Goal: Task Accomplishment & Management: Manage account settings

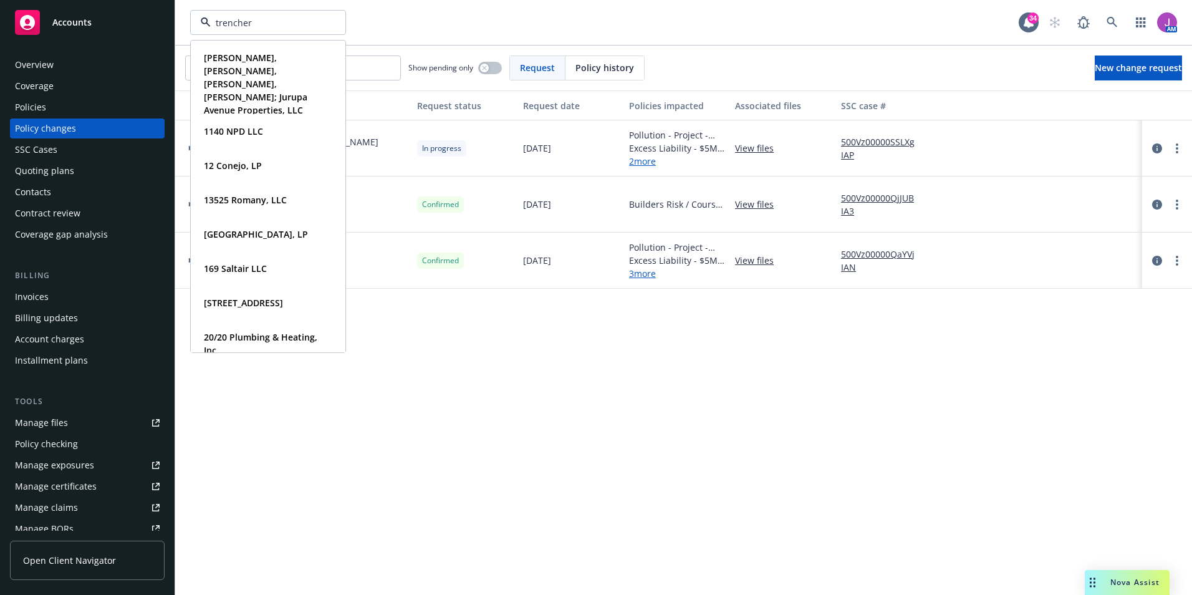
type input "trenchers"
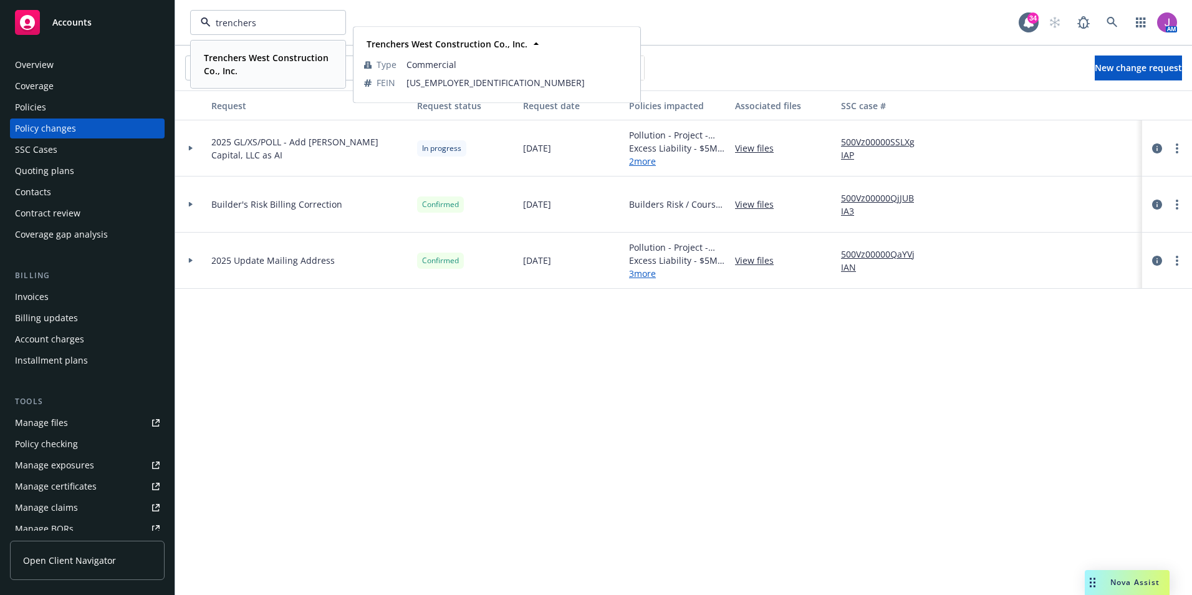
click at [251, 72] on span "Trenchers West Construction Co., Inc." at bounding box center [267, 64] width 126 height 26
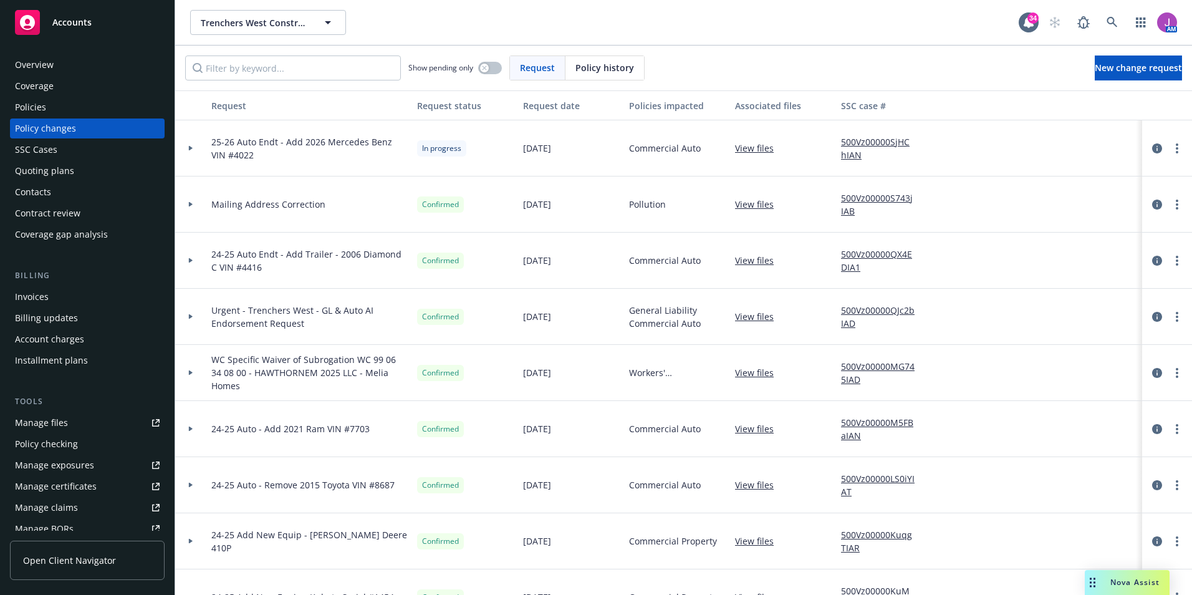
click at [91, 112] on div "Policies" at bounding box center [87, 107] width 145 height 20
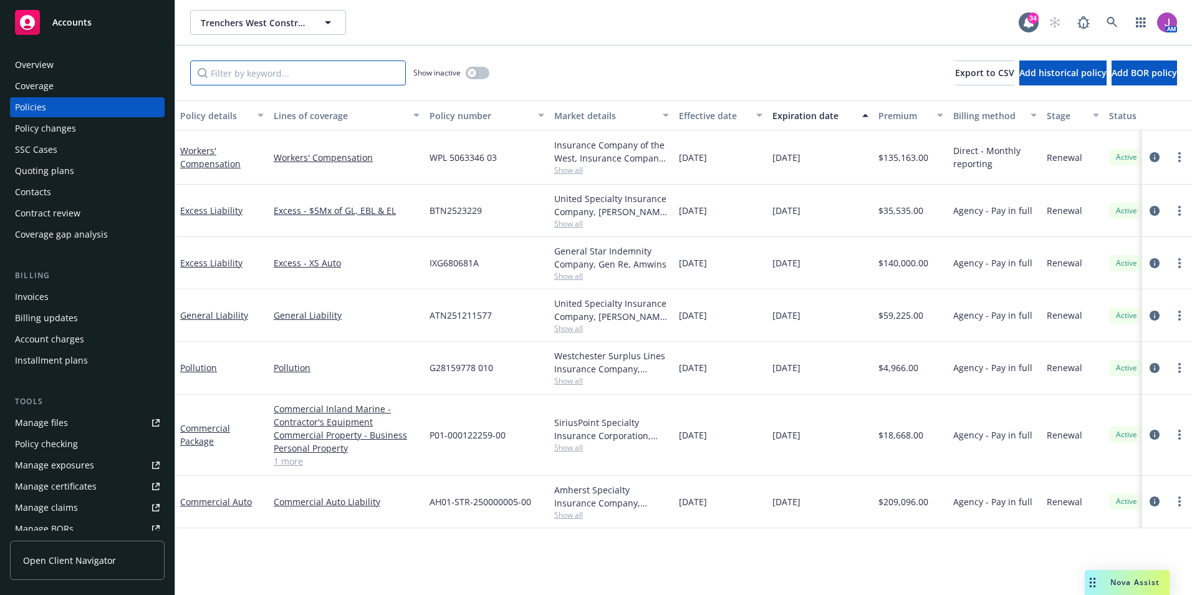
click at [273, 67] on input "Filter by keyword..." at bounding box center [298, 72] width 216 height 25
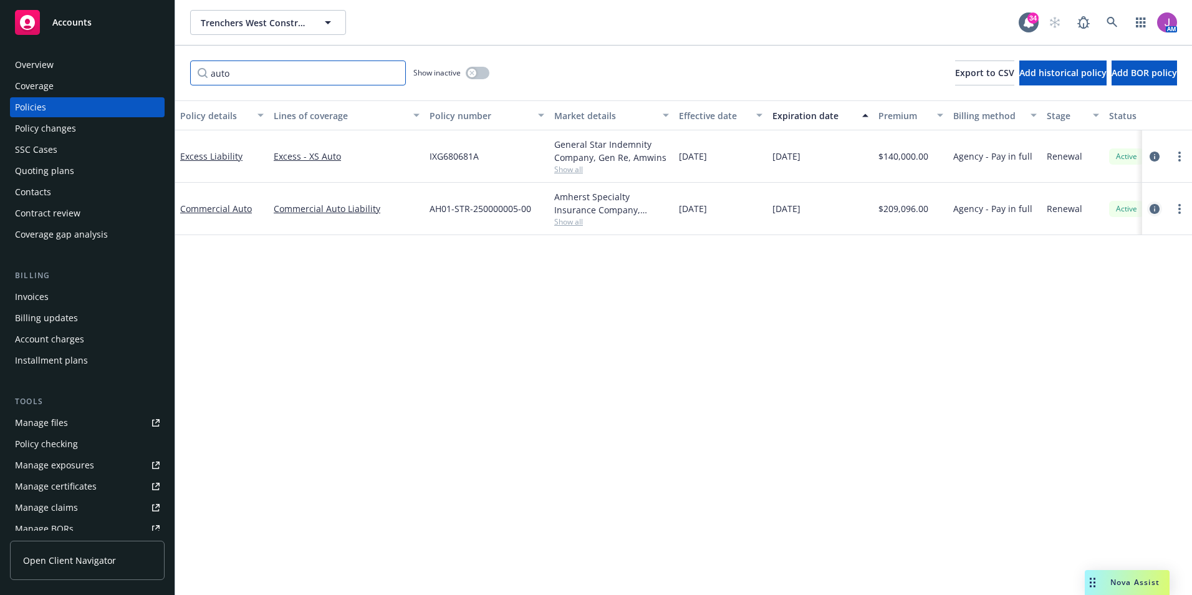
type input "auto"
click at [1155, 207] on icon "circleInformation" at bounding box center [1155, 209] width 10 height 10
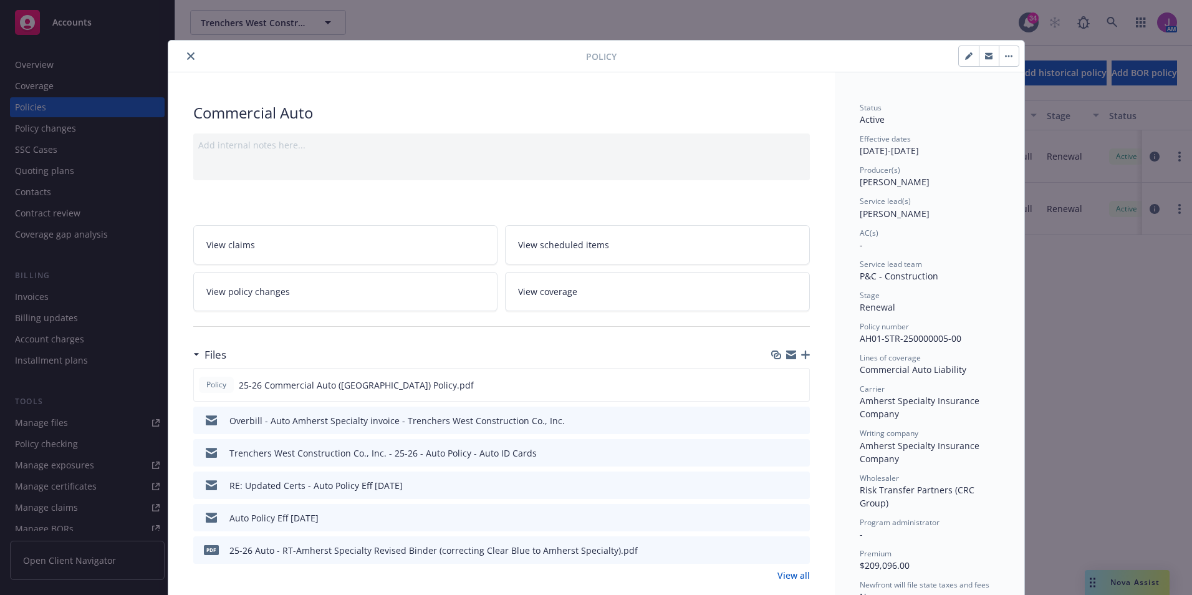
click at [276, 310] on link "View policy changes" at bounding box center [345, 291] width 305 height 39
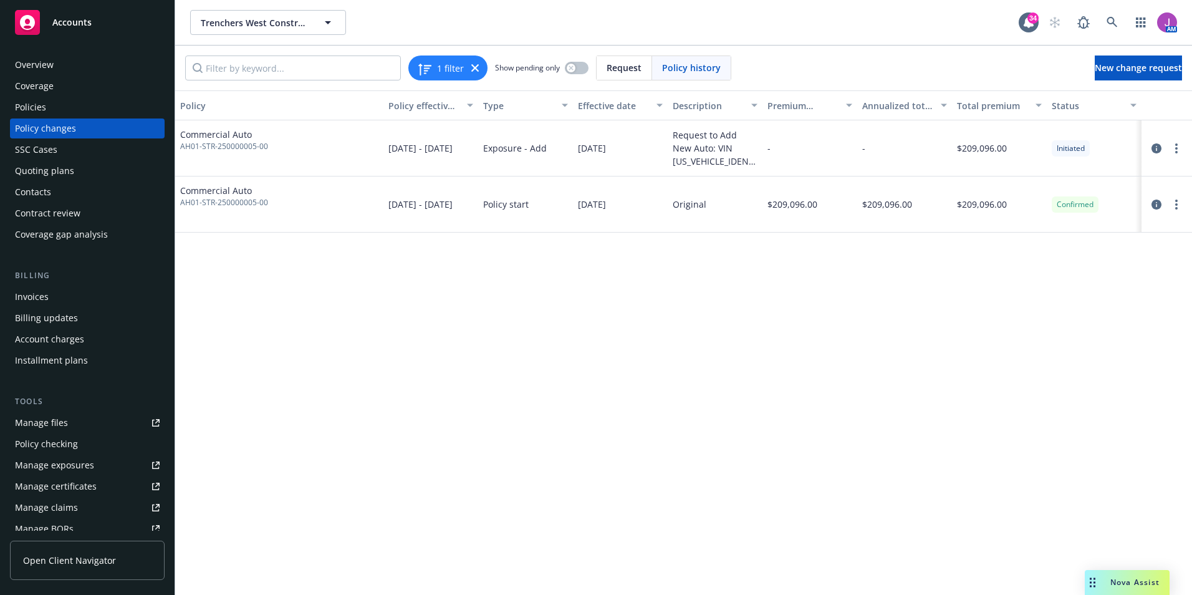
click at [66, 114] on div "Policies" at bounding box center [87, 107] width 145 height 20
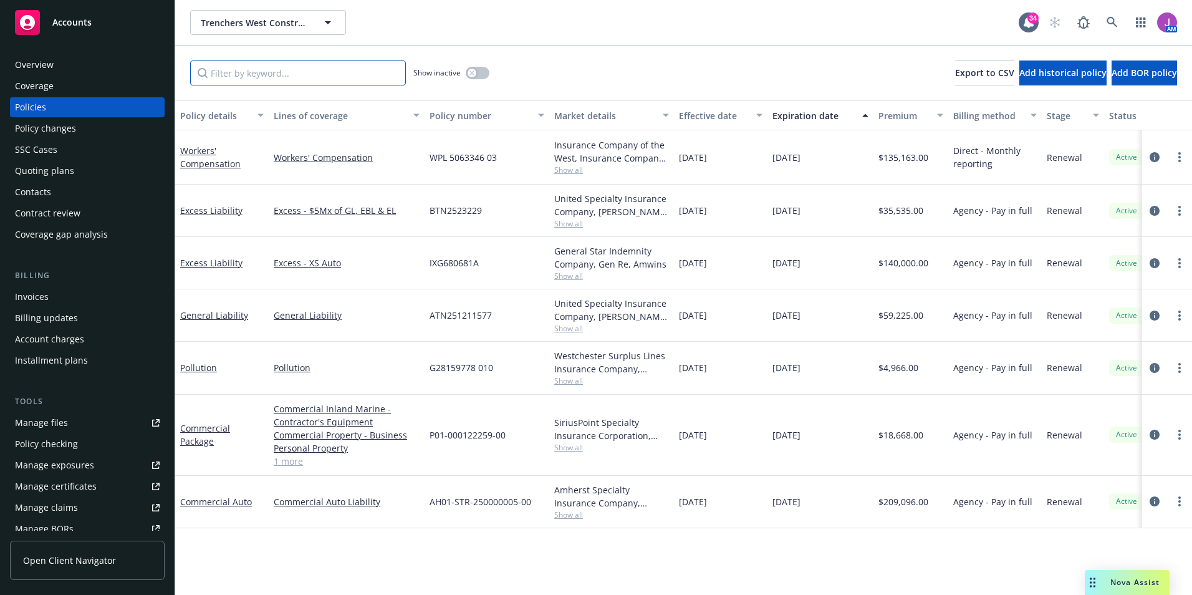
click at [270, 77] on input "Filter by keyword..." at bounding box center [298, 72] width 216 height 25
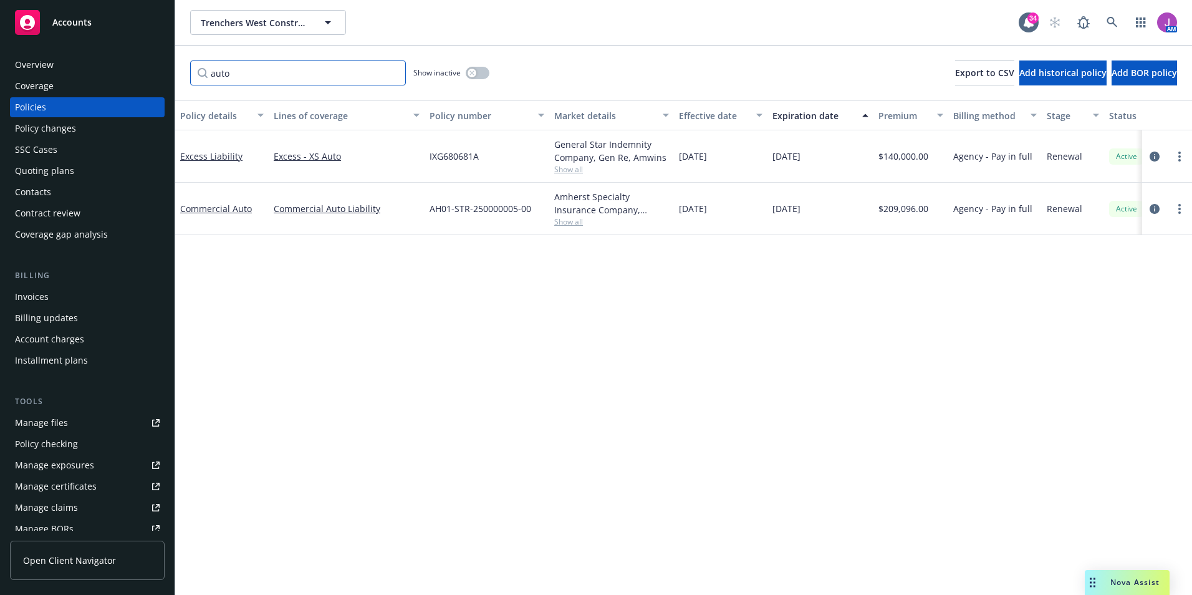
type input "auto"
click at [472, 72] on icon "button" at bounding box center [472, 72] width 5 height 5
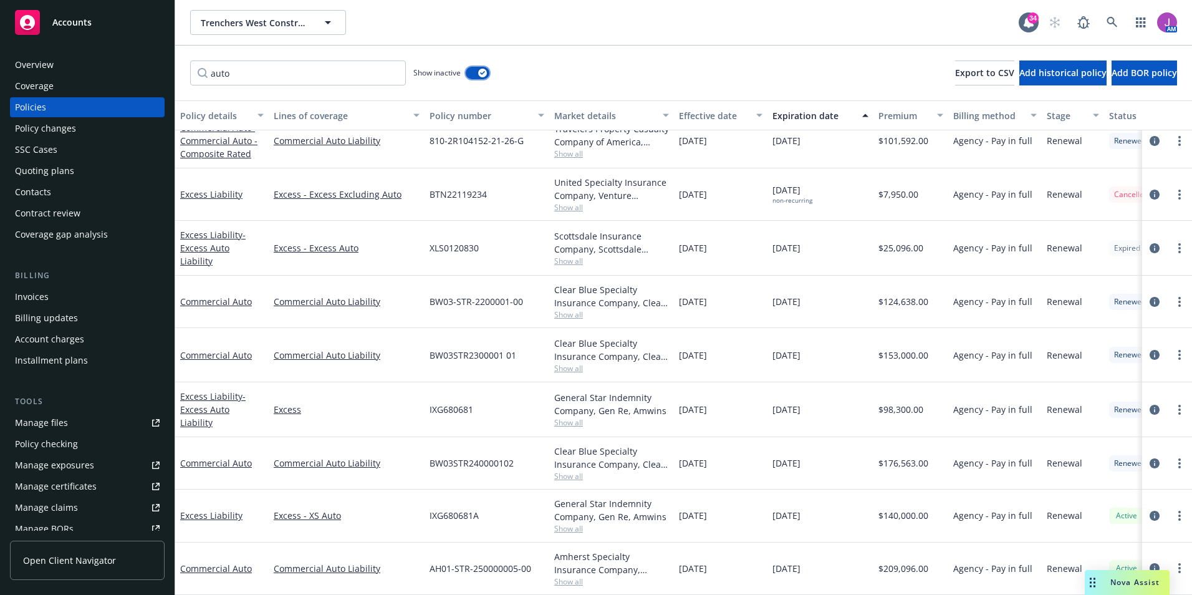
scroll to position [525, 0]
click at [218, 457] on link "Commercial Auto" at bounding box center [216, 463] width 72 height 12
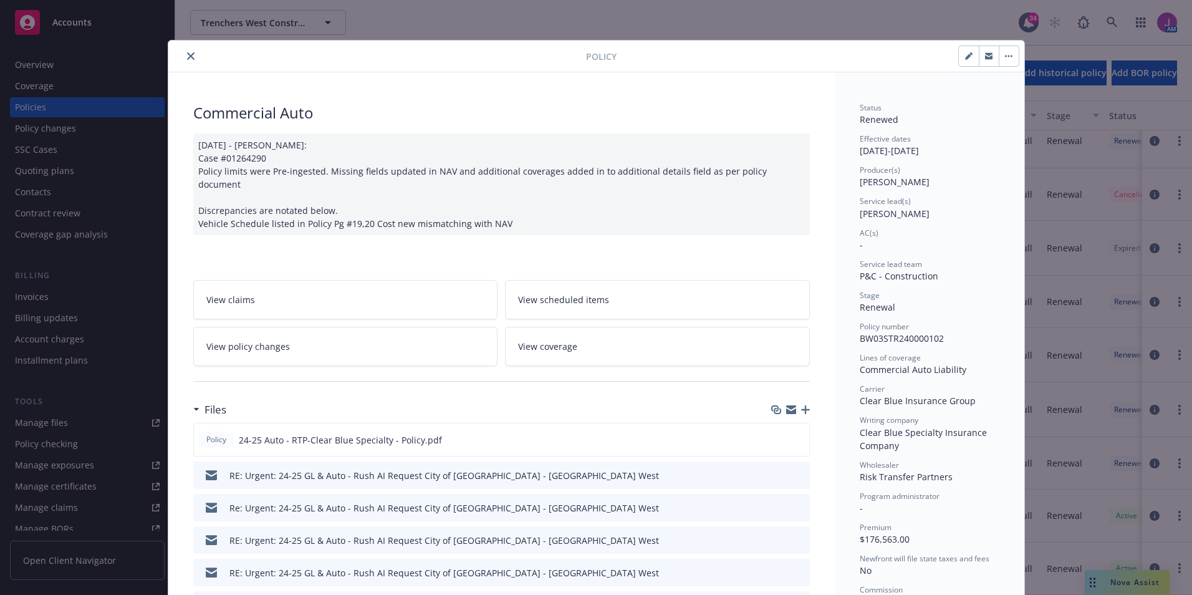
click at [312, 329] on link "View policy changes" at bounding box center [345, 346] width 305 height 39
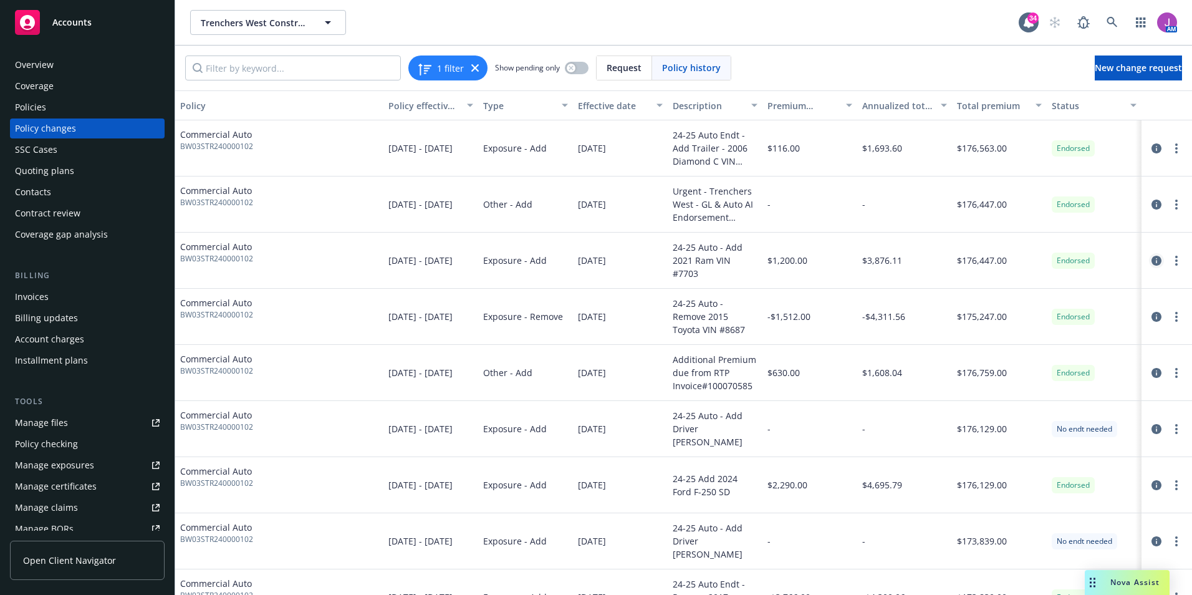
click at [1149, 266] on link "circleInformation" at bounding box center [1156, 260] width 15 height 15
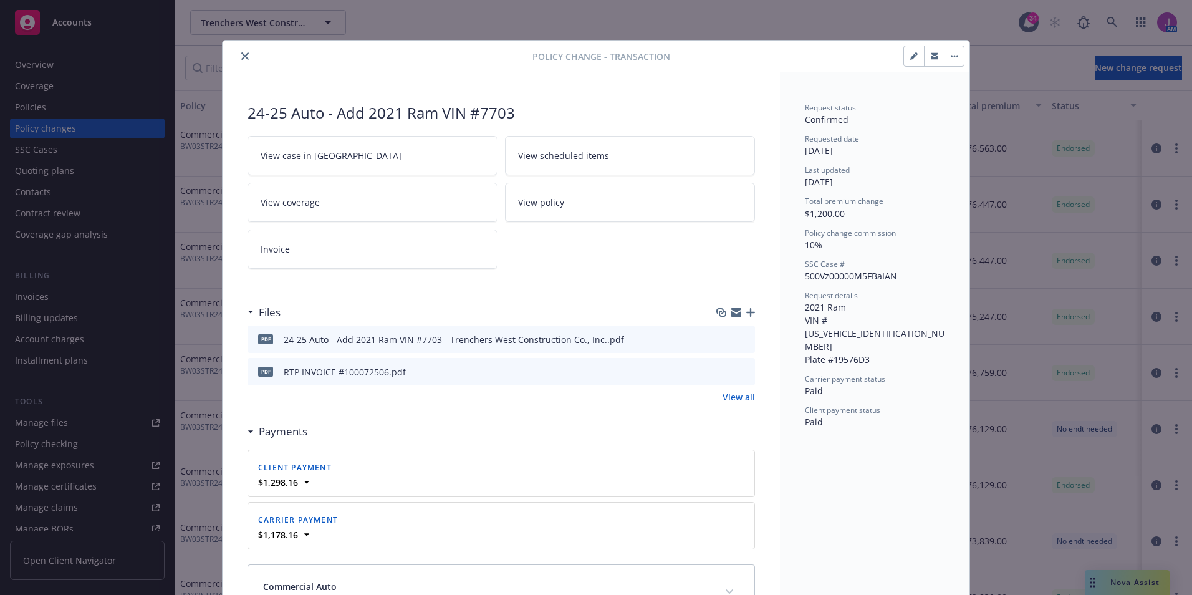
click at [334, 164] on link "View case in SSC" at bounding box center [373, 155] width 250 height 39
click at [241, 53] on icon "close" at bounding box center [244, 55] width 7 height 7
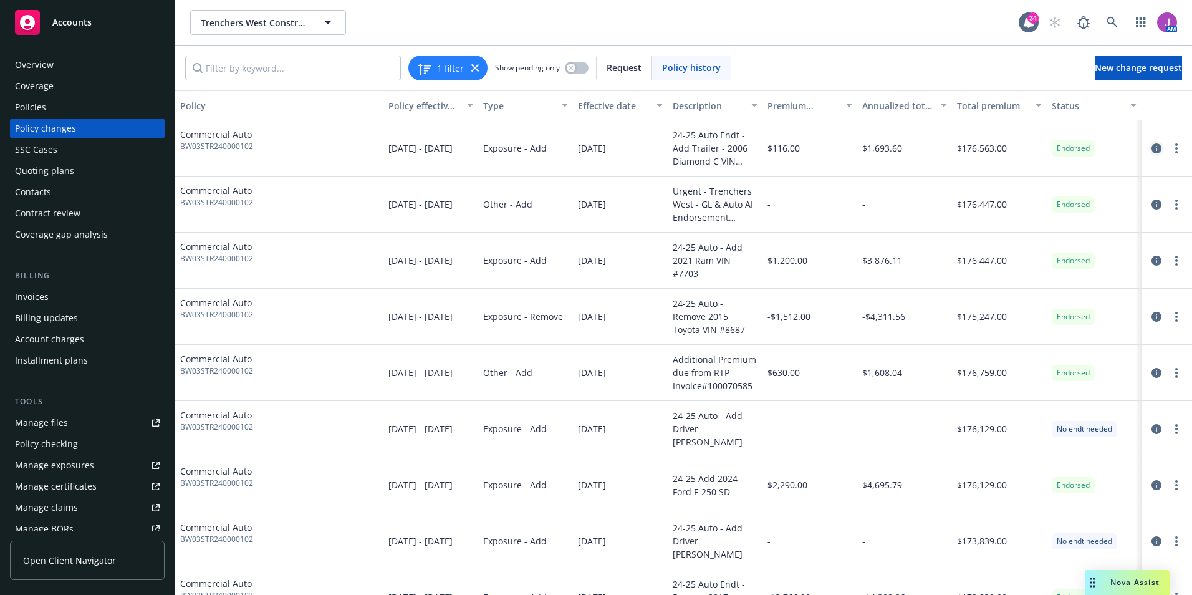
click at [1152, 148] on icon "circleInformation" at bounding box center [1157, 148] width 10 height 10
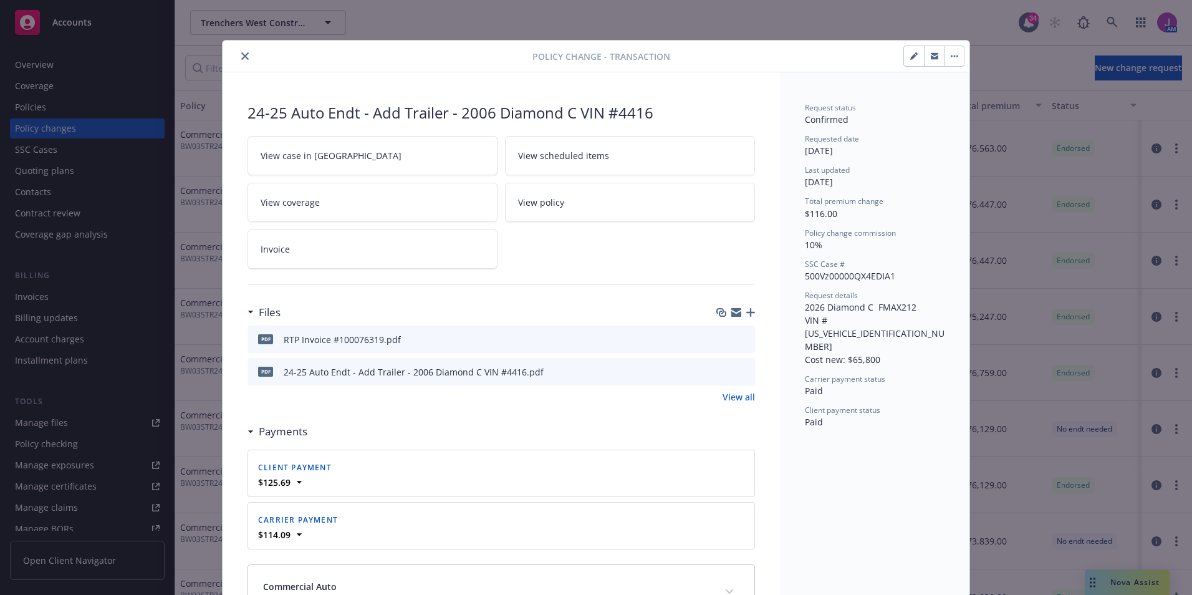
click at [324, 152] on link "View case in SSC" at bounding box center [373, 155] width 250 height 39
click at [239, 60] on button "close" at bounding box center [245, 56] width 15 height 15
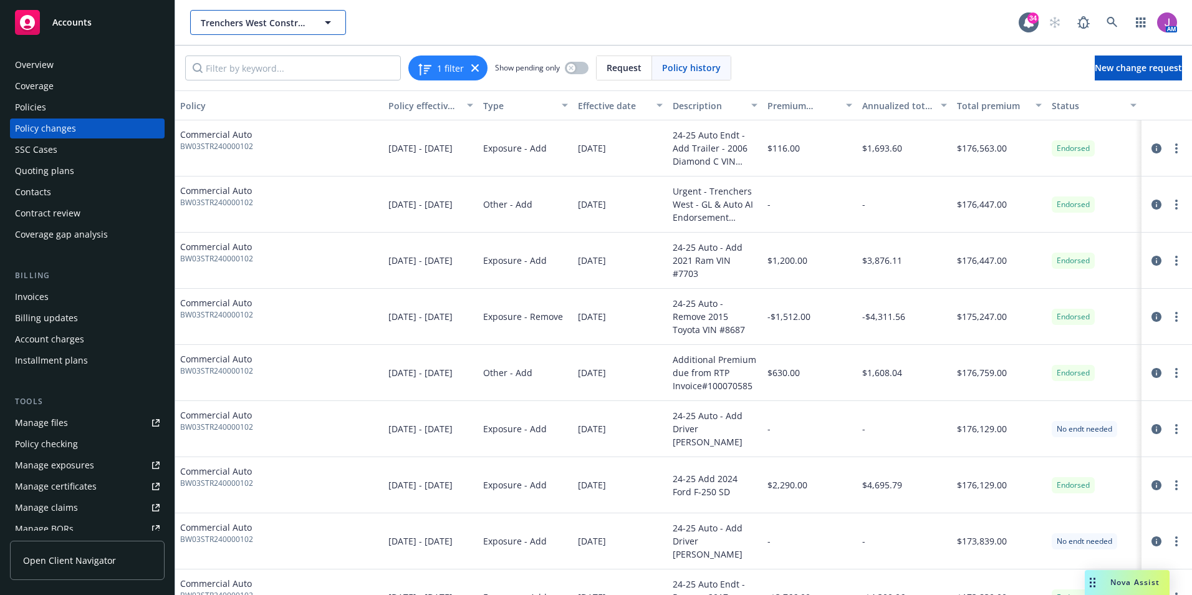
click at [241, 26] on span "Trenchers West Construction Co., Inc." at bounding box center [255, 22] width 108 height 13
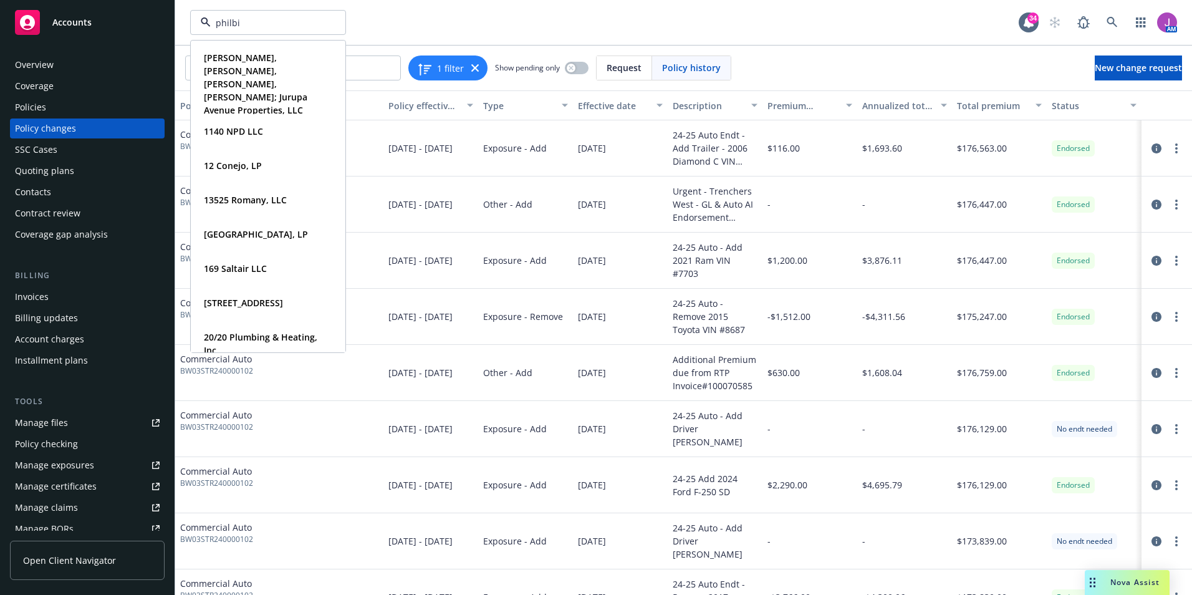
type input "philbin"
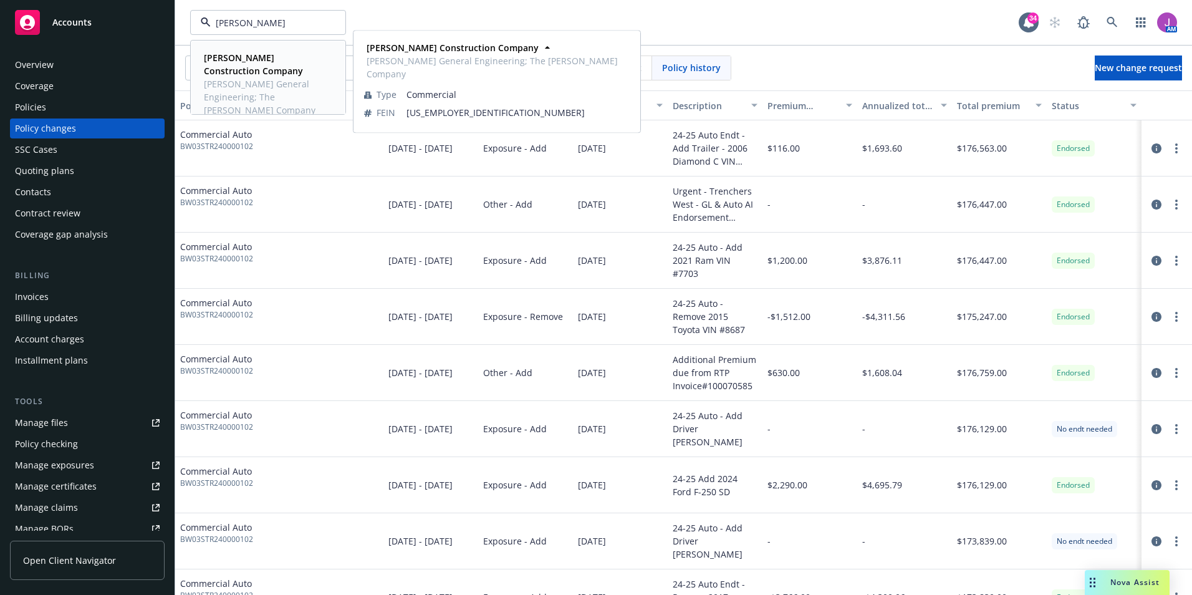
click at [241, 72] on strong "Philbin Construction Company" at bounding box center [253, 64] width 99 height 25
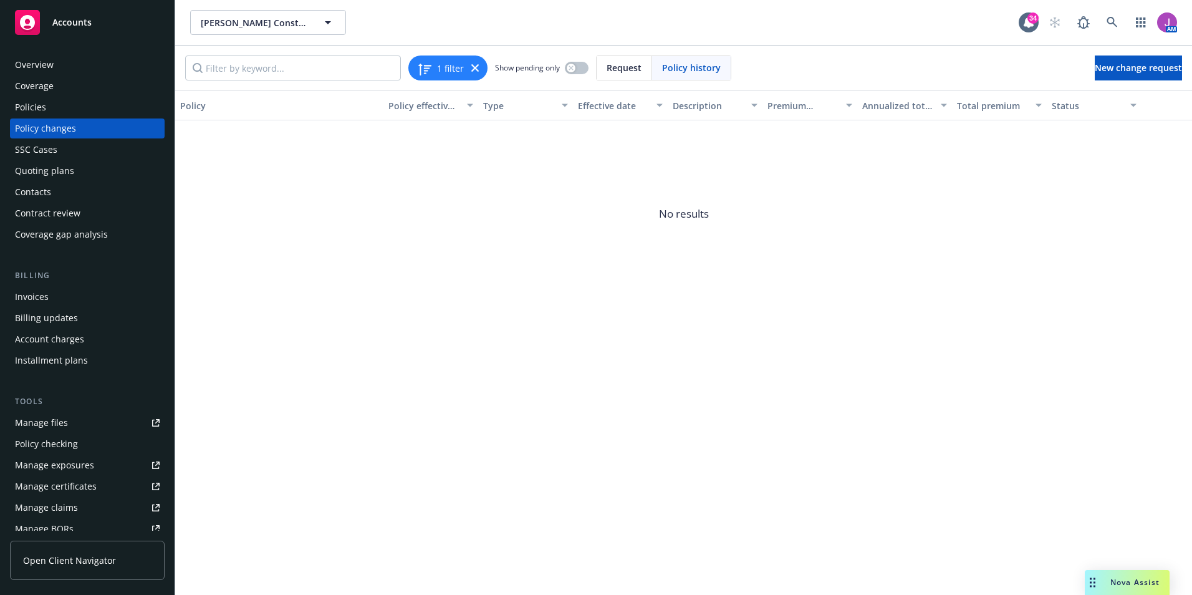
click at [74, 112] on div "Policies" at bounding box center [87, 107] width 145 height 20
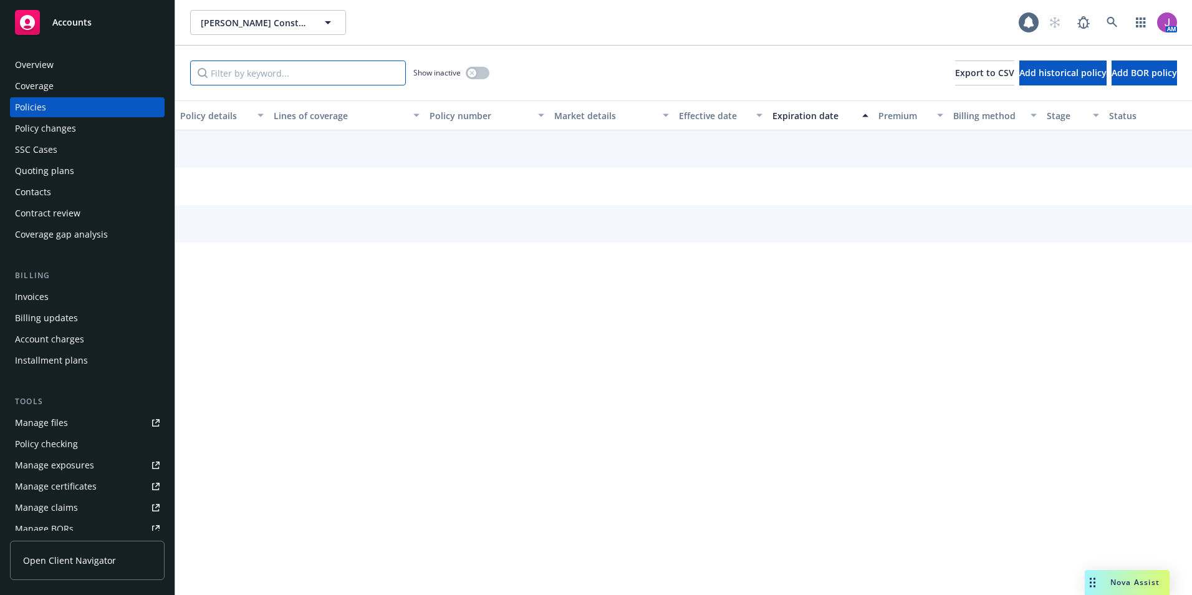
click at [250, 69] on input "Filter by keyword..." at bounding box center [298, 72] width 216 height 25
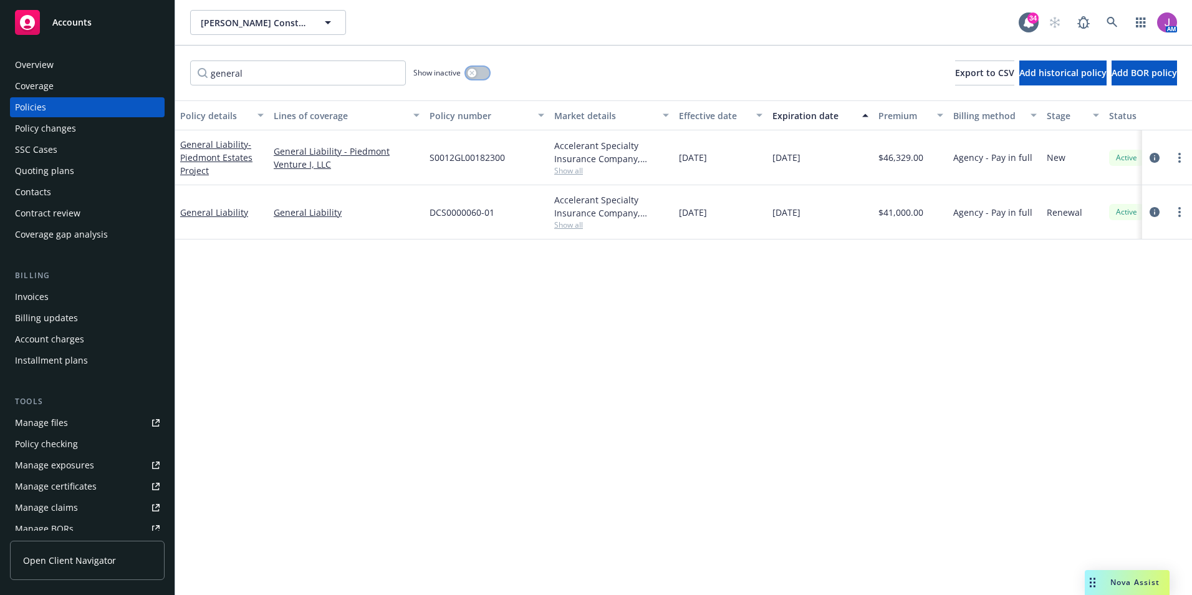
click at [476, 77] on button "button" at bounding box center [478, 73] width 24 height 12
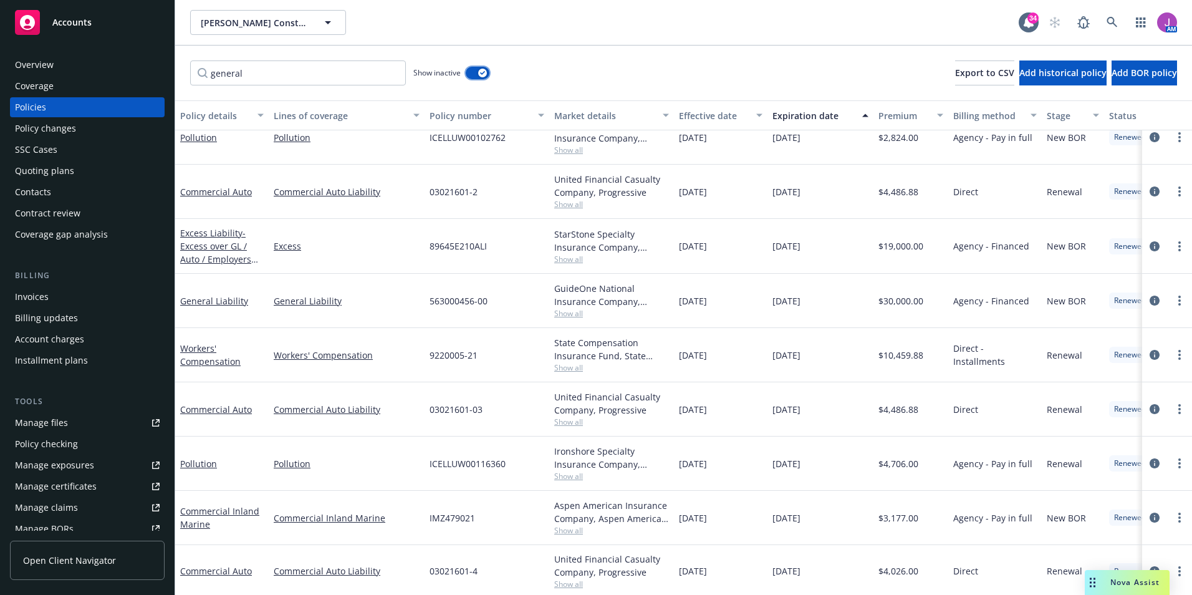
scroll to position [873, 0]
click at [268, 74] on input "general" at bounding box center [298, 72] width 216 height 25
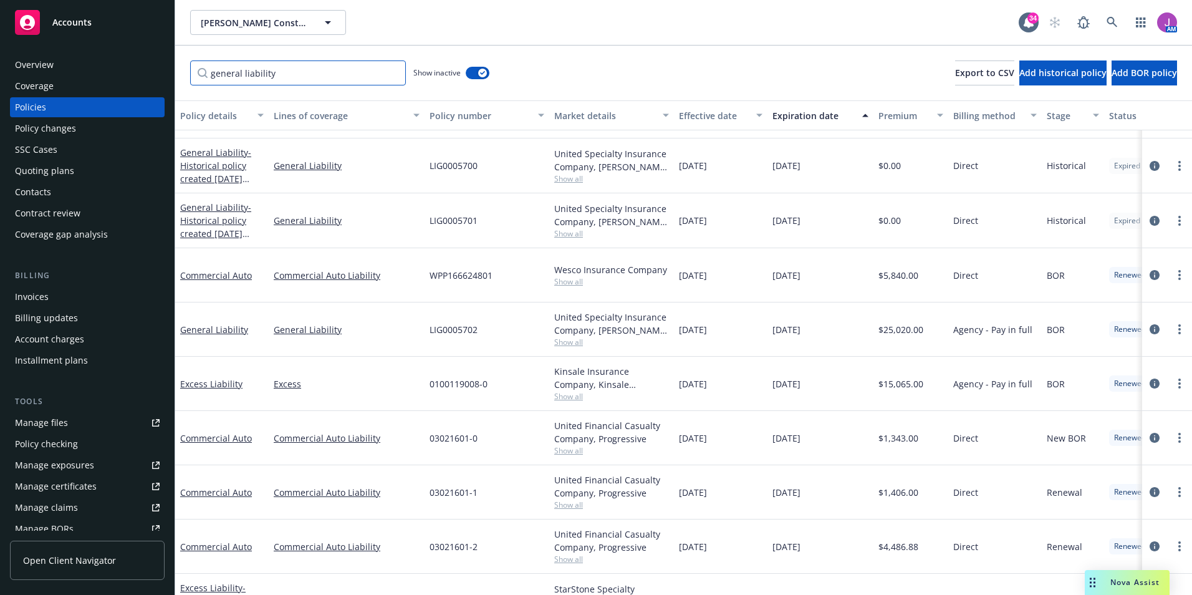
scroll to position [53, 0]
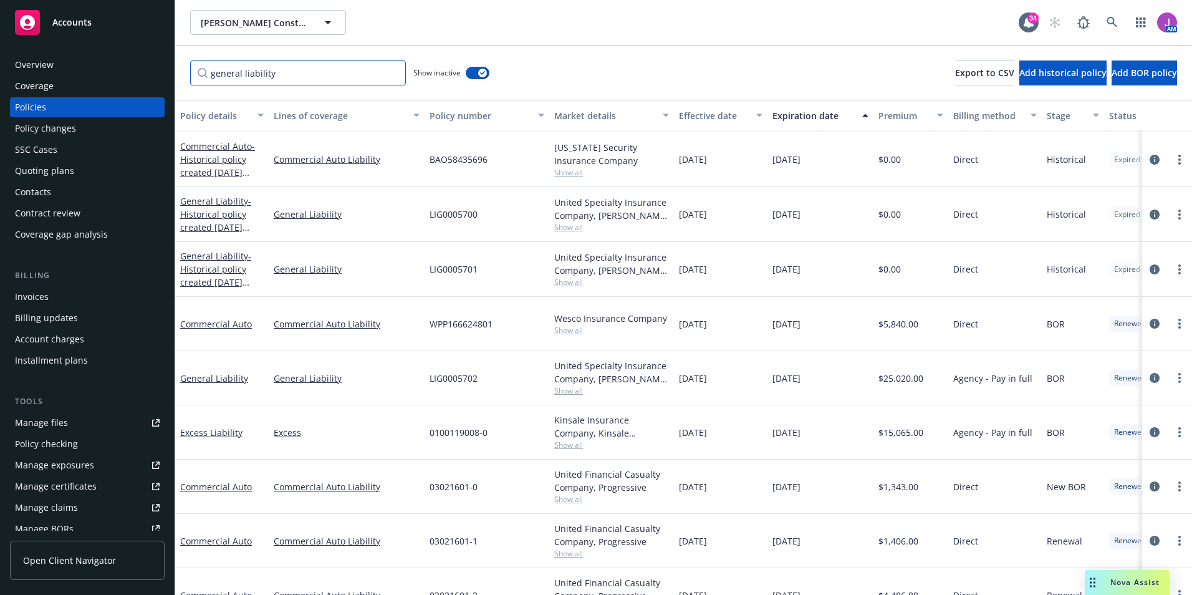
type input "general liability"
click at [579, 393] on span "Show all" at bounding box center [611, 390] width 115 height 11
drag, startPoint x: 316, startPoint y: 81, endPoint x: 142, endPoint y: 61, distance: 174.5
click at [173, 79] on div "Accounts Overview Coverage Policies Policy changes SSC Cases Quoting plans Cont…" at bounding box center [596, 297] width 1192 height 595
paste input "003449202"
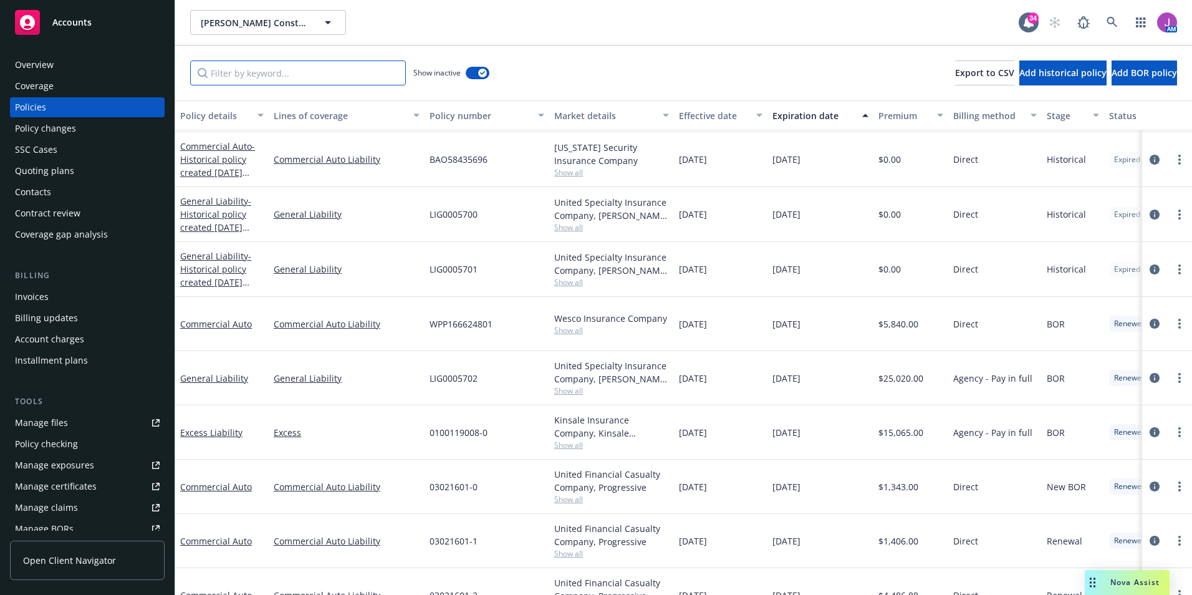
type input "003449202"
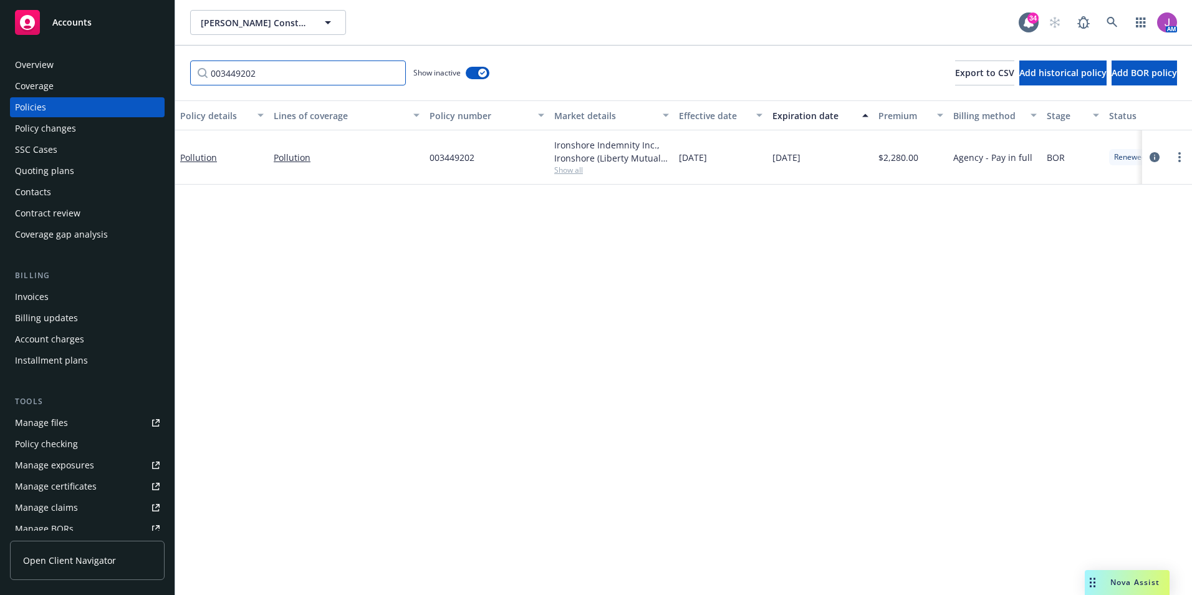
scroll to position [0, 0]
drag, startPoint x: 257, startPoint y: 70, endPoint x: 54, endPoint y: 71, distance: 203.3
click at [54, 71] on div "Accounts Overview Coverage Policies Policy changes SSC Cases Quoting plans Cont…" at bounding box center [596, 297] width 1192 height 595
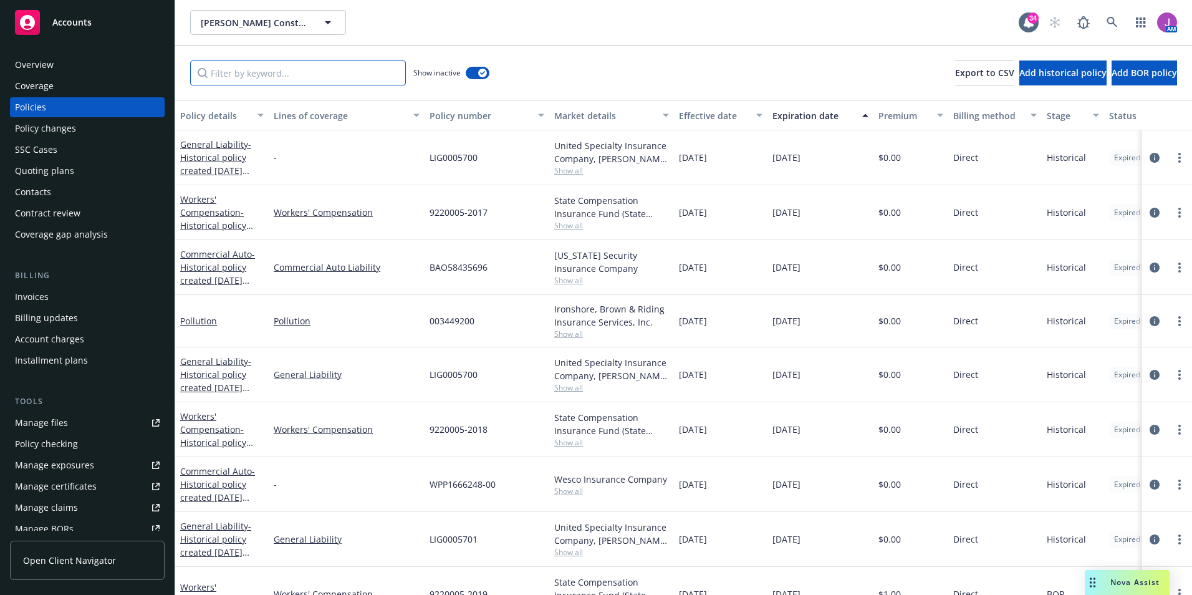
click at [288, 72] on input "Filter by keyword..." at bounding box center [298, 72] width 216 height 25
paste input "G48808189"
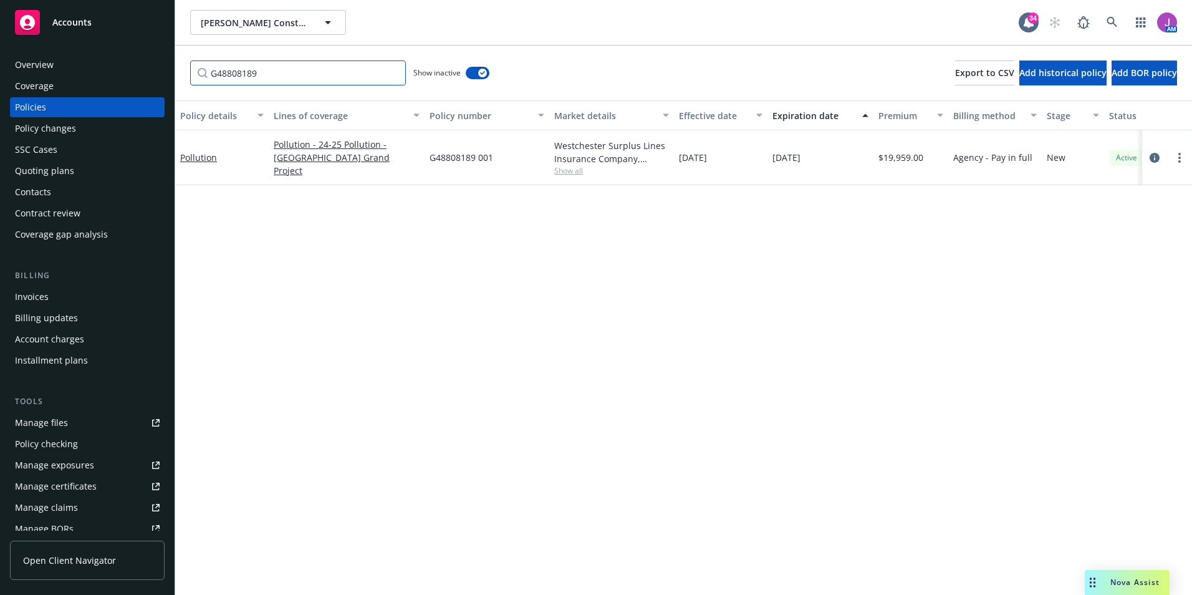
type input "G48808189"
drag, startPoint x: 293, startPoint y: 69, endPoint x: 167, endPoint y: 60, distance: 126.9
click at [167, 60] on div "Accounts Overview Coverage Policies Policy changes SSC Cases Quoting plans Cont…" at bounding box center [596, 297] width 1192 height 595
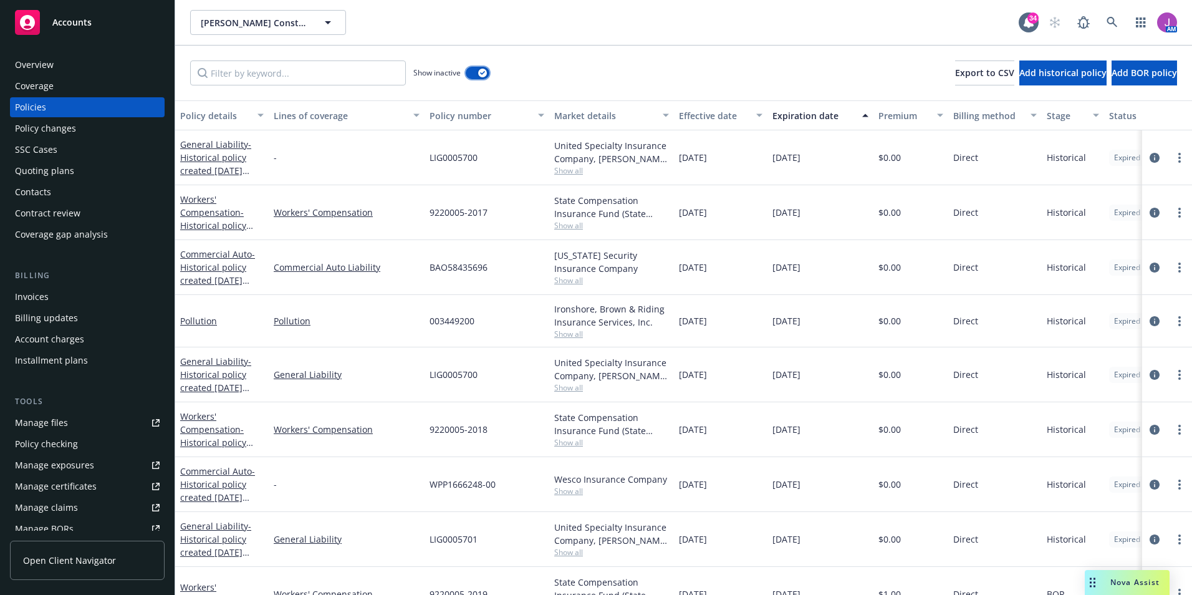
click at [478, 79] on button "button" at bounding box center [478, 73] width 24 height 12
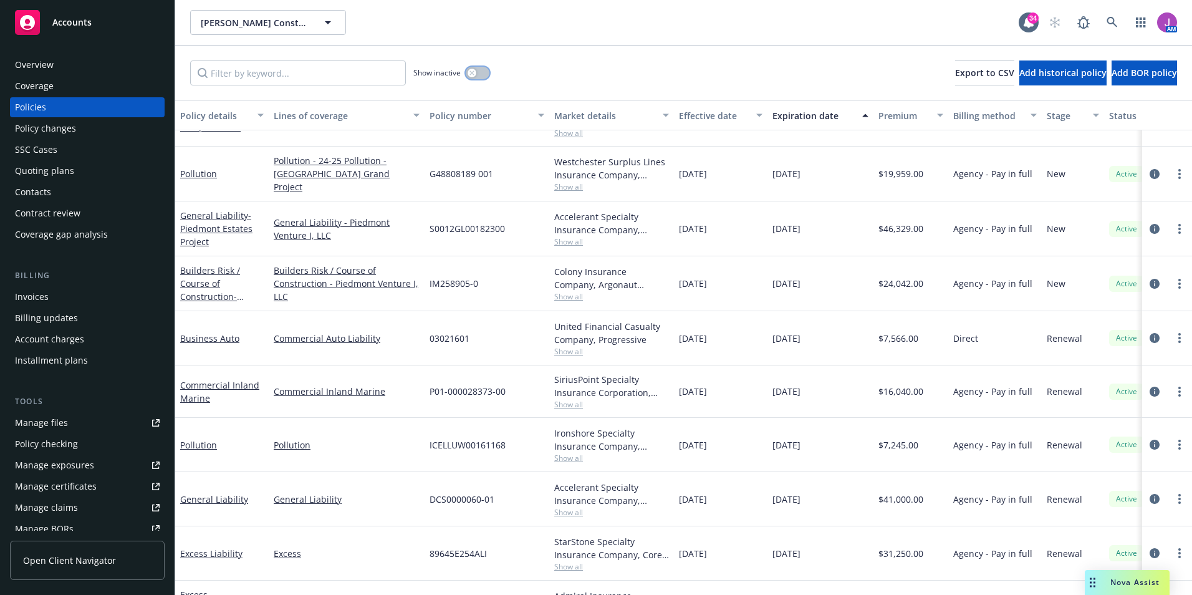
scroll to position [85, 0]
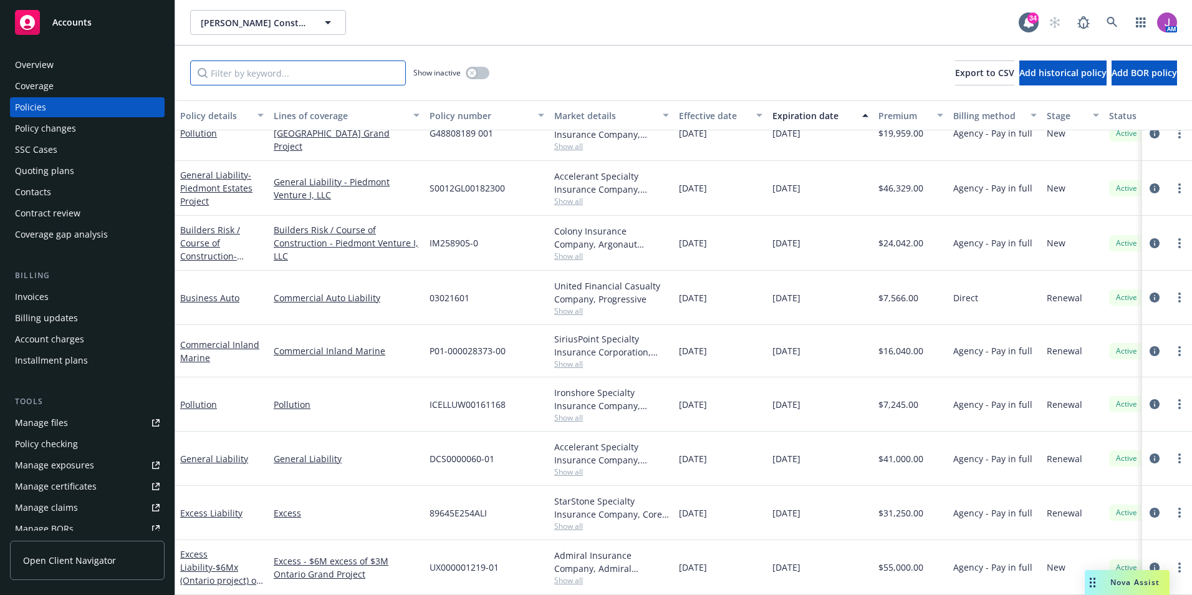
click at [347, 83] on input "Filter by keyword..." at bounding box center [298, 72] width 216 height 25
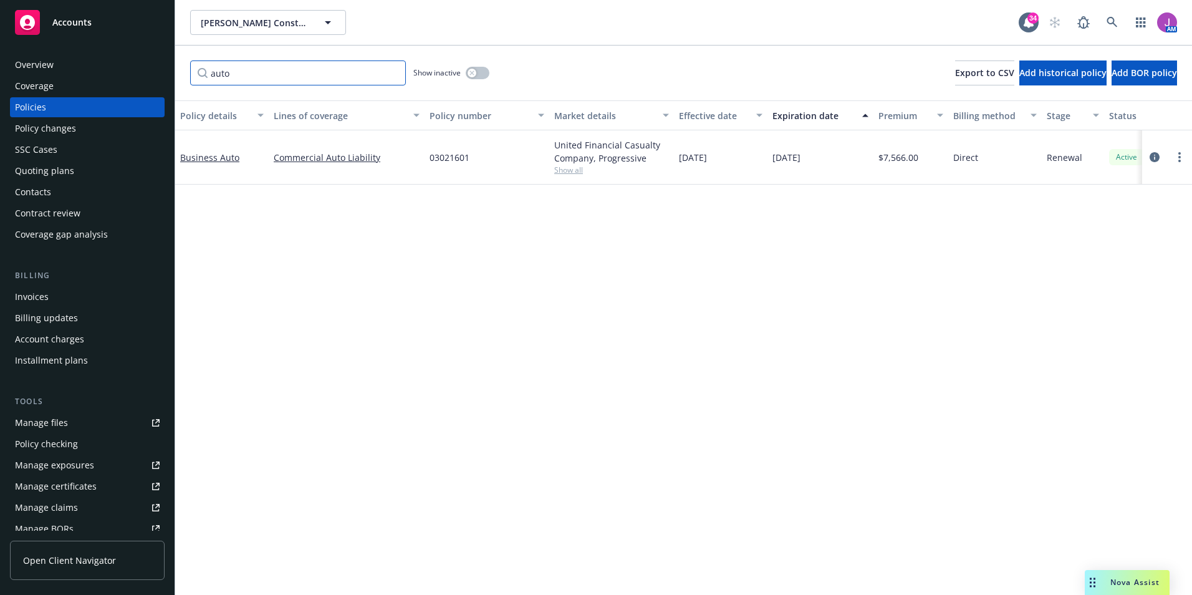
scroll to position [0, 0]
click at [485, 75] on button "button" at bounding box center [478, 73] width 24 height 12
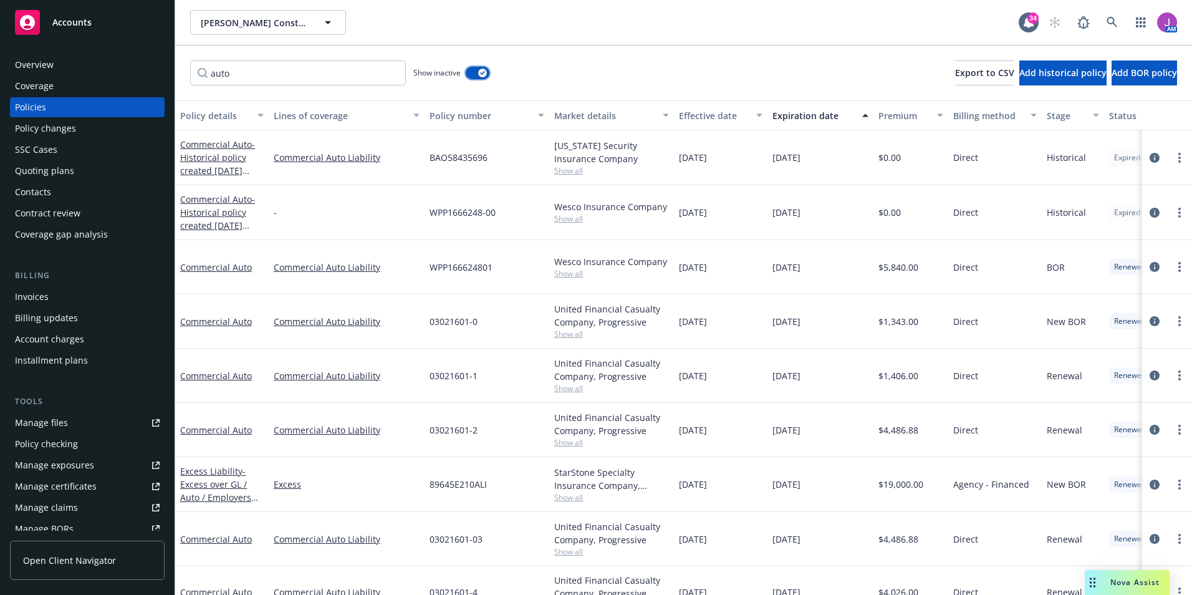
click at [485, 75] on div "button" at bounding box center [482, 73] width 9 height 9
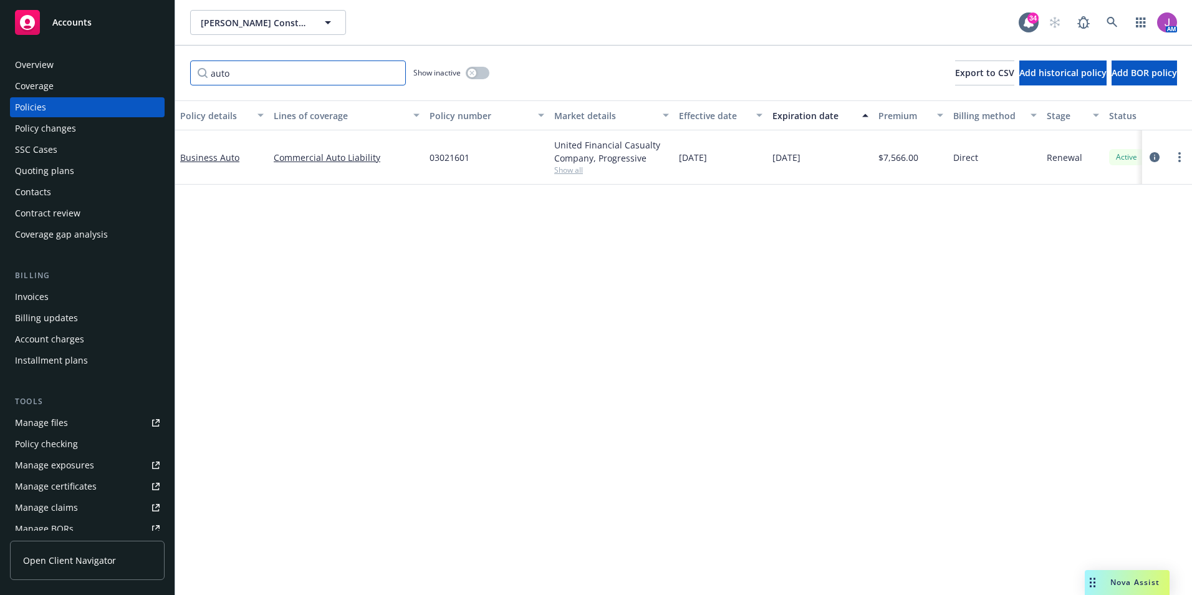
drag, startPoint x: 281, startPoint y: 75, endPoint x: 110, endPoint y: 62, distance: 172.0
click at [110, 62] on div "Accounts Overview Coverage Policies Policy changes SSC Cases Quoting plans Cont…" at bounding box center [596, 297] width 1192 height 595
type input "inland marine"
click at [480, 72] on button "button" at bounding box center [478, 73] width 24 height 12
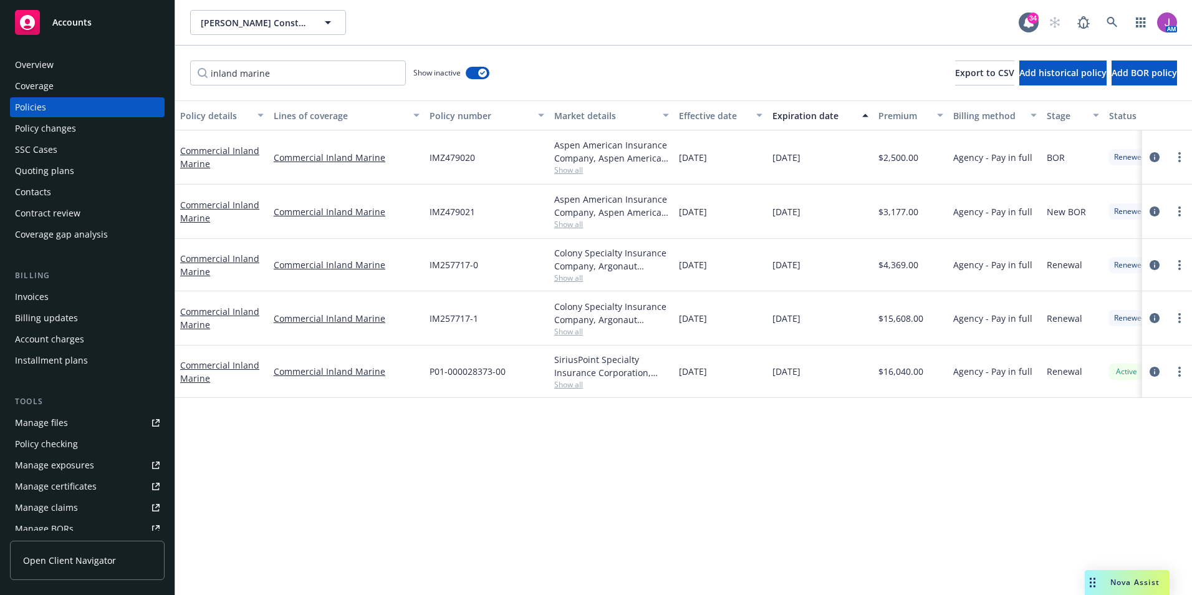
click at [569, 167] on span "Show all" at bounding box center [611, 170] width 115 height 11
click at [667, 437] on div "Policy details Lines of coverage Policy number Market details Effective date Ex…" at bounding box center [683, 347] width 1017 height 495
click at [568, 225] on span "Show all" at bounding box center [611, 224] width 115 height 11
click at [408, 457] on div "Policy details Lines of coverage Policy number Market details Effective date Ex…" at bounding box center [683, 347] width 1017 height 495
click at [86, 67] on div "Overview" at bounding box center [87, 65] width 145 height 20
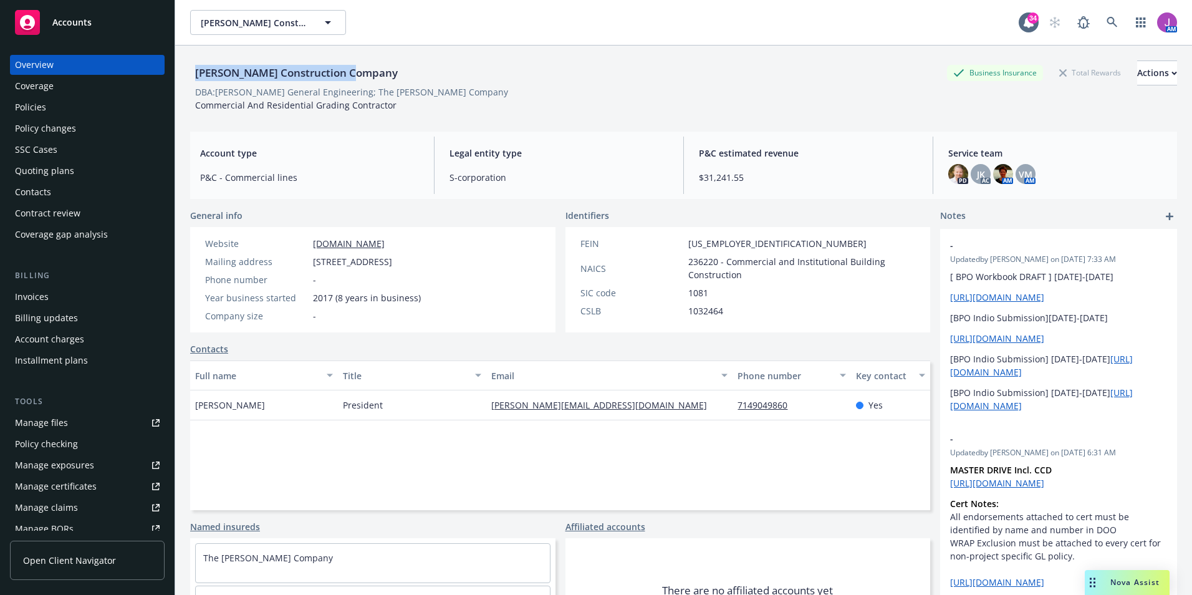
drag, startPoint x: 196, startPoint y: 69, endPoint x: 443, endPoint y: 69, distance: 247.0
click at [443, 69] on div "Philbin Construction Company Business Insurance Total Rewards Actions" at bounding box center [683, 72] width 987 height 25
copy div "Philbin Construction Company"
click at [72, 105] on div "Policies" at bounding box center [87, 107] width 145 height 20
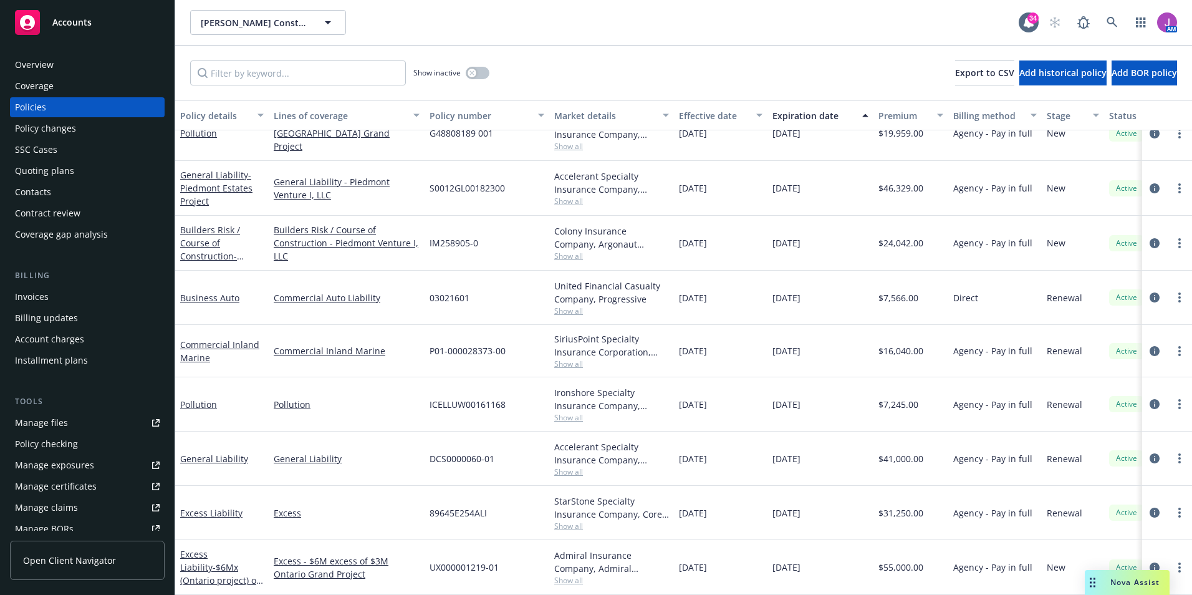
scroll to position [85, 0]
click at [252, 72] on input "Filter by keyword..." at bounding box center [298, 72] width 216 height 25
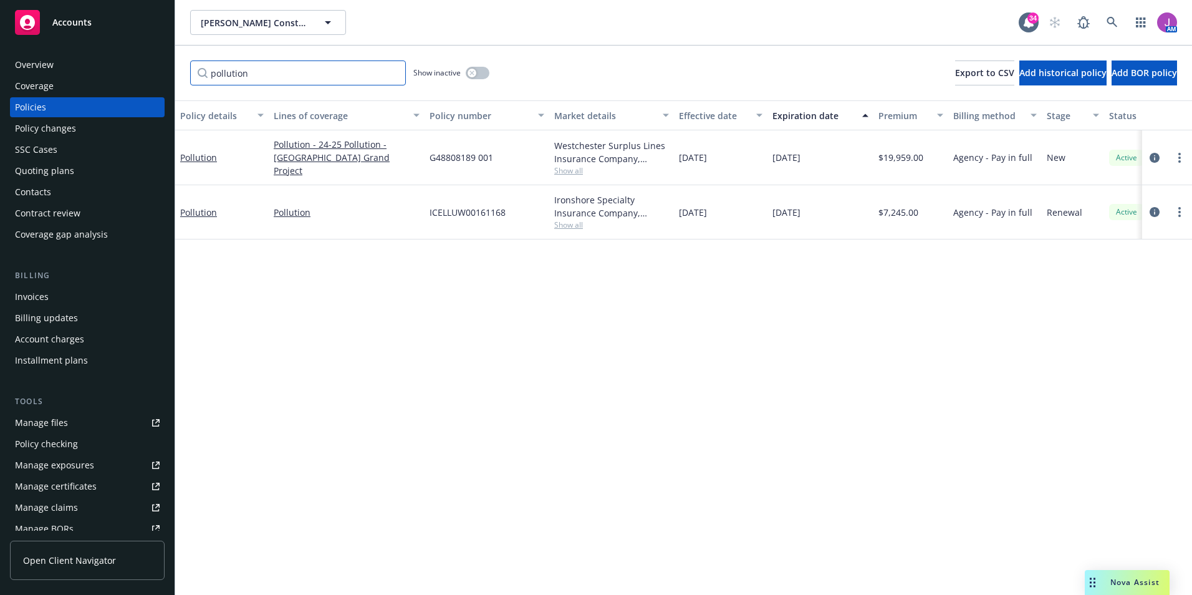
scroll to position [0, 0]
type input "pollution"
click at [476, 77] on button "button" at bounding box center [478, 73] width 24 height 12
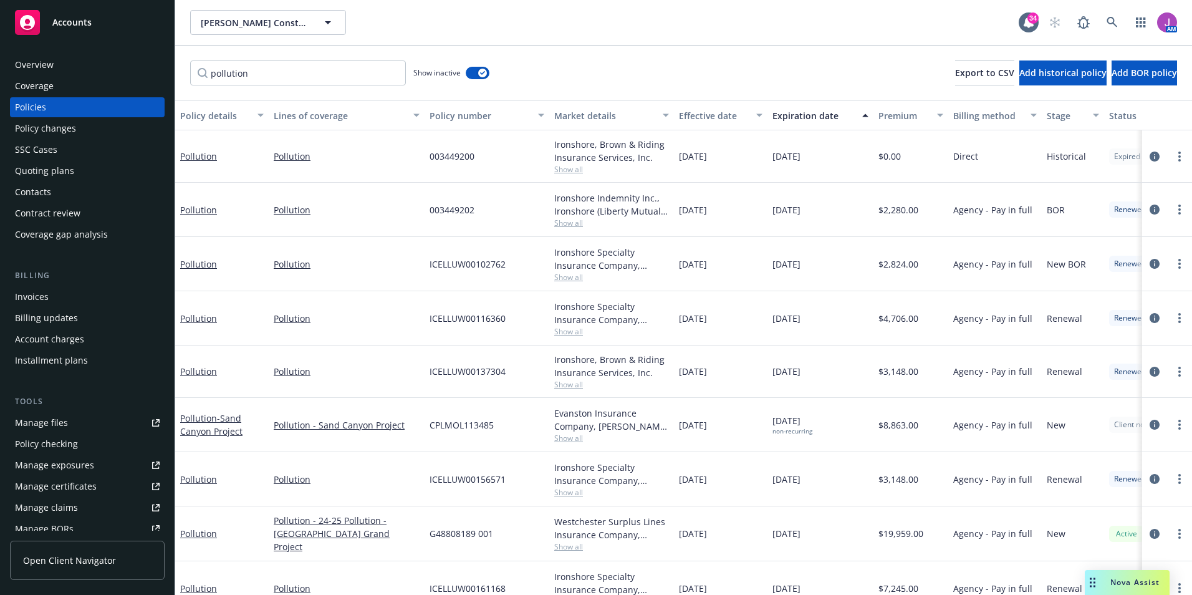
click at [566, 276] on span "Show all" at bounding box center [611, 277] width 115 height 11
click at [393, 268] on link "Pollution" at bounding box center [347, 264] width 146 height 13
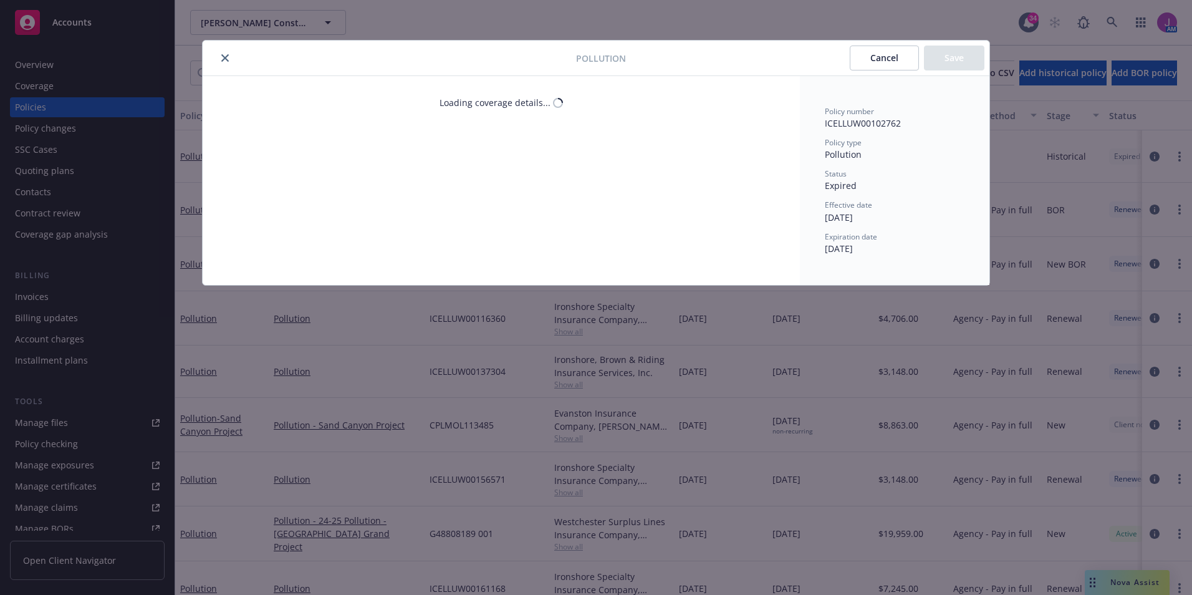
click at [220, 59] on button "close" at bounding box center [225, 58] width 15 height 15
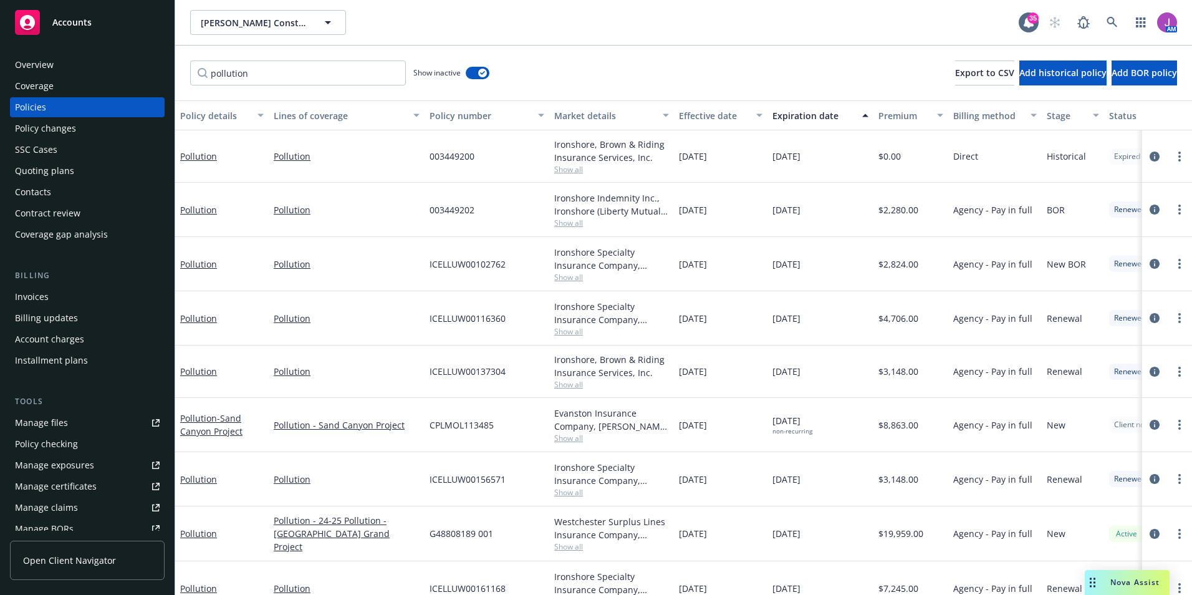
scroll to position [29, 0]
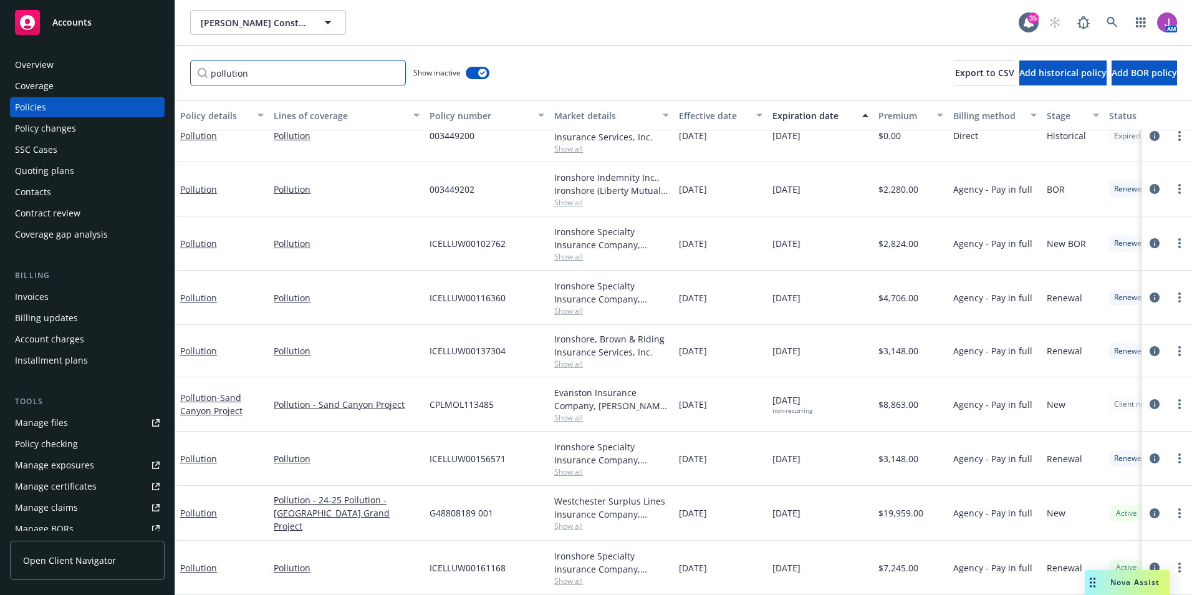
drag, startPoint x: 304, startPoint y: 65, endPoint x: 150, endPoint y: 74, distance: 154.9
click at [150, 74] on div "Accounts Overview Coverage Policies Policy changes SSC Cases Quoting plans Cont…" at bounding box center [596, 297] width 1192 height 595
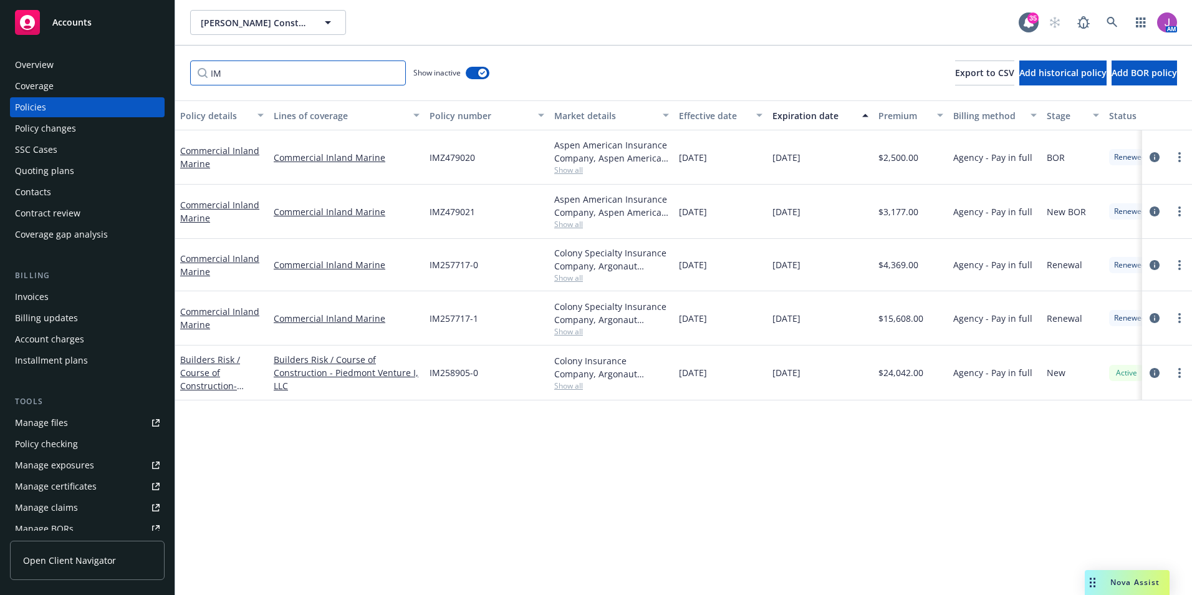
scroll to position [0, 0]
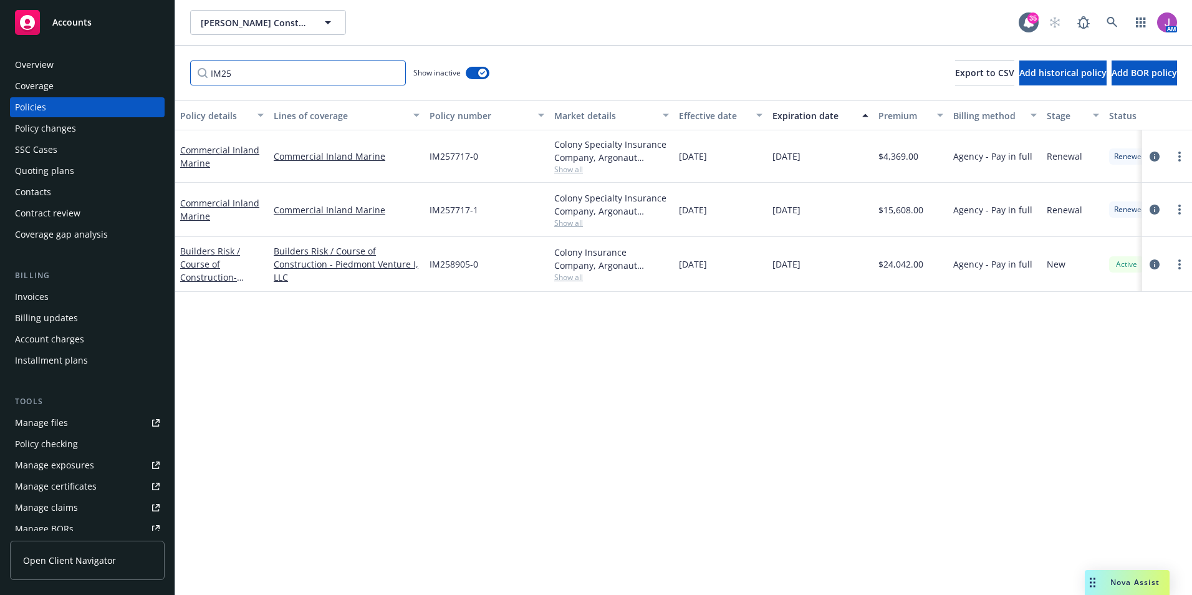
type input "IM257"
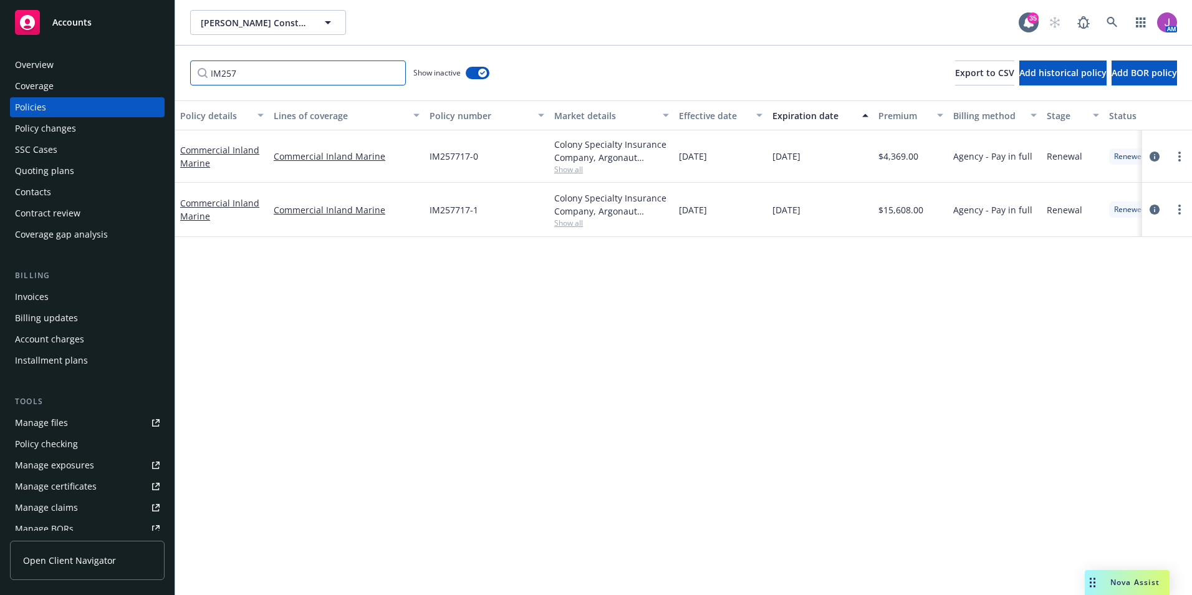
drag, startPoint x: 205, startPoint y: 70, endPoint x: 160, endPoint y: 69, distance: 44.3
click at [160, 69] on div "Accounts Overview Coverage Policies Policy changes SSC Cases Quoting plans Cont…" at bounding box center [596, 297] width 1192 height 595
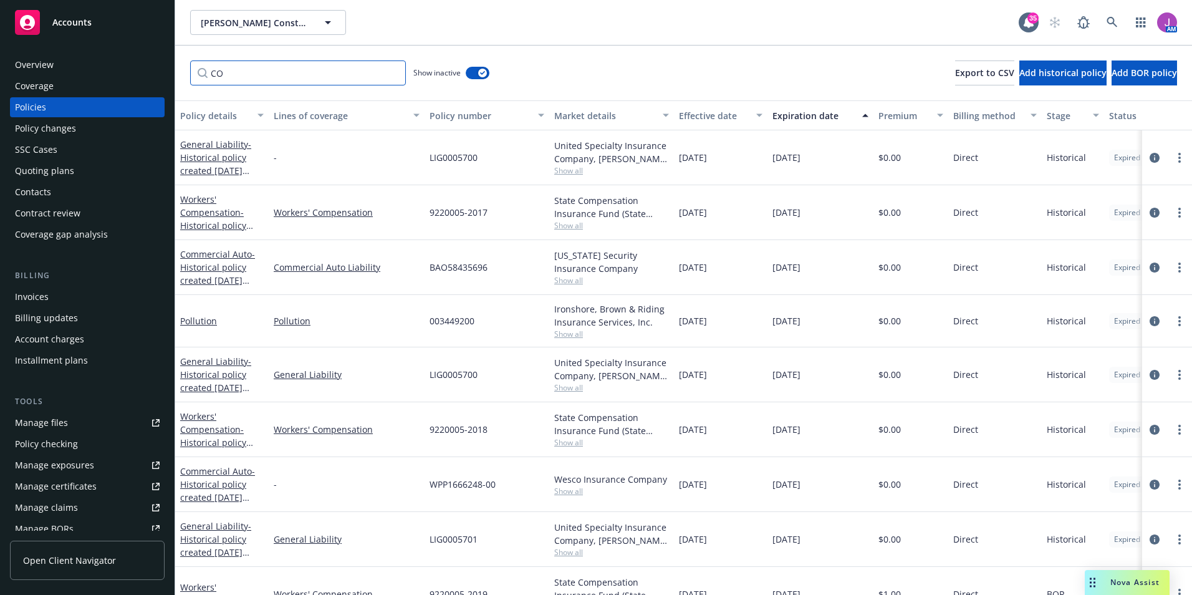
type input "C"
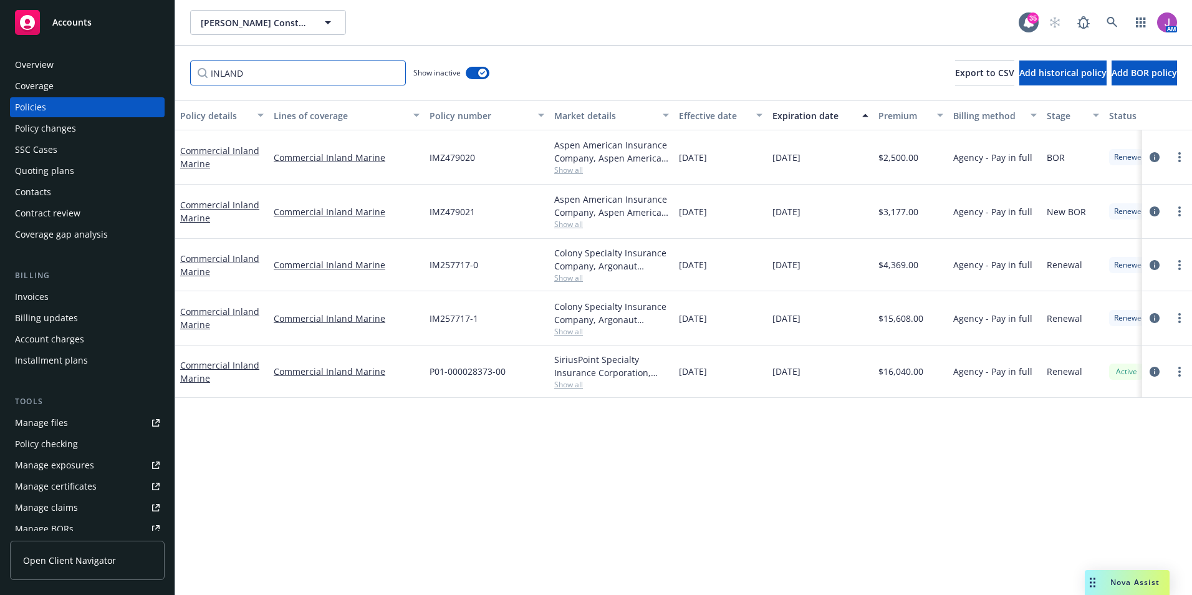
type input "INLAND"
drag, startPoint x: 277, startPoint y: 65, endPoint x: 153, endPoint y: 74, distance: 124.4
click at [161, 80] on div "Accounts Overview Coverage Policies Policy changes SSC Cases Quoting plans Cont…" at bounding box center [596, 297] width 1192 height 595
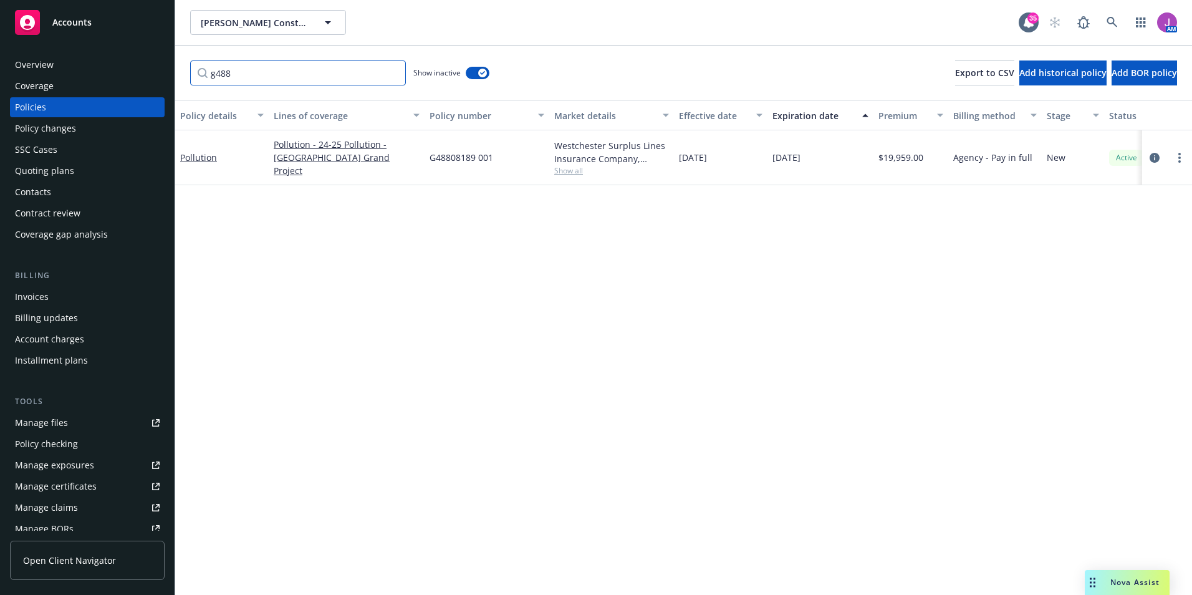
type input "g488"
drag, startPoint x: 158, startPoint y: 67, endPoint x: 15, endPoint y: 60, distance: 143.0
click at [143, 65] on div "Accounts Overview Coverage Policies Policy changes SSC Cases Quoting plans Cont…" at bounding box center [596, 297] width 1192 height 595
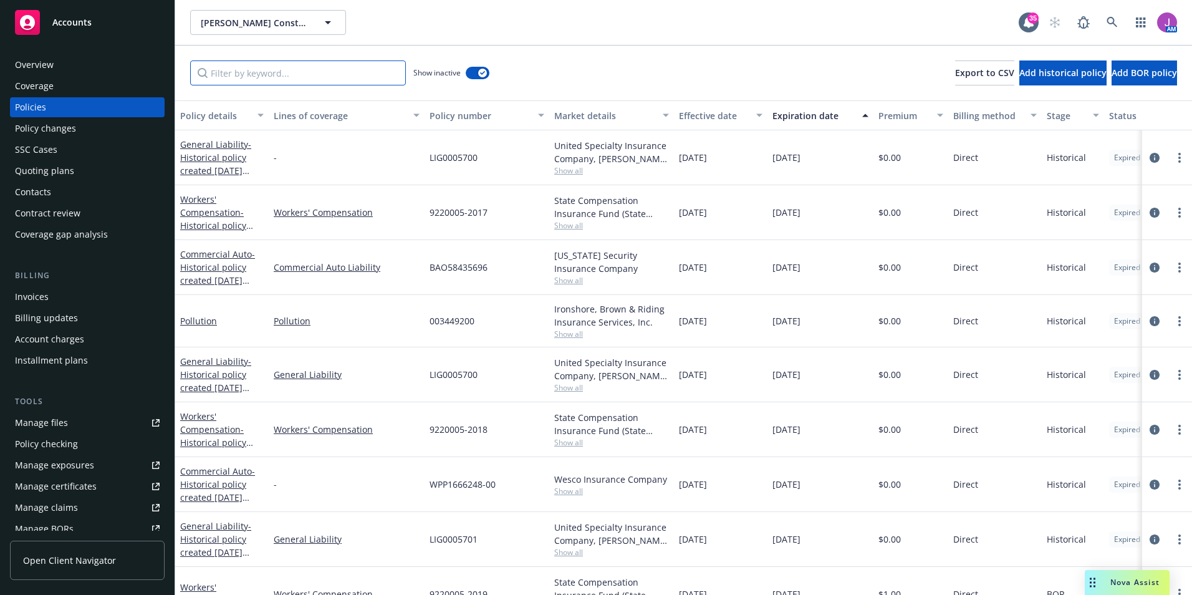
click at [279, 75] on input "Filter by keyword..." at bounding box center [298, 72] width 216 height 25
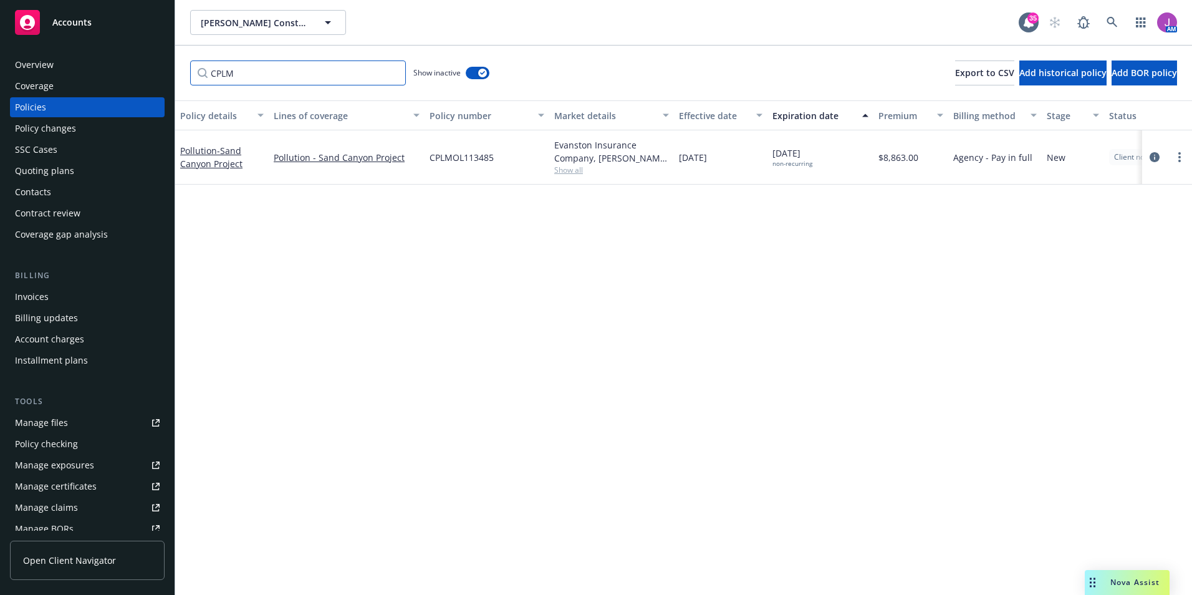
type input "CPLM"
click at [480, 70] on div "button" at bounding box center [482, 73] width 9 height 9
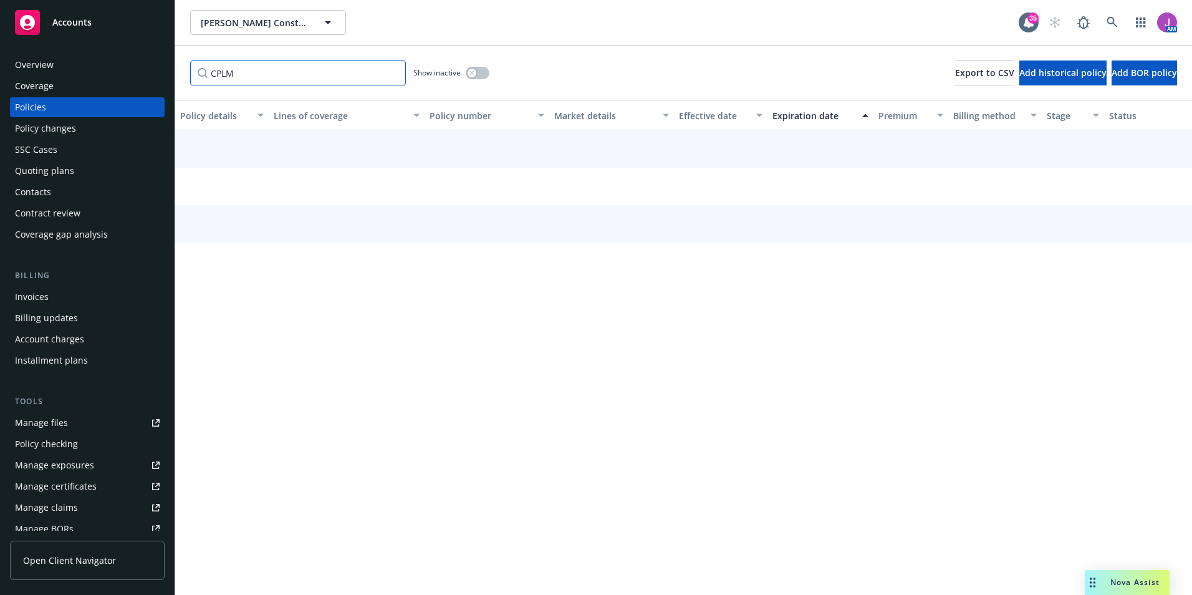
drag, startPoint x: 237, startPoint y: 73, endPoint x: 148, endPoint y: 73, distance: 88.6
click at [143, 73] on div "Accounts Overview Coverage Policies Policy changes SSC Cases Quoting plans Cont…" at bounding box center [596, 297] width 1192 height 595
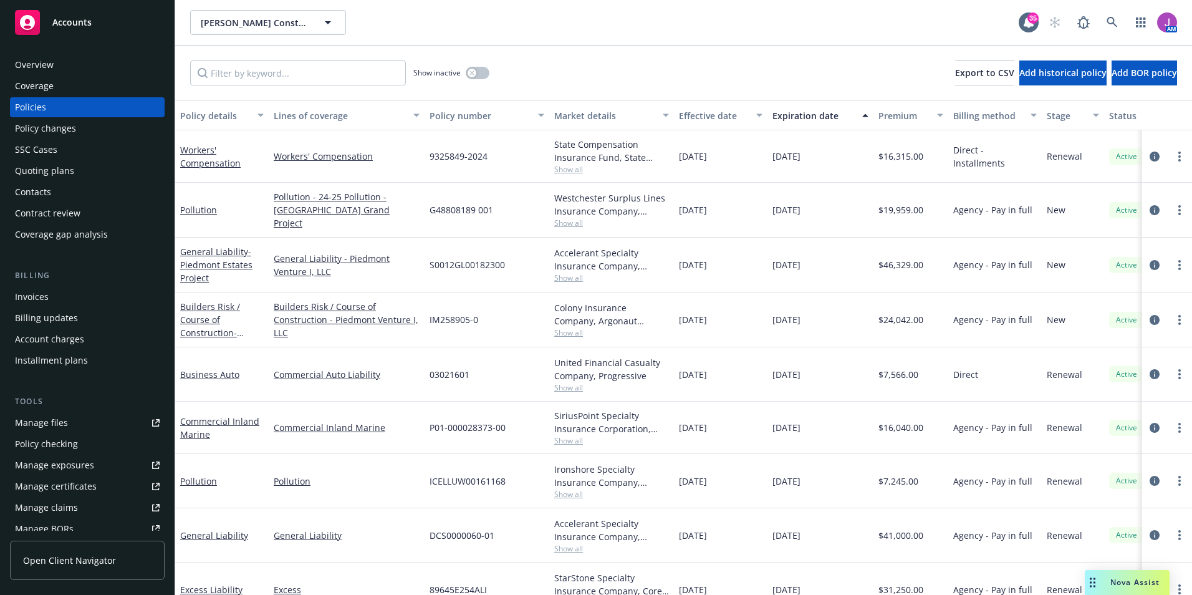
click at [41, 169] on div "Quoting plans" at bounding box center [44, 171] width 59 height 20
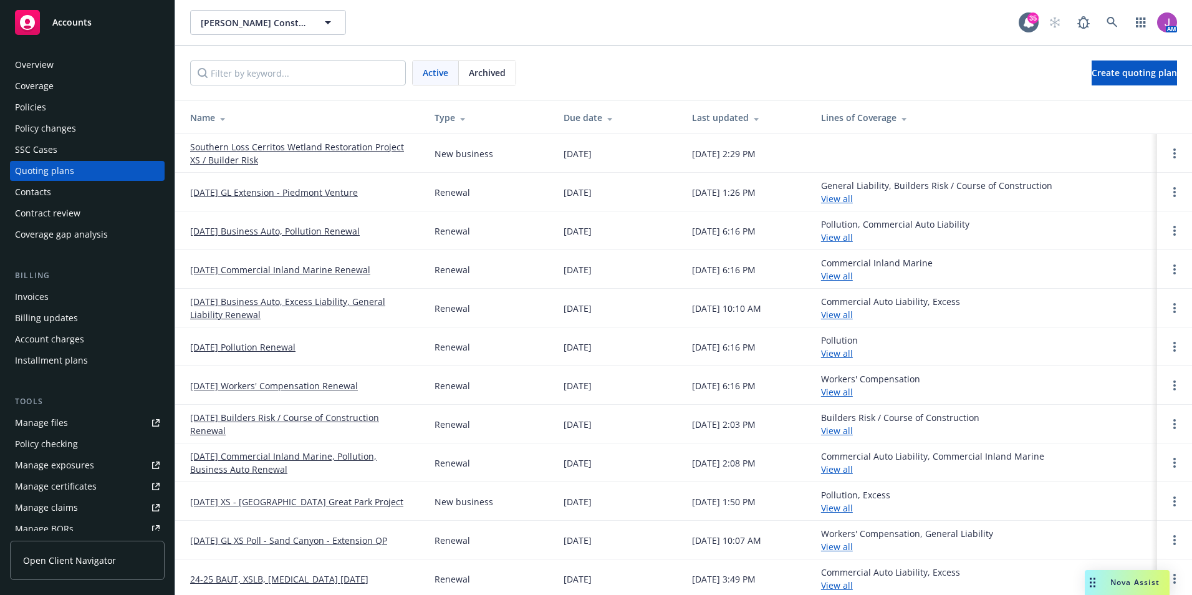
click at [268, 268] on link "12/20/25 Commercial Inland Marine Renewal" at bounding box center [280, 269] width 180 height 13
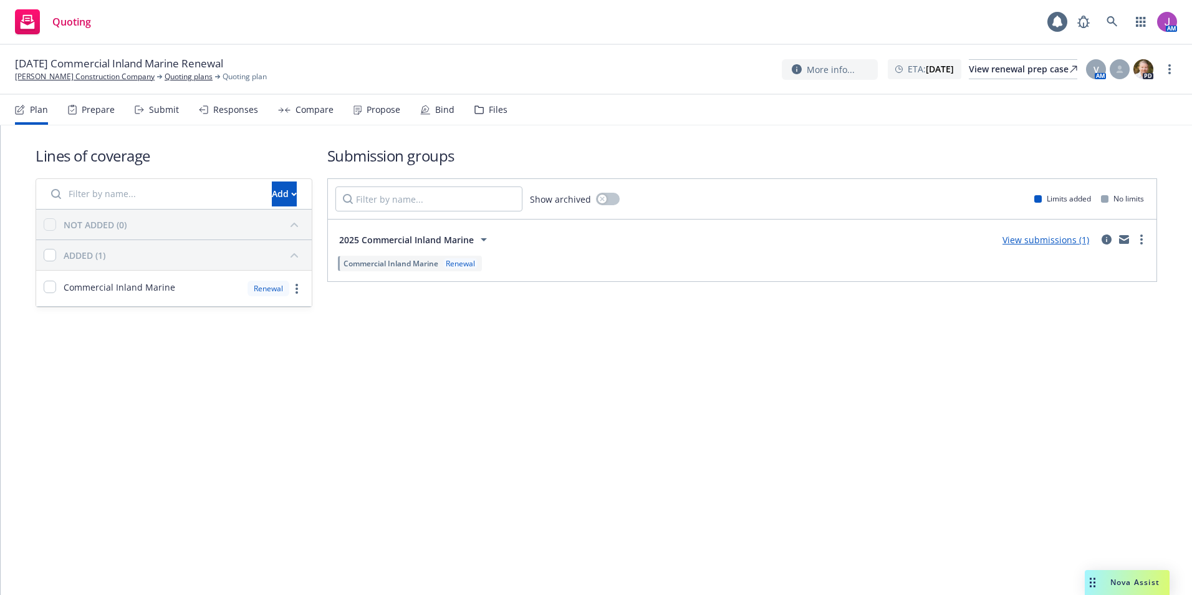
click at [484, 115] on div "Files" at bounding box center [491, 110] width 33 height 30
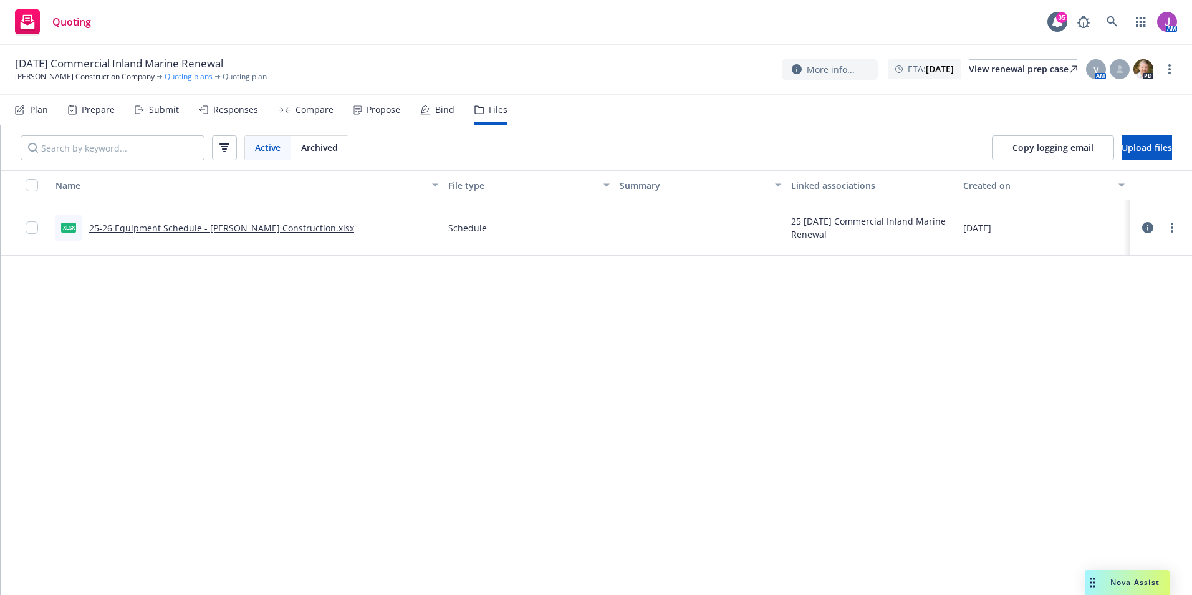
click at [165, 76] on link "Quoting plans" at bounding box center [189, 76] width 48 height 11
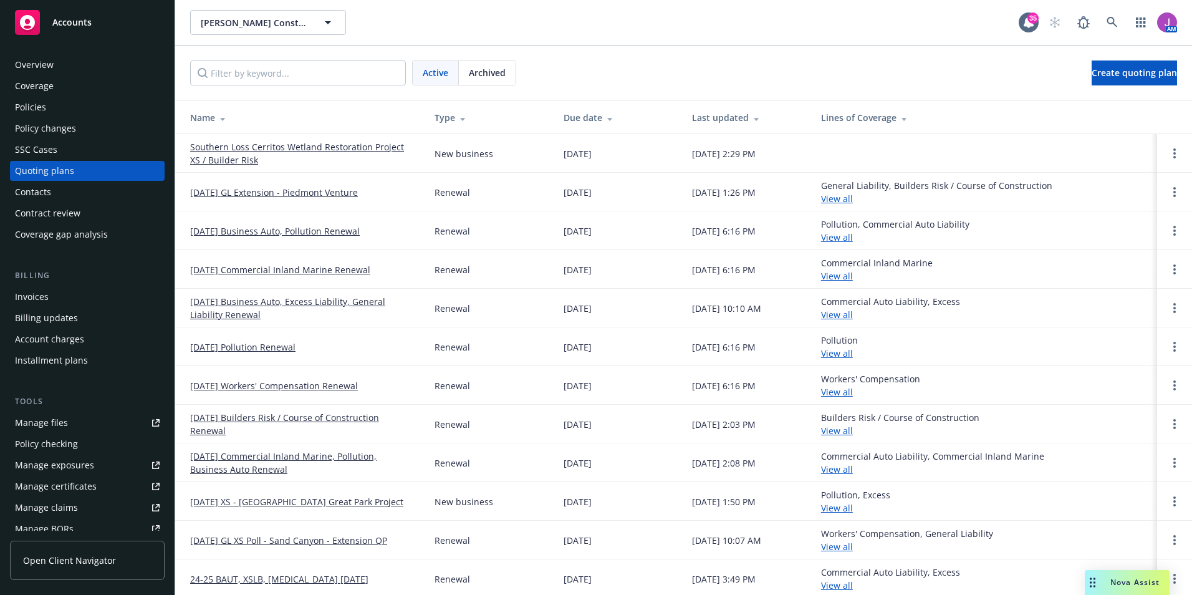
click at [273, 234] on link "[DATE] Business Auto, Pollution Renewal" at bounding box center [275, 231] width 170 height 13
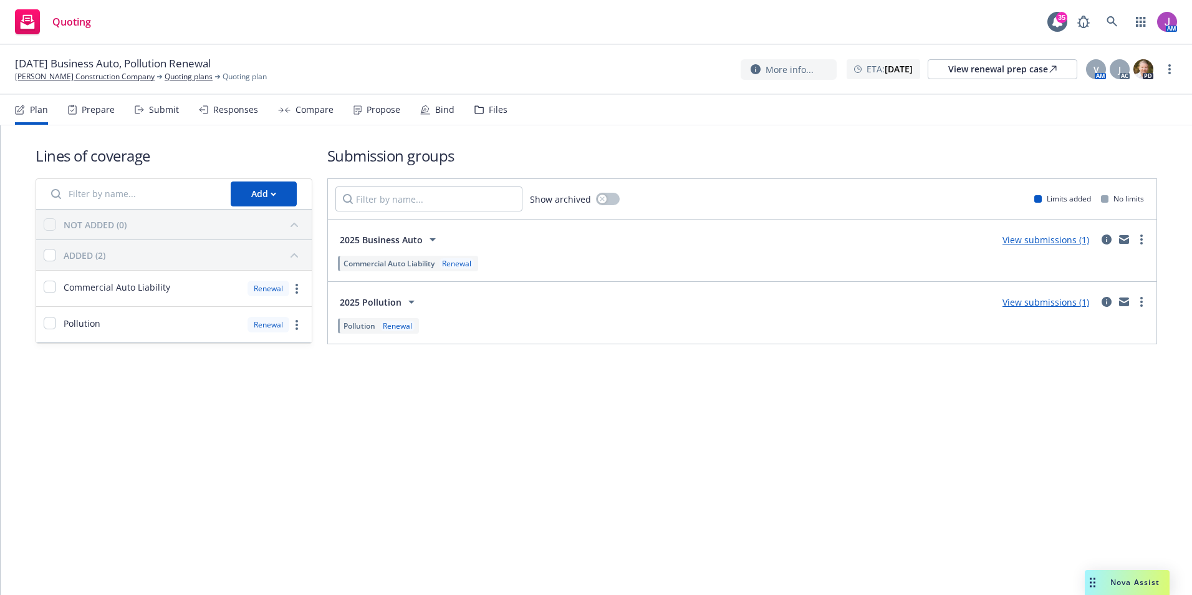
click at [494, 115] on div "Files" at bounding box center [498, 110] width 19 height 10
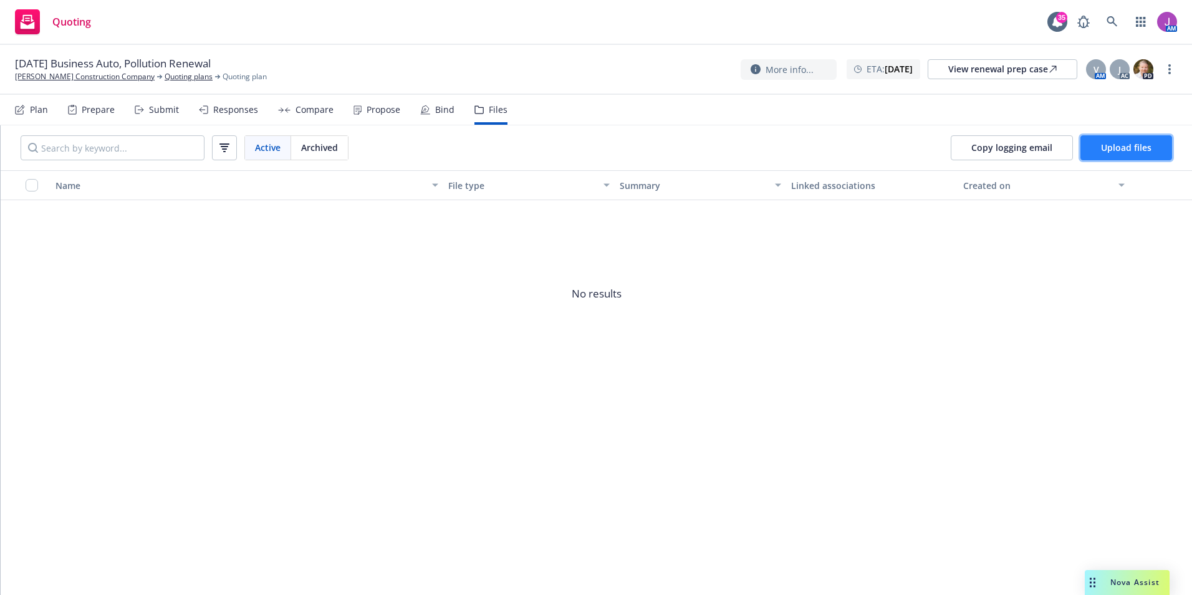
click at [1129, 146] on span "Upload files" at bounding box center [1126, 148] width 51 height 12
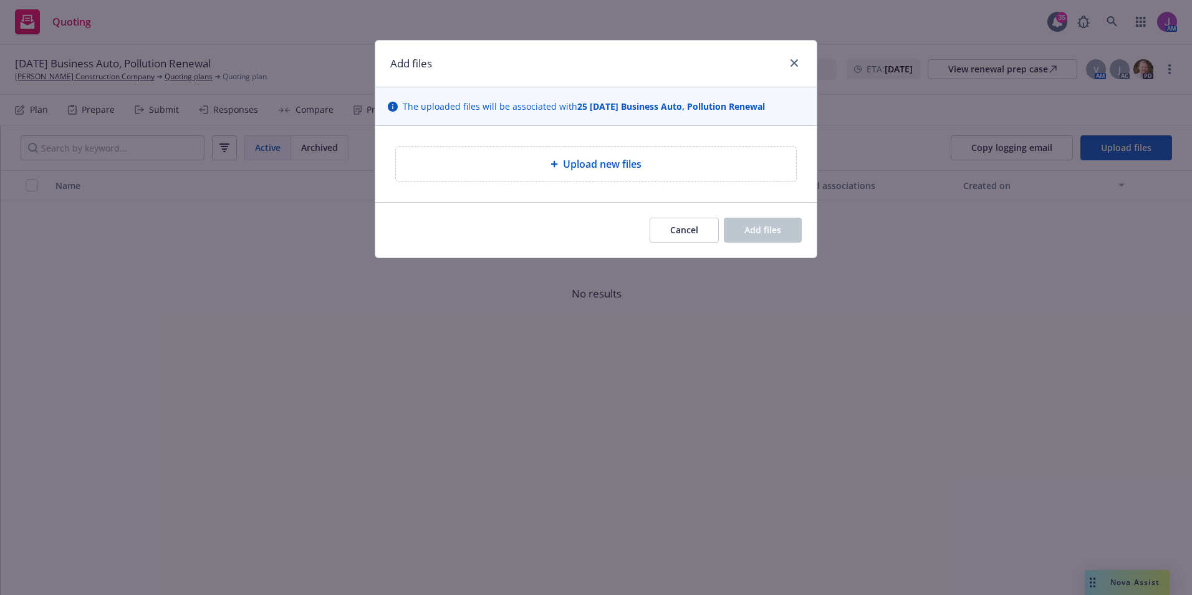
click at [596, 168] on span "Upload new files" at bounding box center [602, 164] width 79 height 15
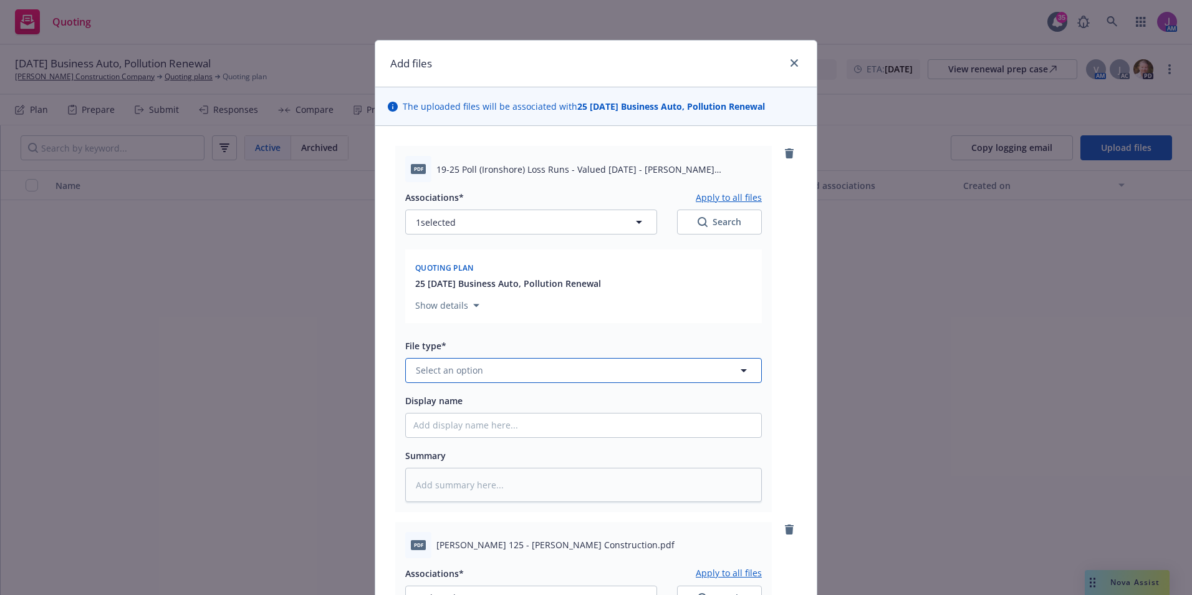
click at [503, 367] on button "Select an option" at bounding box center [583, 370] width 357 height 25
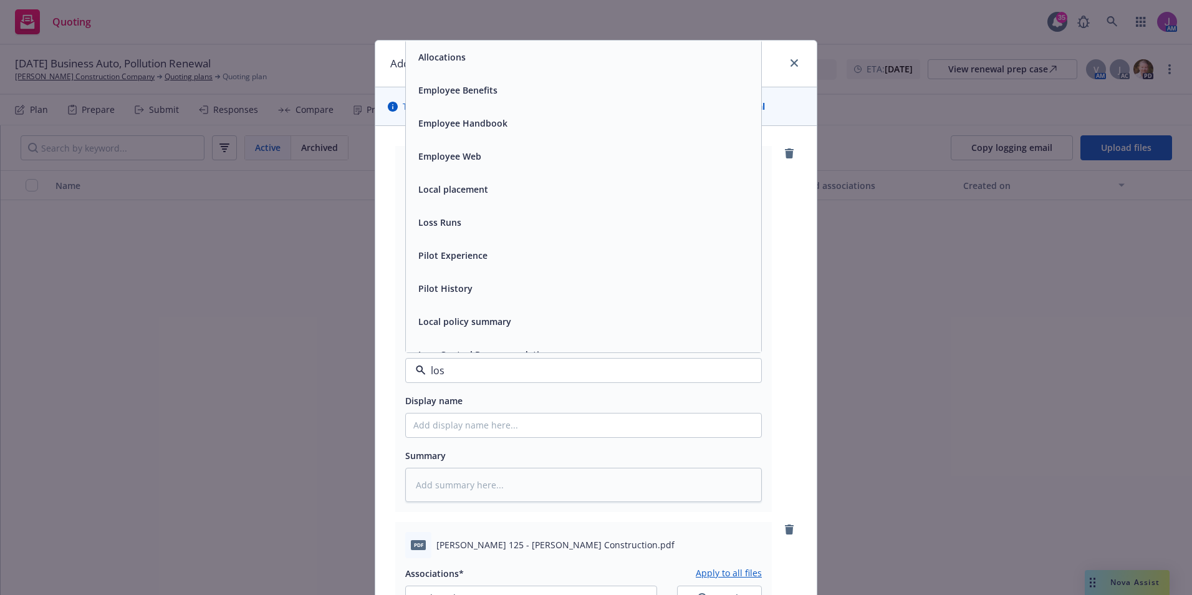
type input "loss"
click at [457, 57] on div "Loss Runs" at bounding box center [438, 57] width 51 height 18
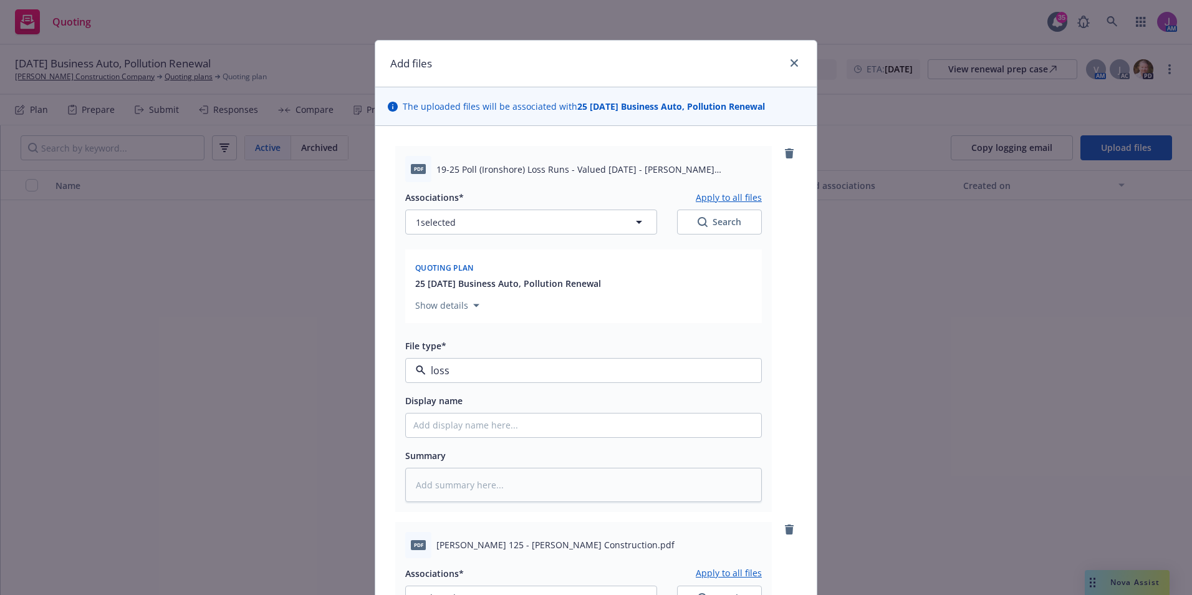
type textarea "x"
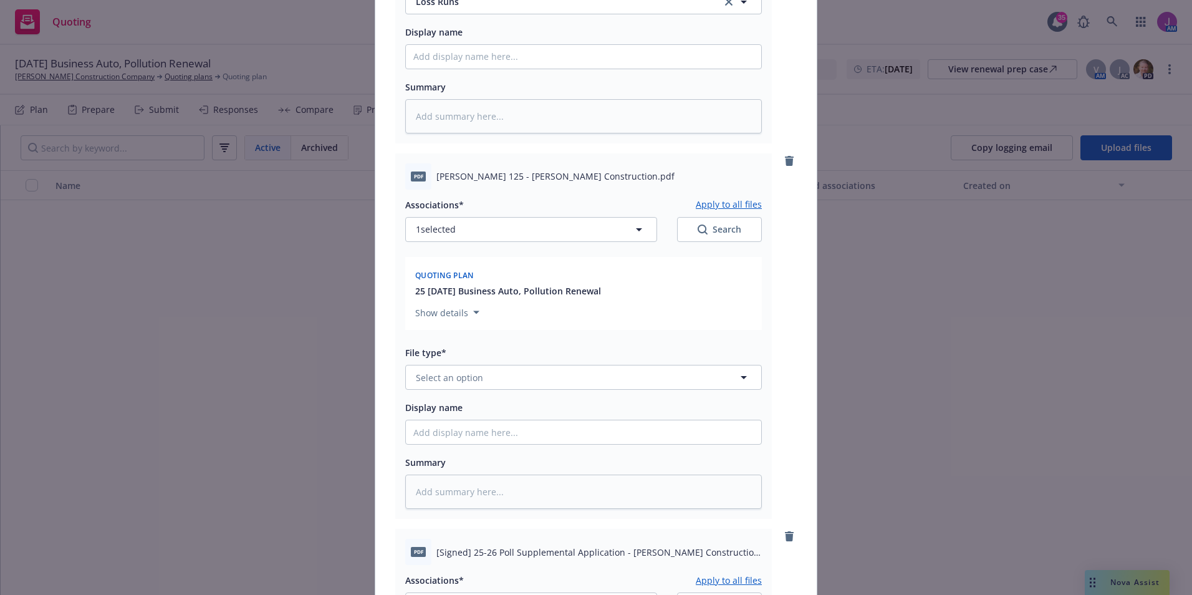
scroll to position [374, 0]
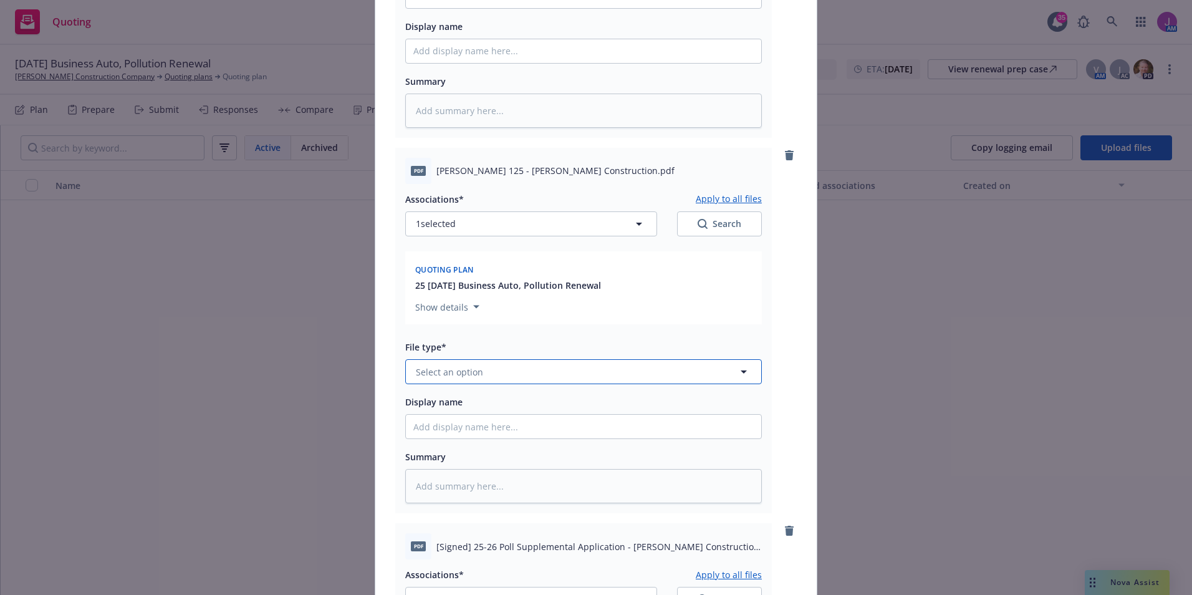
click at [466, 377] on span "Select an option" at bounding box center [449, 371] width 67 height 13
type input "app"
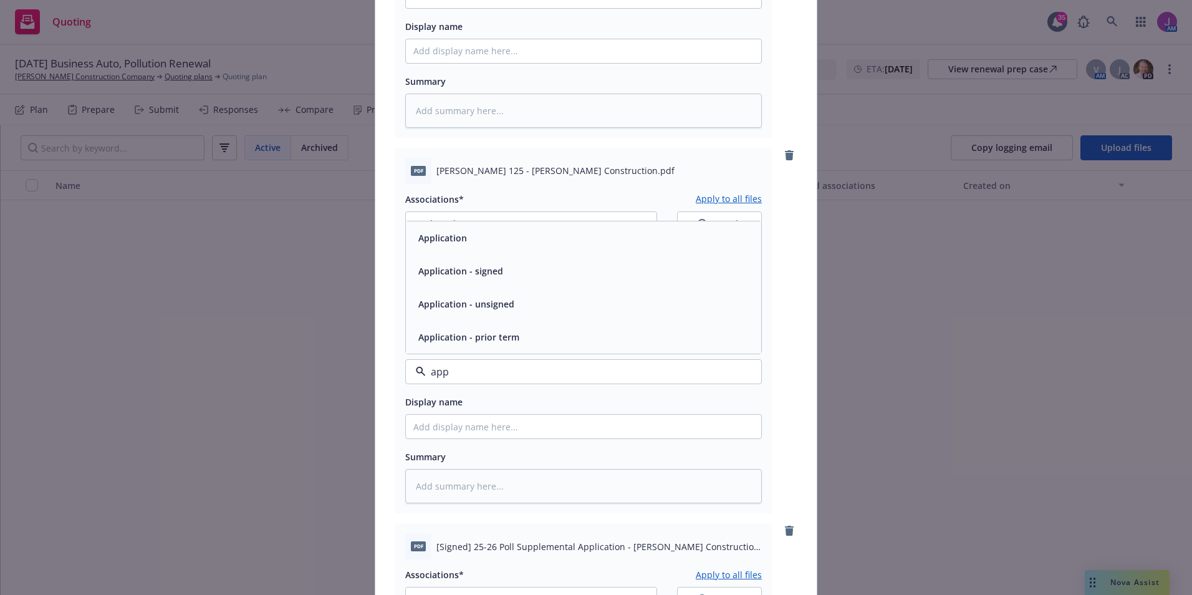
click at [450, 243] on span "Application" at bounding box center [442, 237] width 49 height 13
type textarea "x"
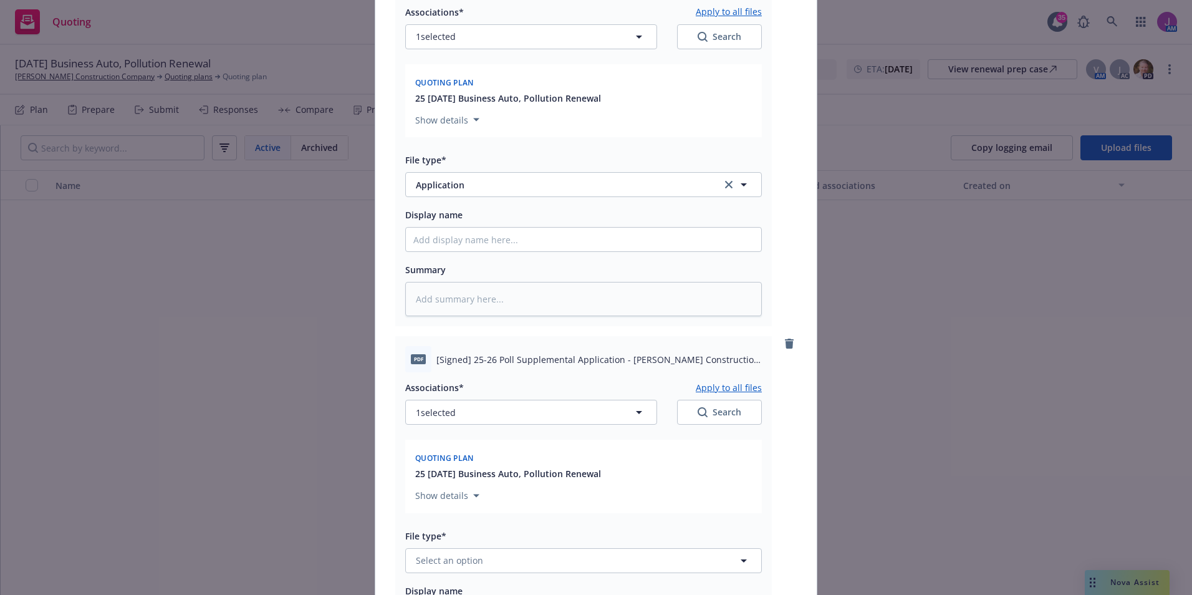
scroll to position [686, 0]
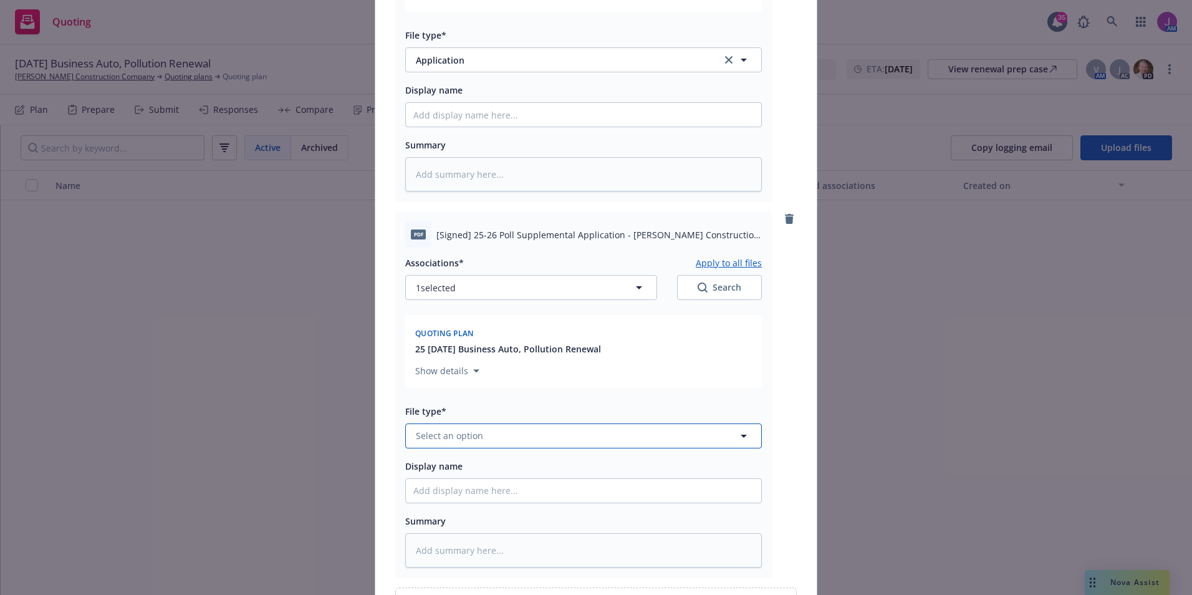
click at [475, 440] on span "Select an option" at bounding box center [449, 435] width 67 height 13
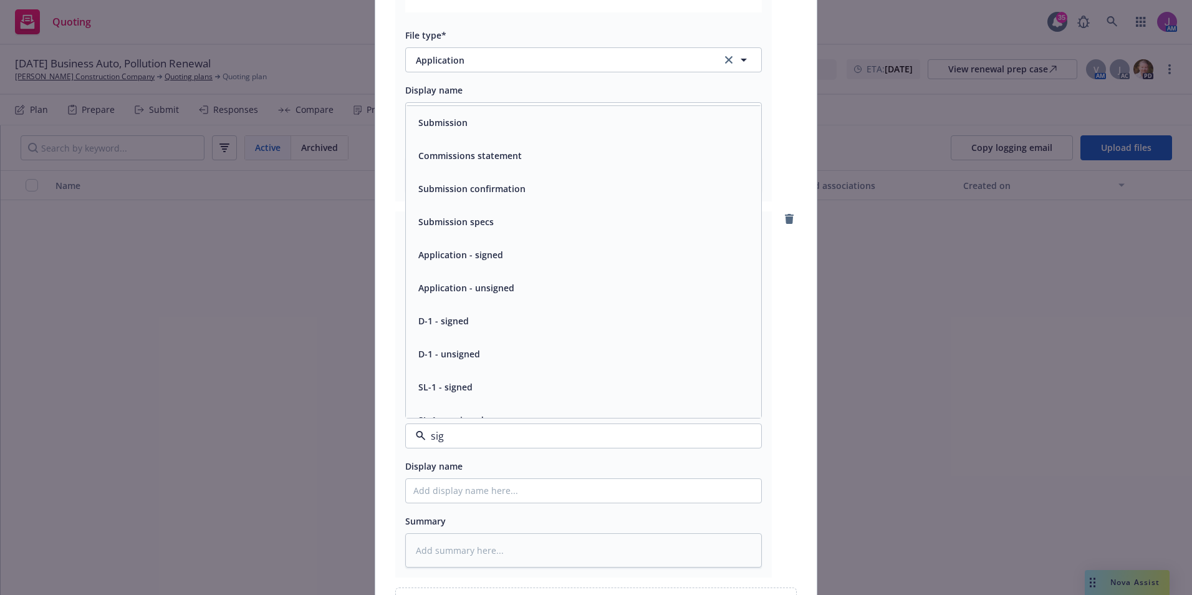
type input "sign"
click at [462, 123] on span "Application - signed" at bounding box center [460, 122] width 85 height 13
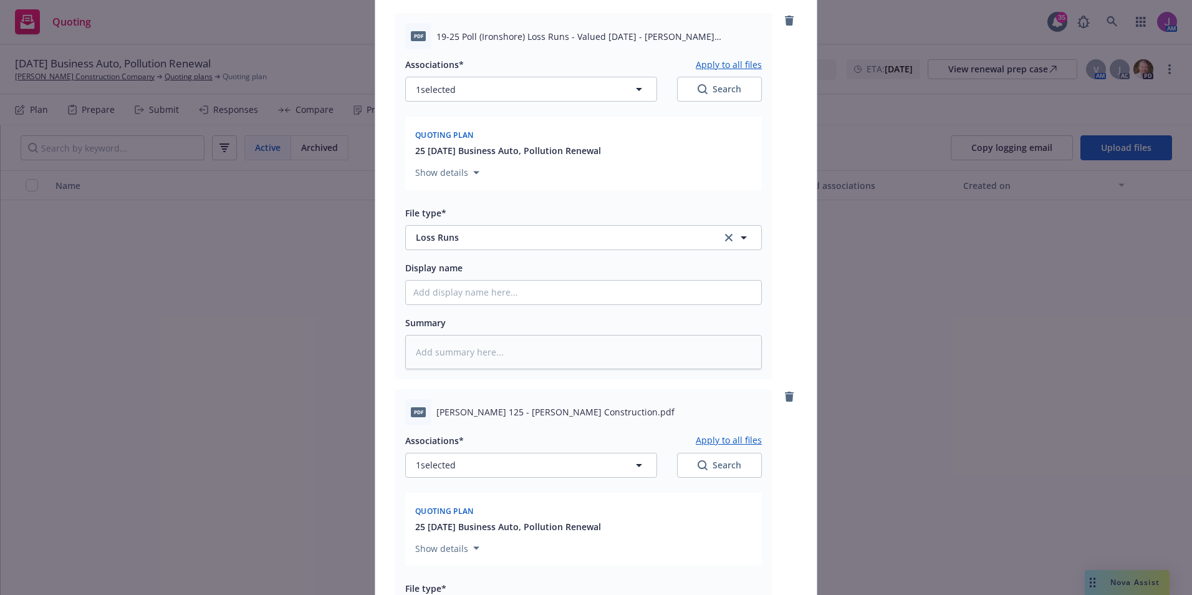
scroll to position [0, 0]
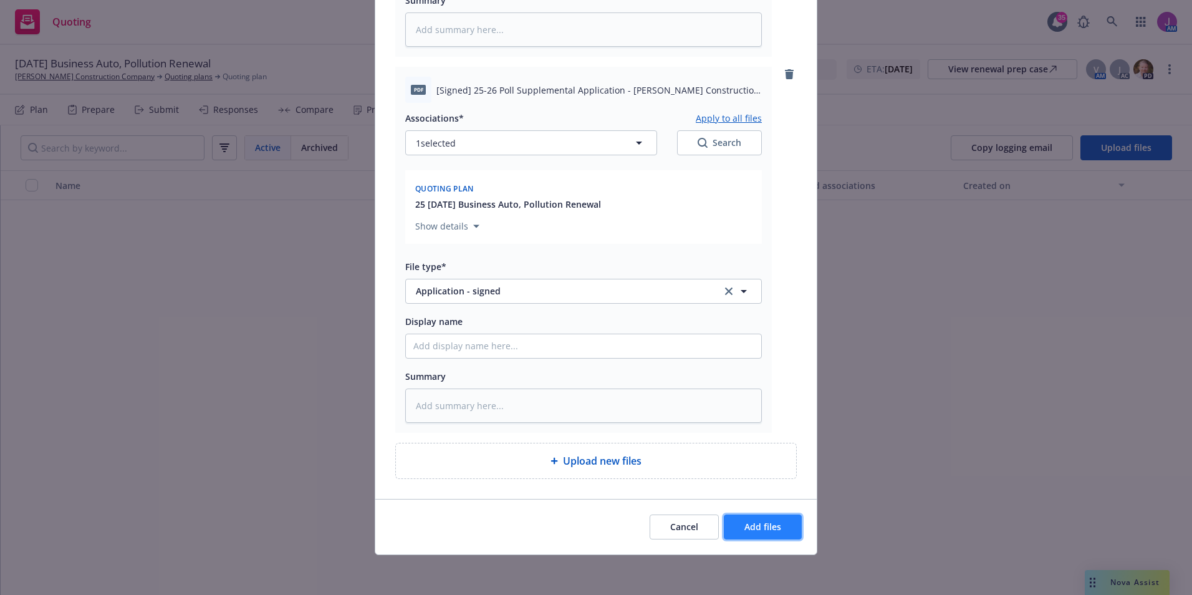
click at [760, 531] on span "Add files" at bounding box center [763, 527] width 37 height 12
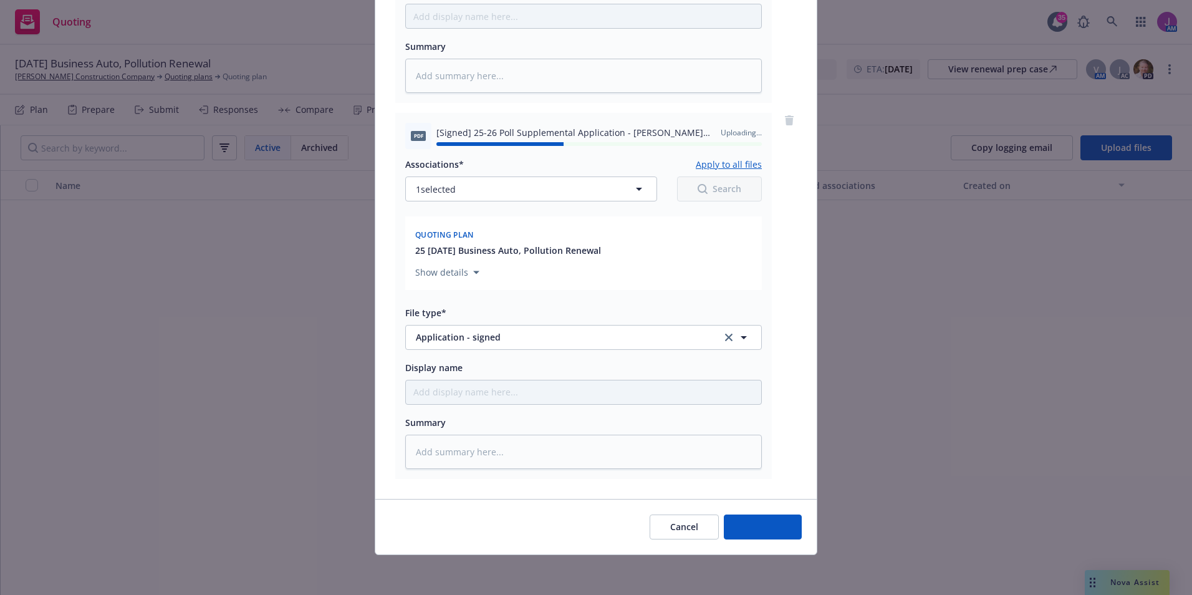
type textarea "x"
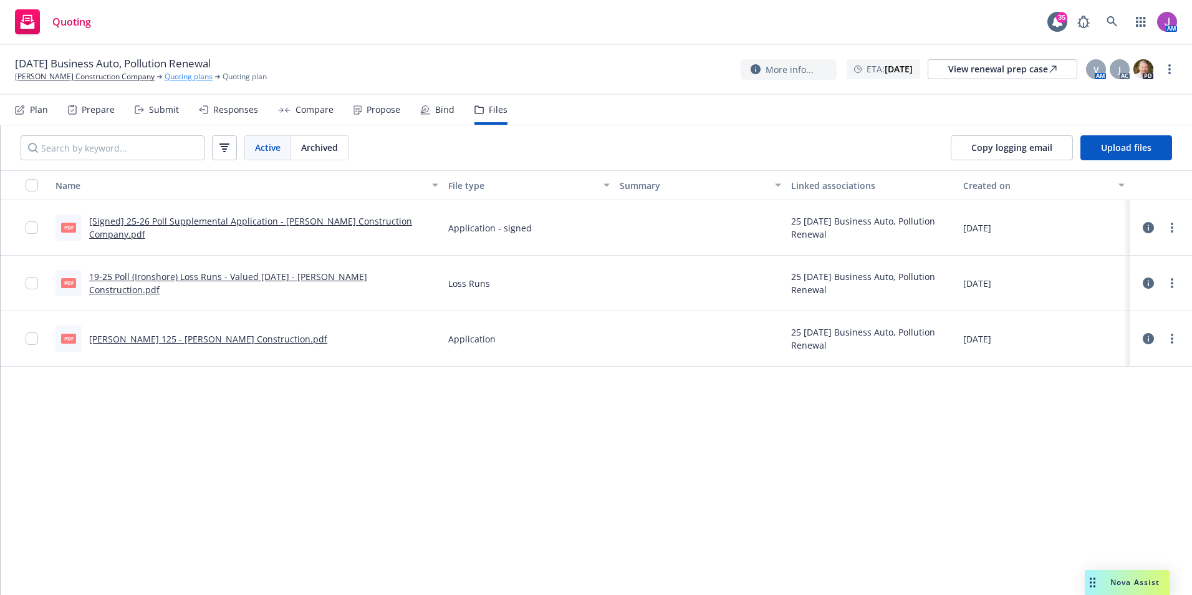
click at [165, 80] on link "Quoting plans" at bounding box center [189, 76] width 48 height 11
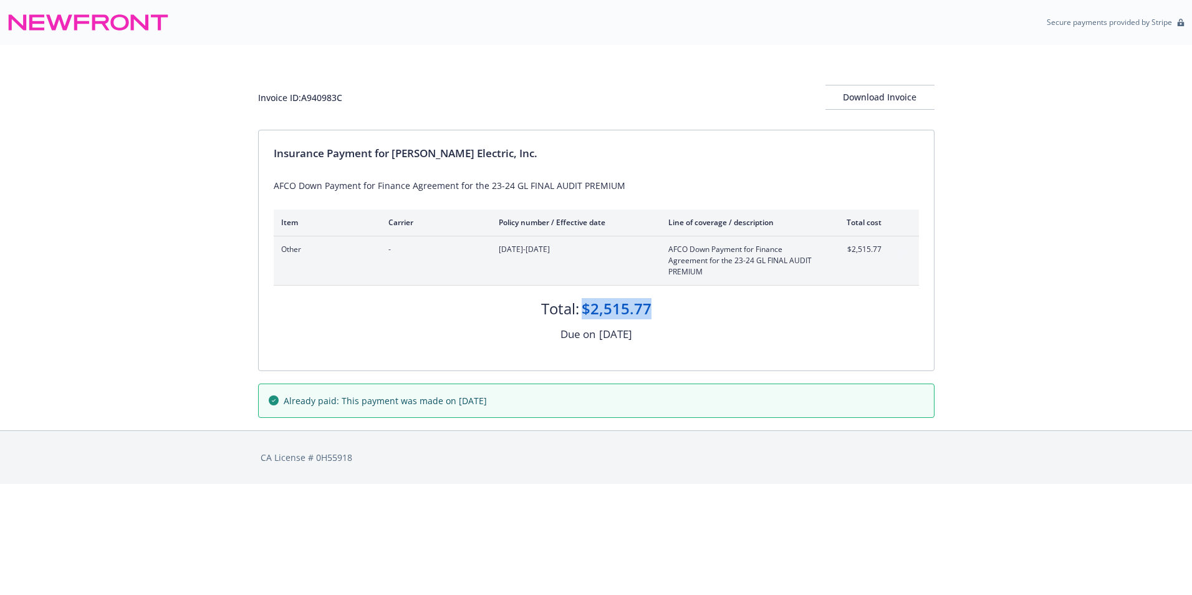
drag, startPoint x: 584, startPoint y: 306, endPoint x: 671, endPoint y: 311, distance: 86.8
click at [671, 311] on div "Total: $2,515.77" at bounding box center [596, 303] width 645 height 34
copy div "$2,515.77"
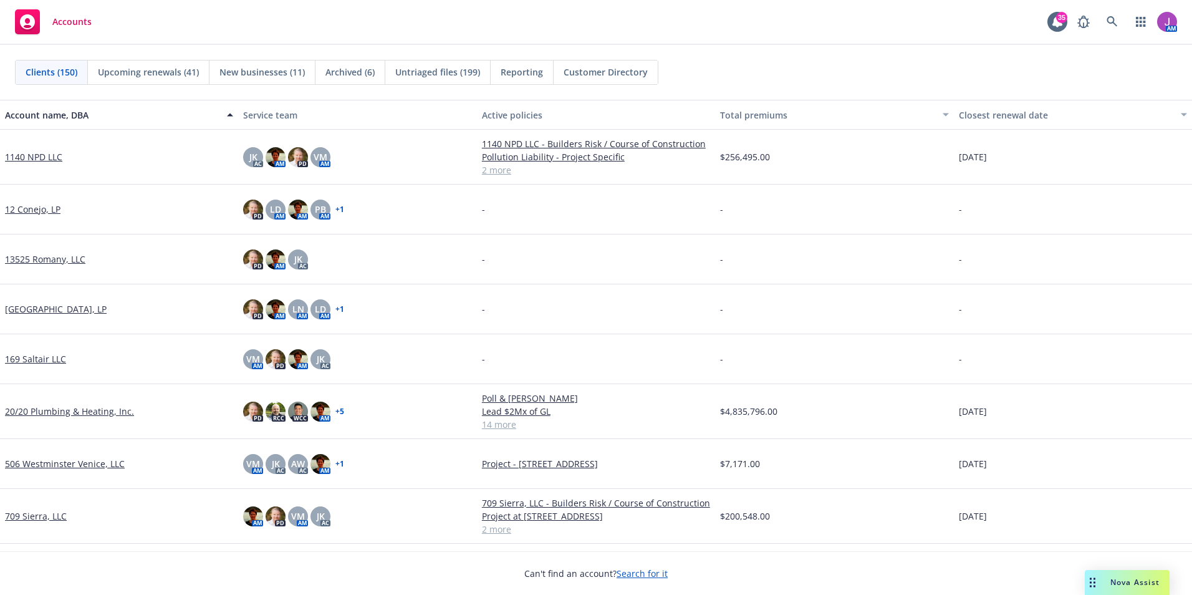
click at [19, 20] on rect at bounding box center [27, 21] width 25 height 25
click at [1103, 21] on link at bounding box center [1112, 21] width 25 height 25
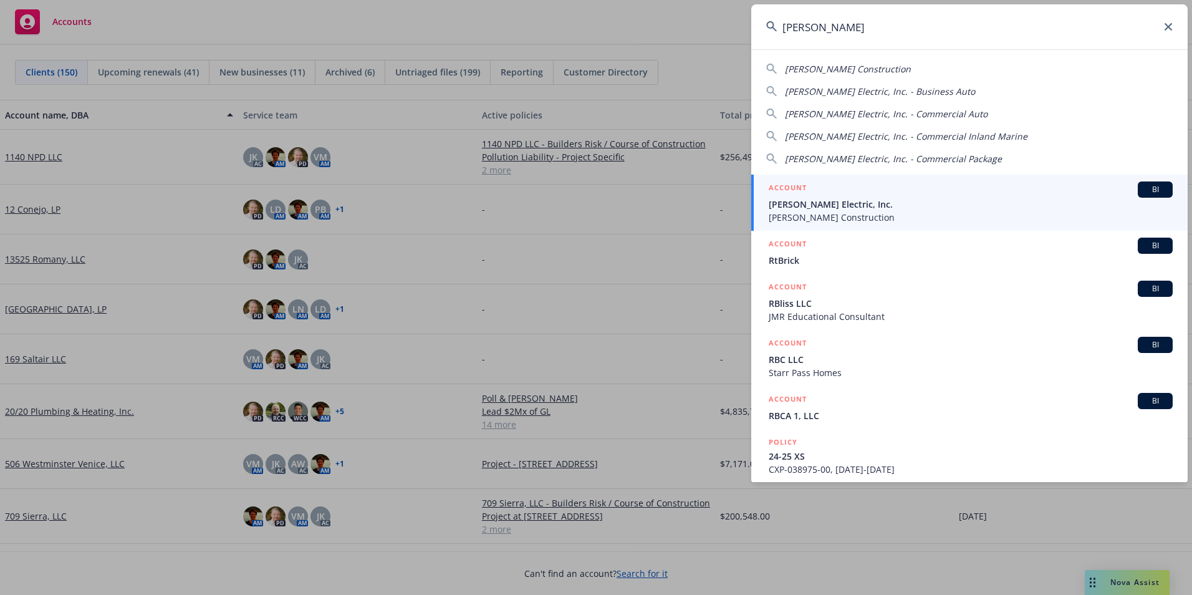
type input "rbt"
click at [850, 197] on div "ACCOUNT BI" at bounding box center [971, 189] width 404 height 16
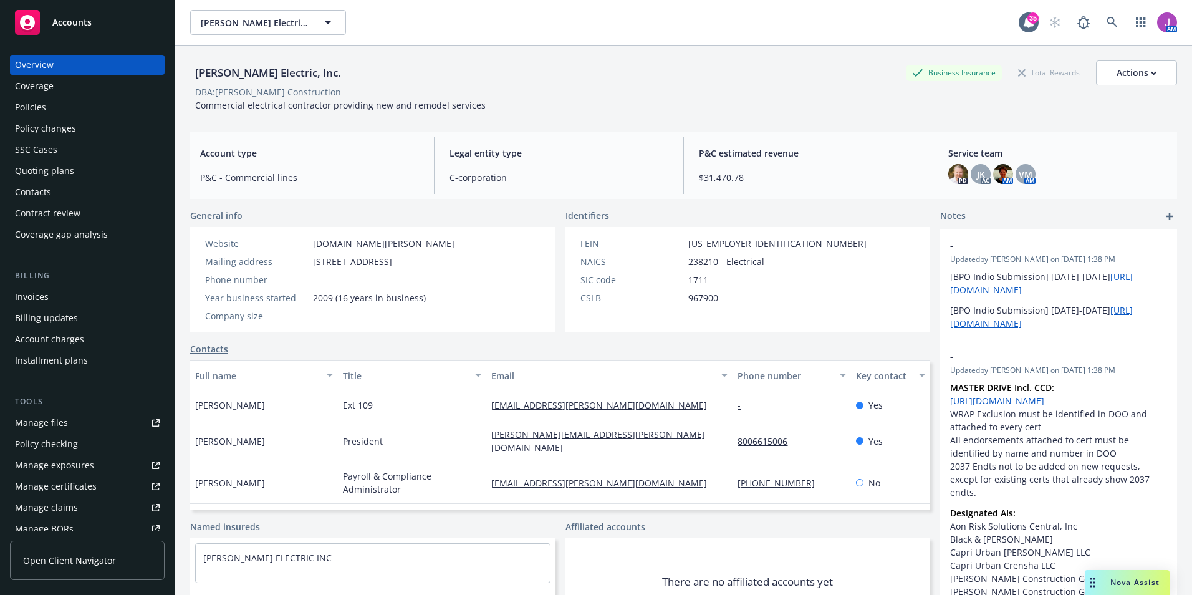
click at [26, 292] on div "Invoices" at bounding box center [32, 297] width 34 height 20
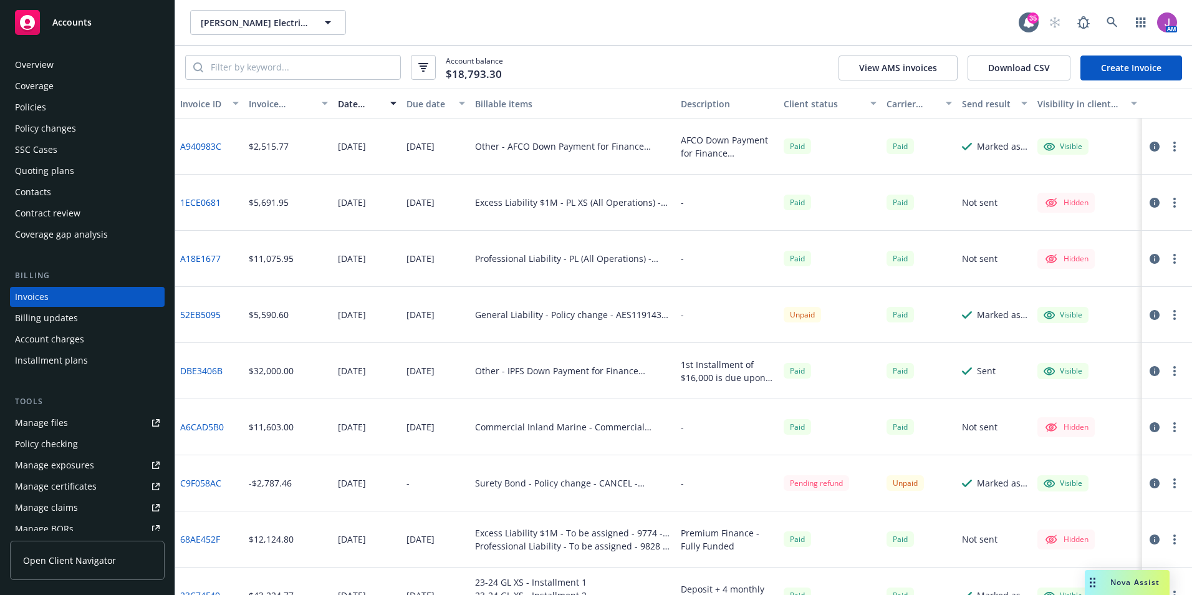
click at [201, 313] on link "52EB5095" at bounding box center [200, 314] width 41 height 13
click at [269, 23] on span "RBT Electric, Inc." at bounding box center [255, 22] width 108 height 13
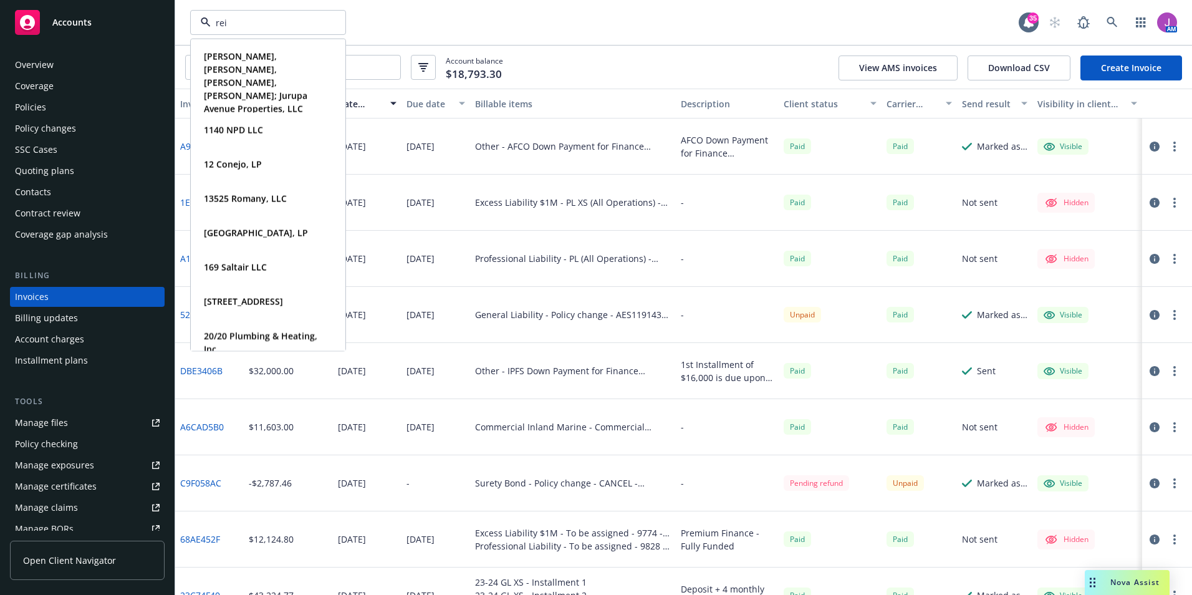
type input "reid"
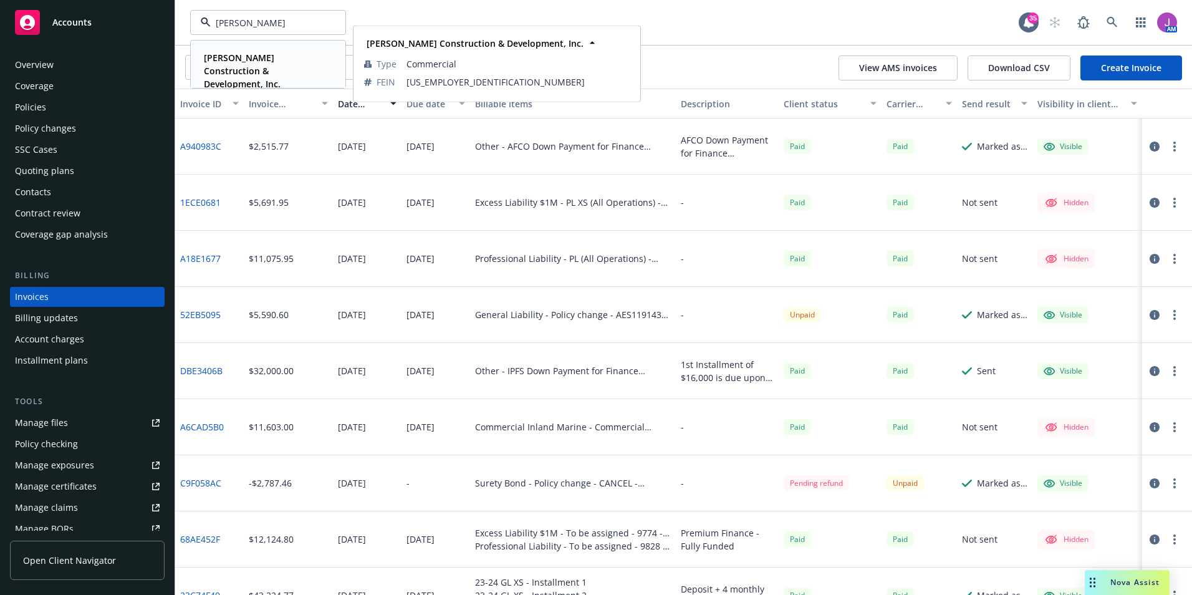
click at [253, 71] on strong "[PERSON_NAME] Construction & Development, Inc." at bounding box center [242, 71] width 77 height 38
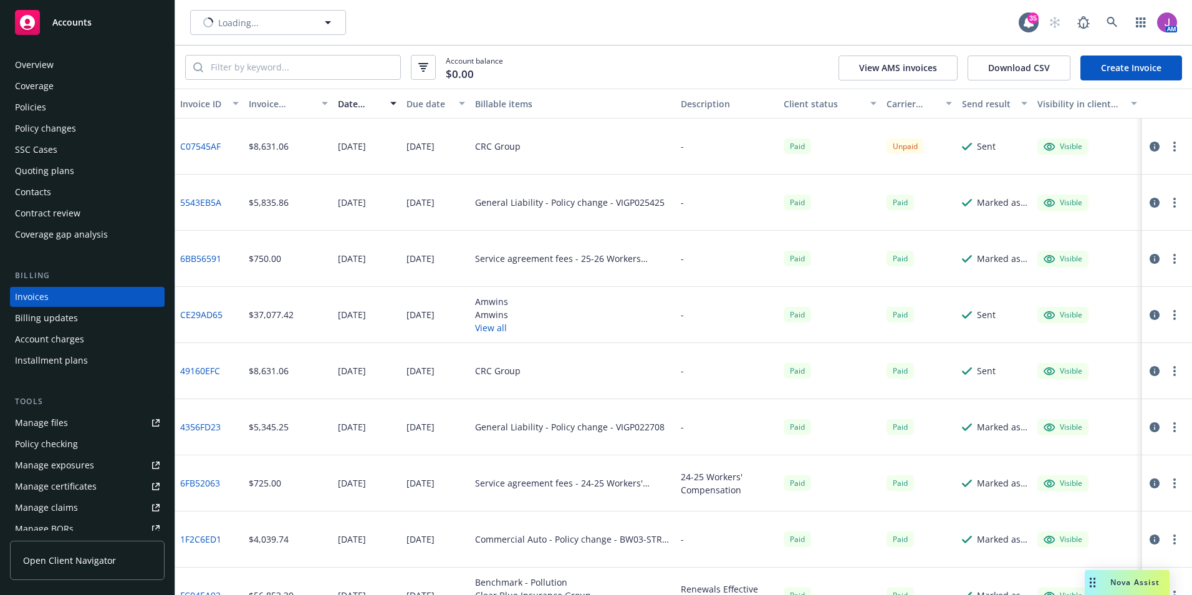
click at [39, 173] on div "Quoting plans" at bounding box center [44, 171] width 59 height 20
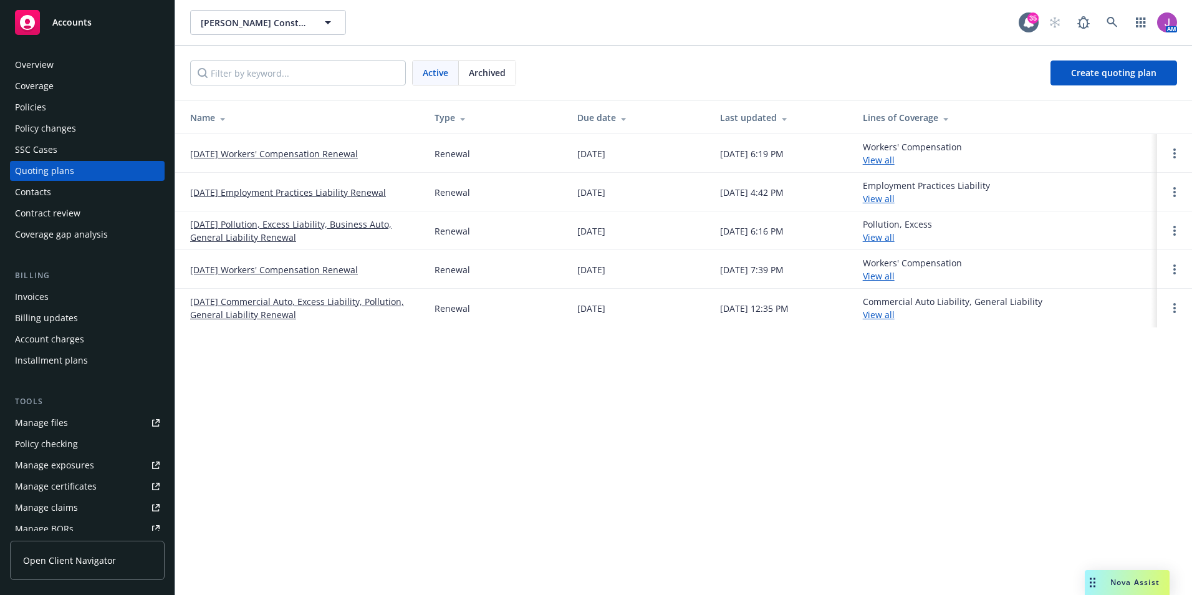
click at [269, 226] on link "[DATE] Pollution, Excess Liability, Business Auto, General Liability Renewal" at bounding box center [302, 231] width 225 height 26
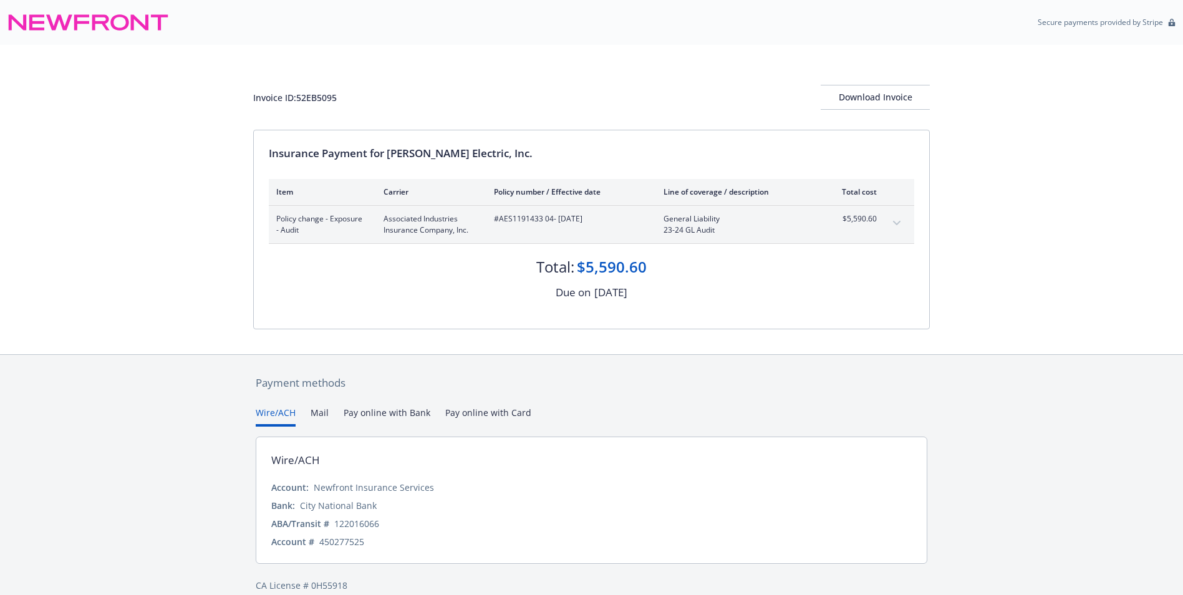
click at [894, 220] on button "expand content" at bounding box center [897, 223] width 20 height 20
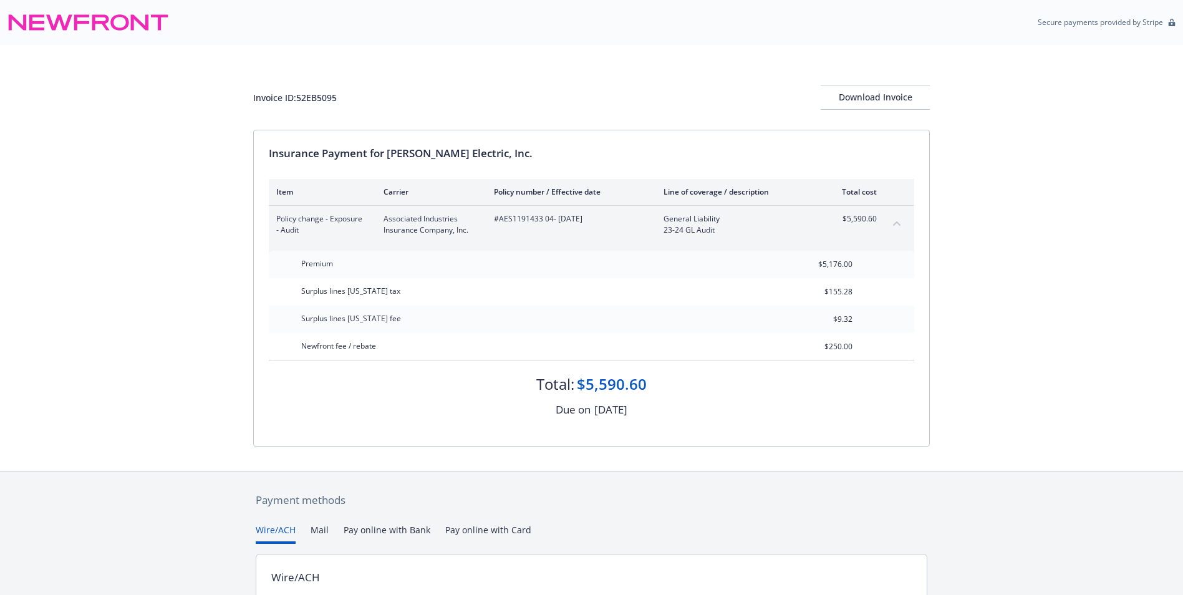
click at [894, 225] on icon "collapse content" at bounding box center [896, 223] width 7 height 4
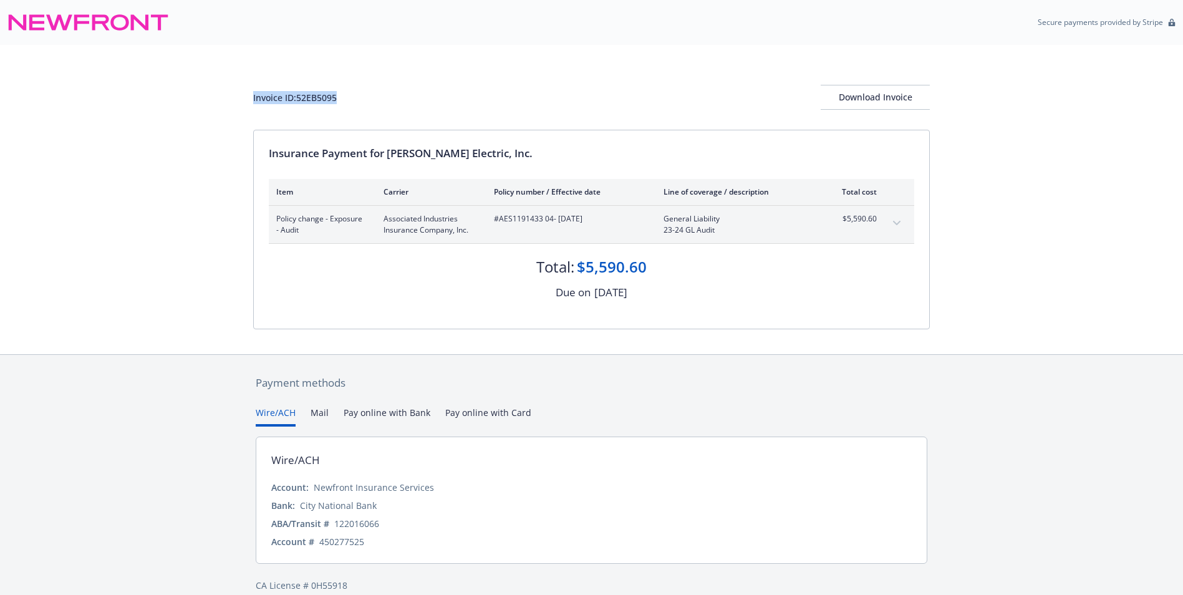
drag, startPoint x: 248, startPoint y: 99, endPoint x: 350, endPoint y: 104, distance: 102.4
click at [350, 104] on div "Invoice ID: 52EB5095 Download Invoice Insurance Payment for [PERSON_NAME] Elect…" at bounding box center [591, 199] width 1183 height 309
copy div "Invoice ID: 52EB5095"
drag, startPoint x: 578, startPoint y: 269, endPoint x: 665, endPoint y: 269, distance: 86.7
click at [665, 269] on div "Total: $5,590.60" at bounding box center [591, 261] width 645 height 34
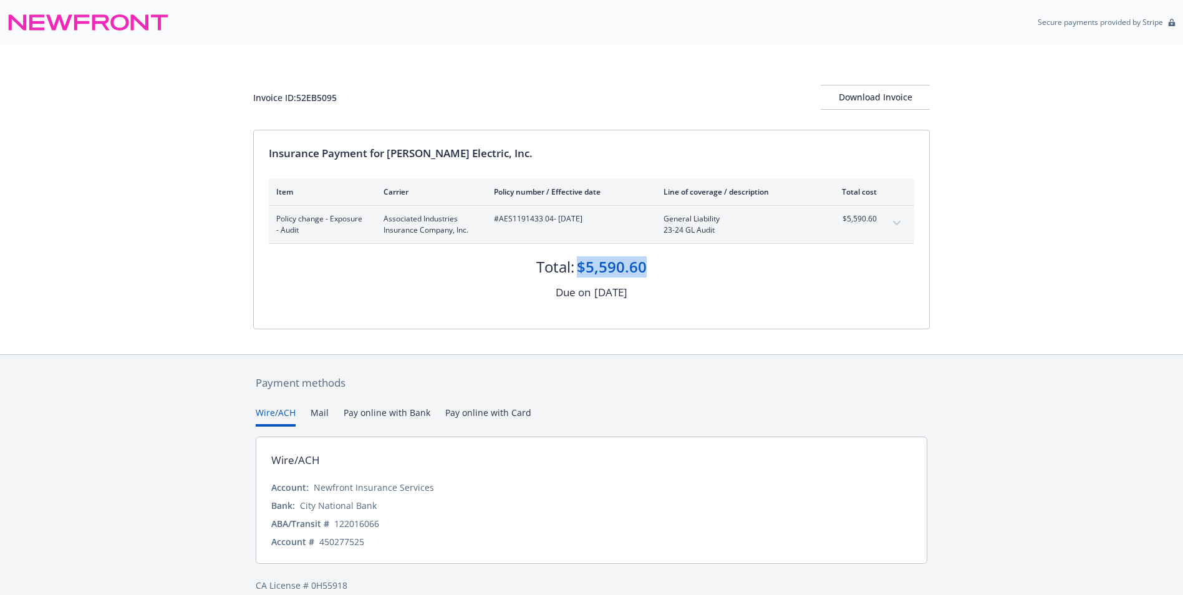
copy div "$5,590.60"
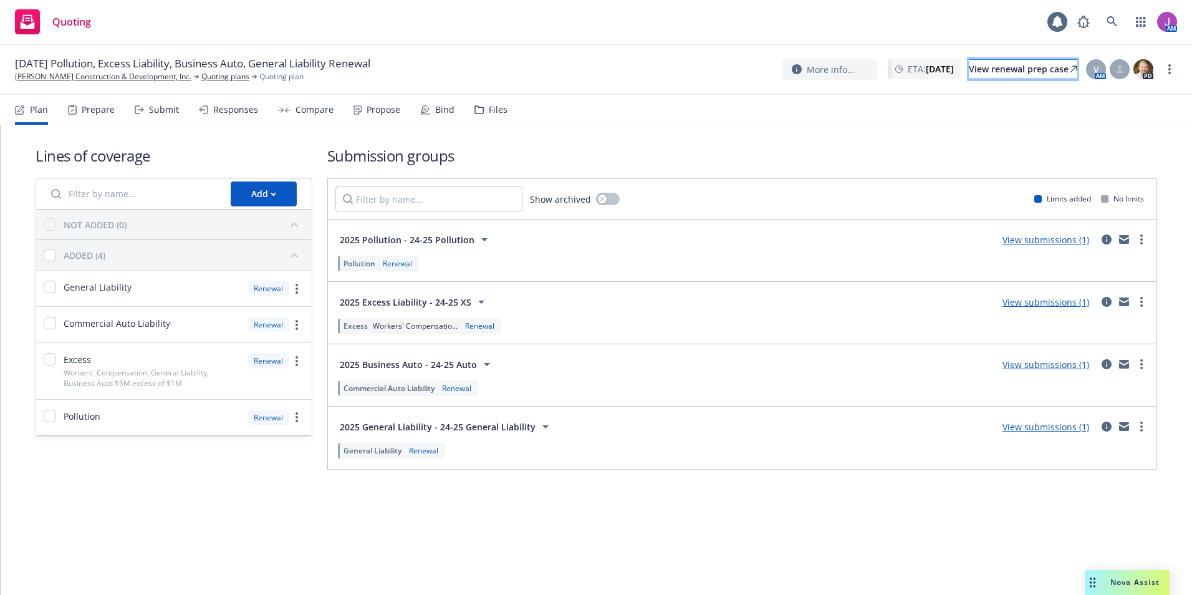
click at [1011, 69] on div "View renewal prep case" at bounding box center [1023, 69] width 109 height 19
click at [476, 118] on div "Files" at bounding box center [491, 110] width 33 height 30
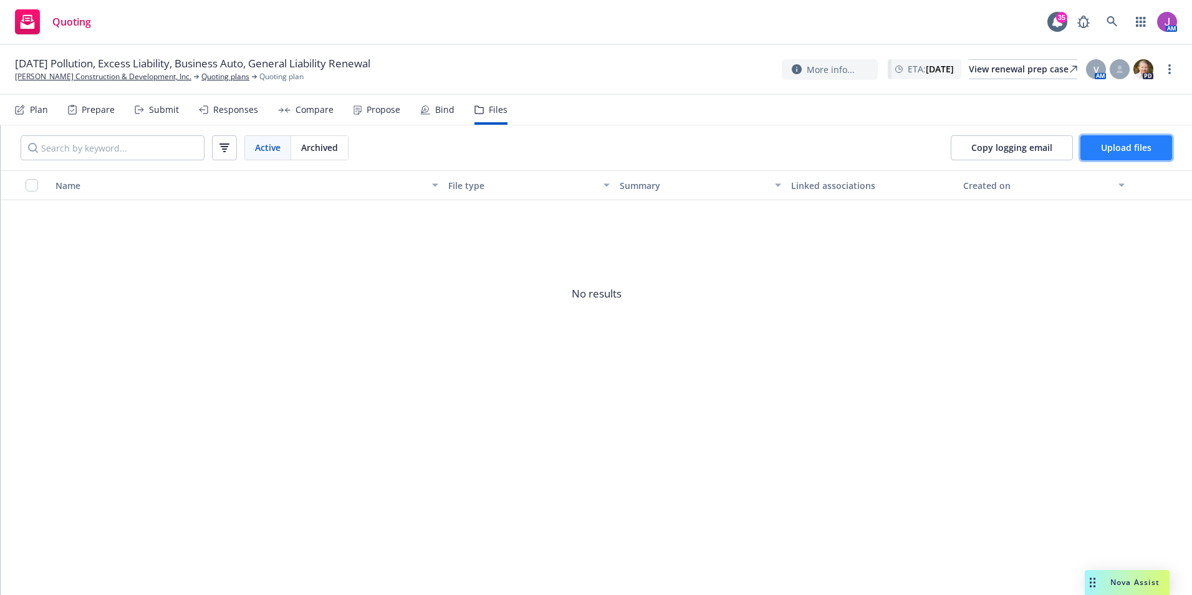
click at [1132, 150] on span "Upload files" at bounding box center [1126, 148] width 51 height 12
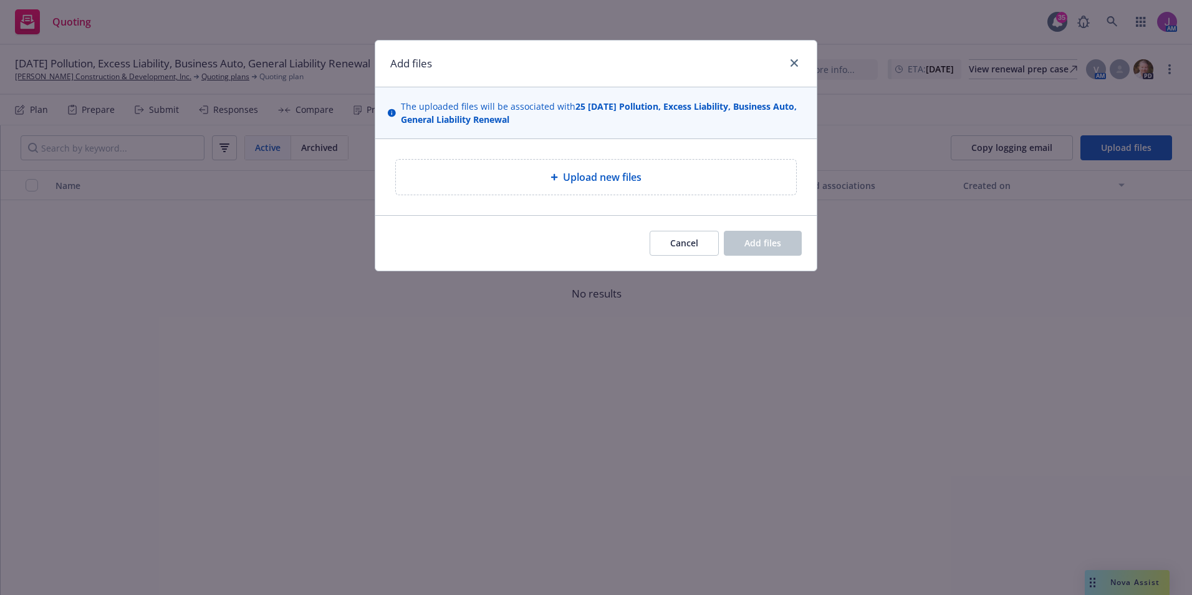
click at [589, 181] on span "Upload new files" at bounding box center [602, 177] width 79 height 15
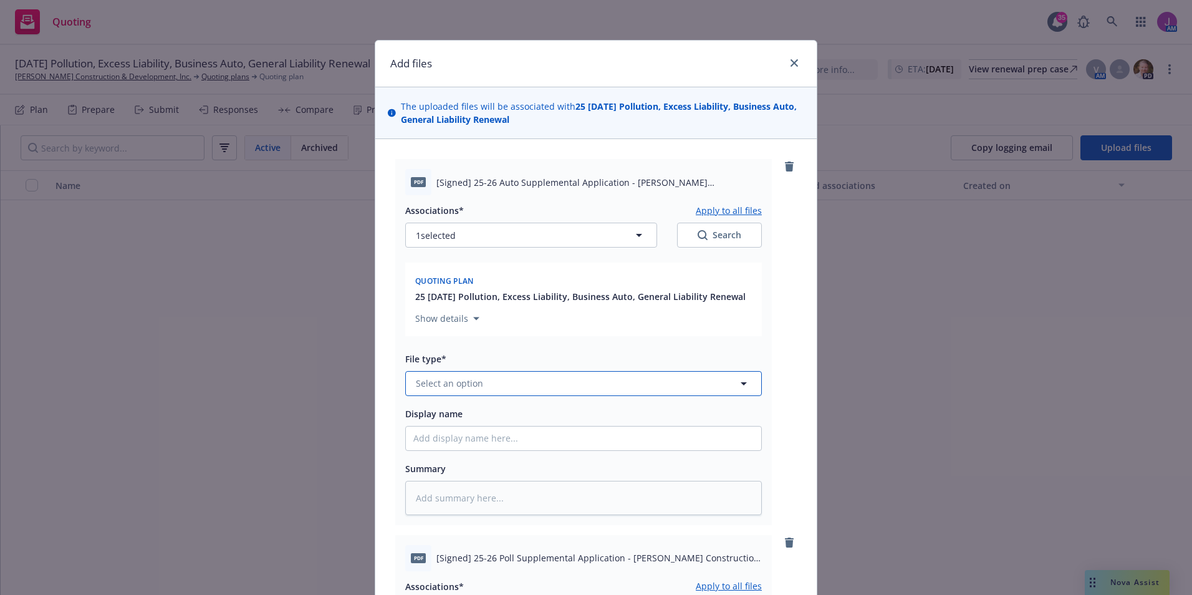
click at [510, 383] on button "Select an option" at bounding box center [583, 383] width 357 height 25
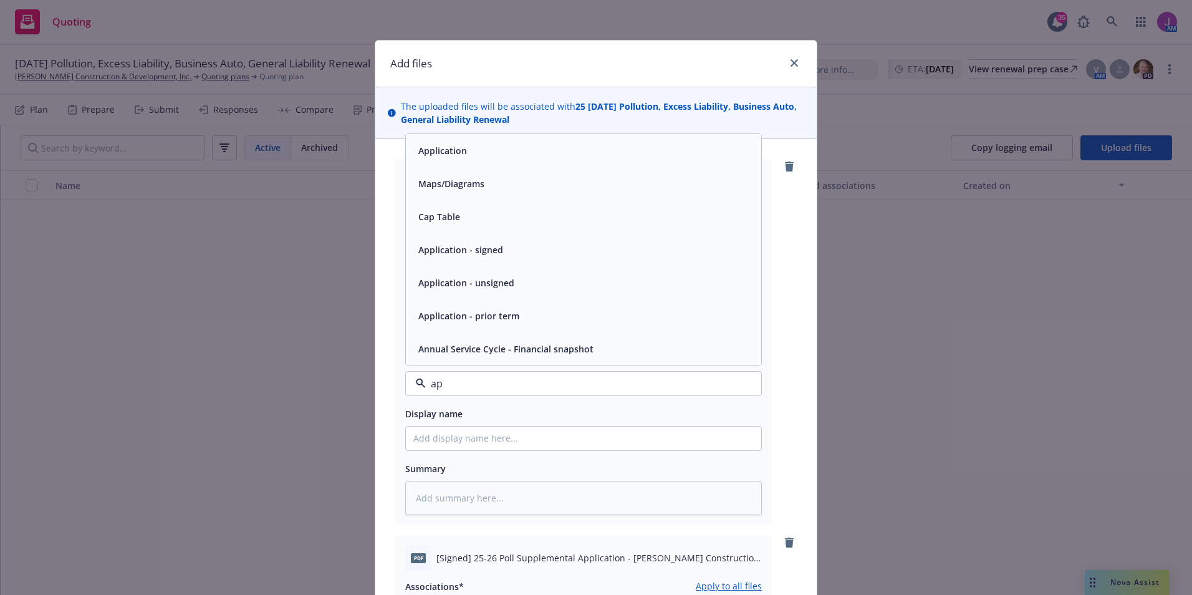
type input "app"
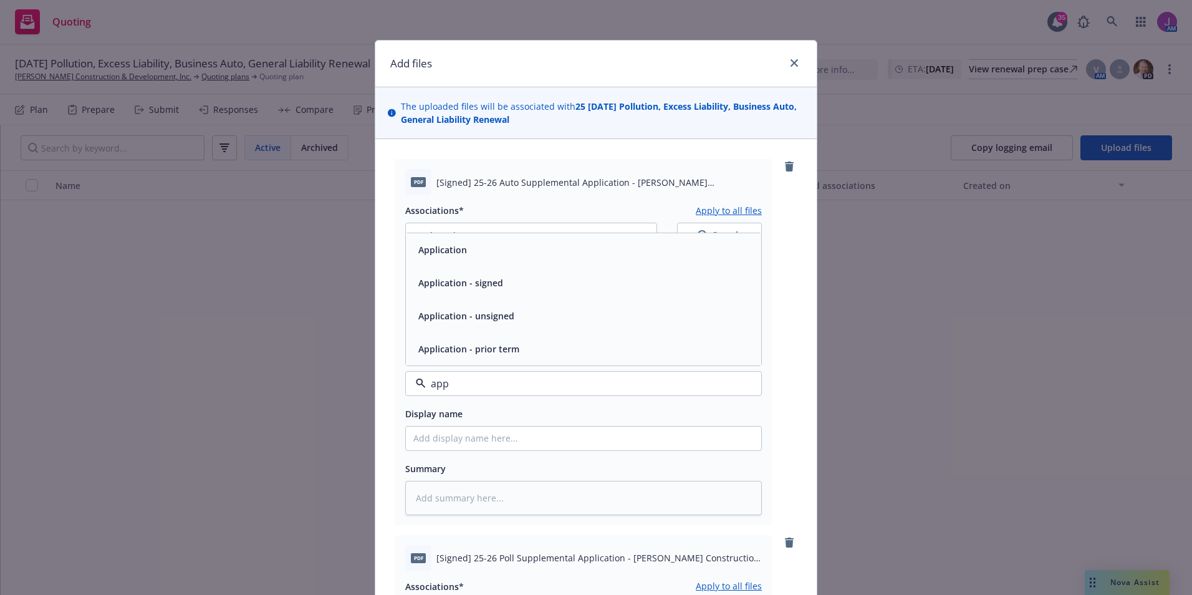
click at [465, 276] on span "Application - signed" at bounding box center [460, 282] width 85 height 13
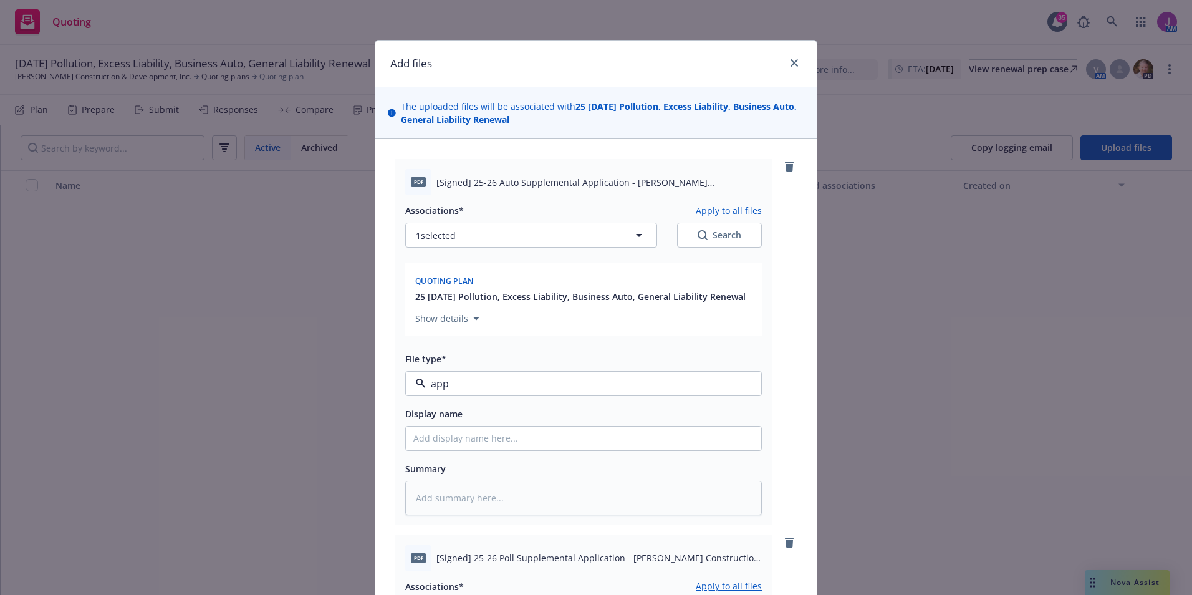
type textarea "x"
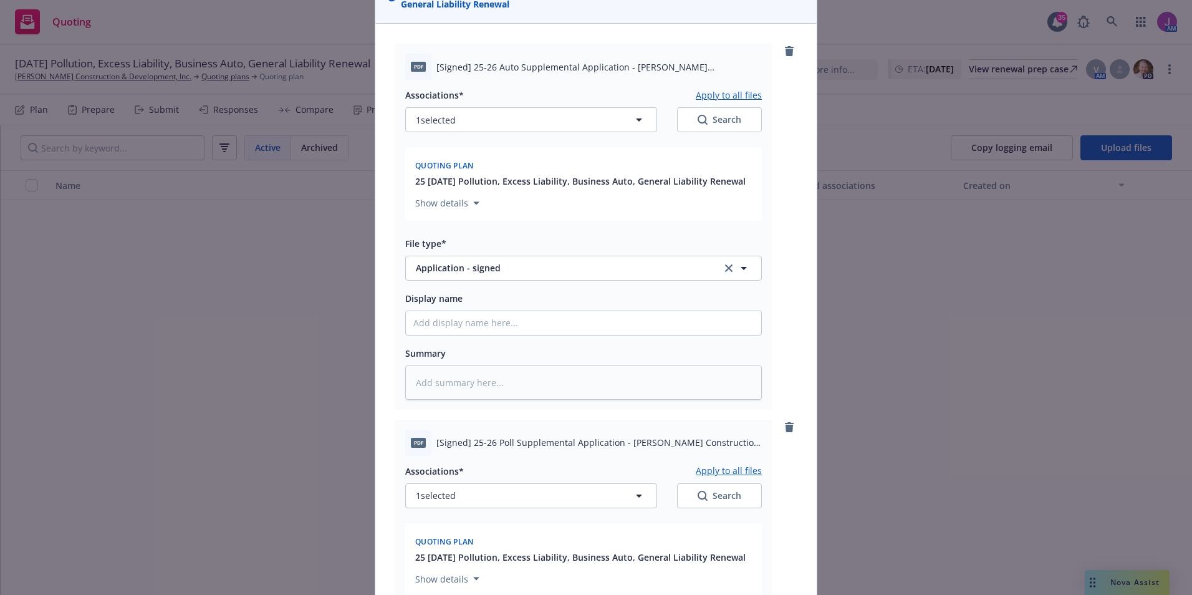
scroll to position [249, 0]
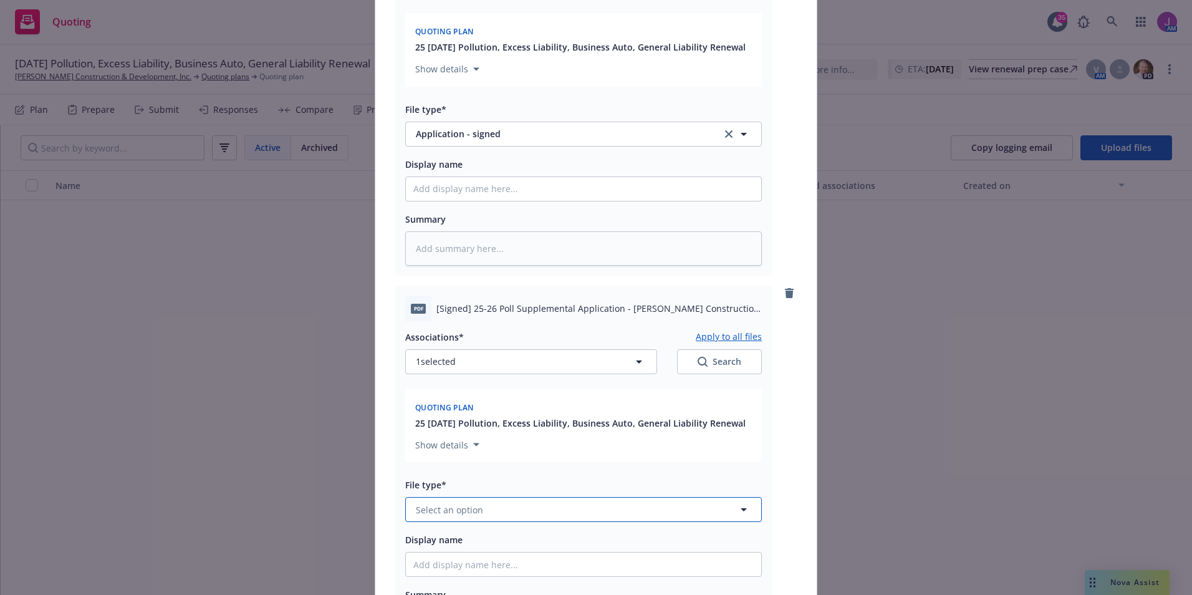
click at [465, 507] on span "Select an option" at bounding box center [449, 509] width 67 height 13
type input "app"
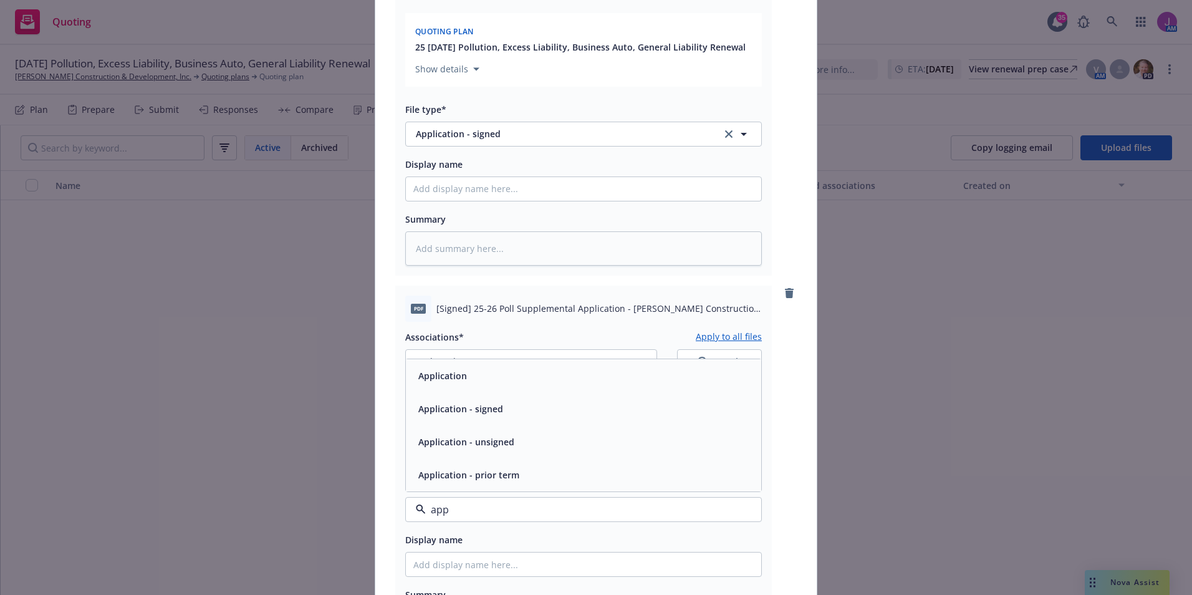
click at [458, 406] on span "Application - signed" at bounding box center [460, 408] width 85 height 13
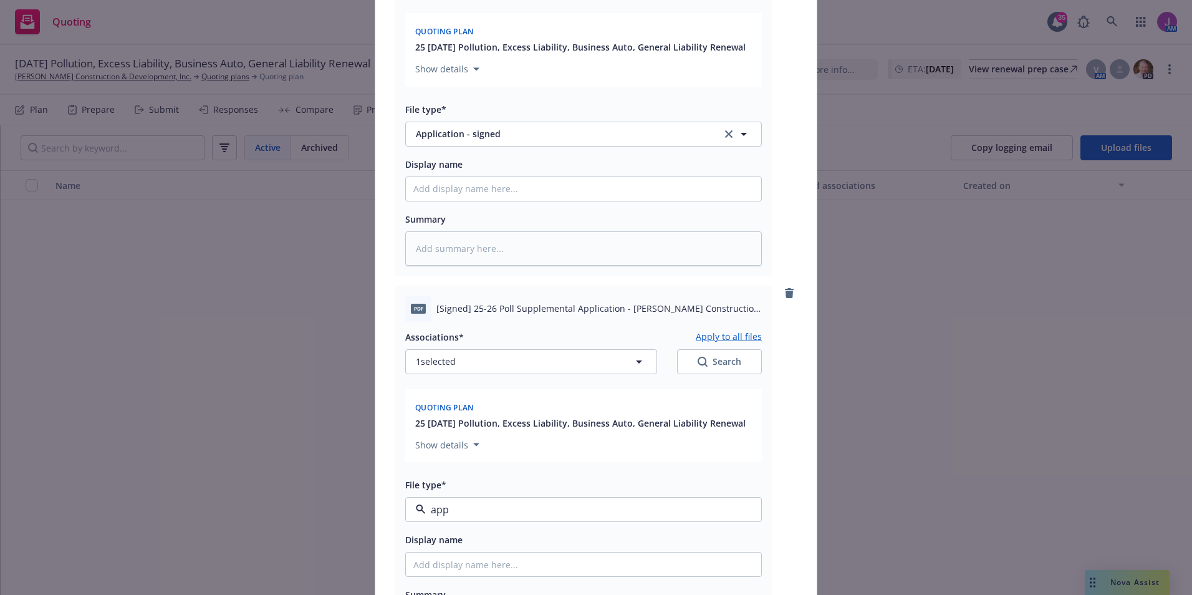
type textarea "x"
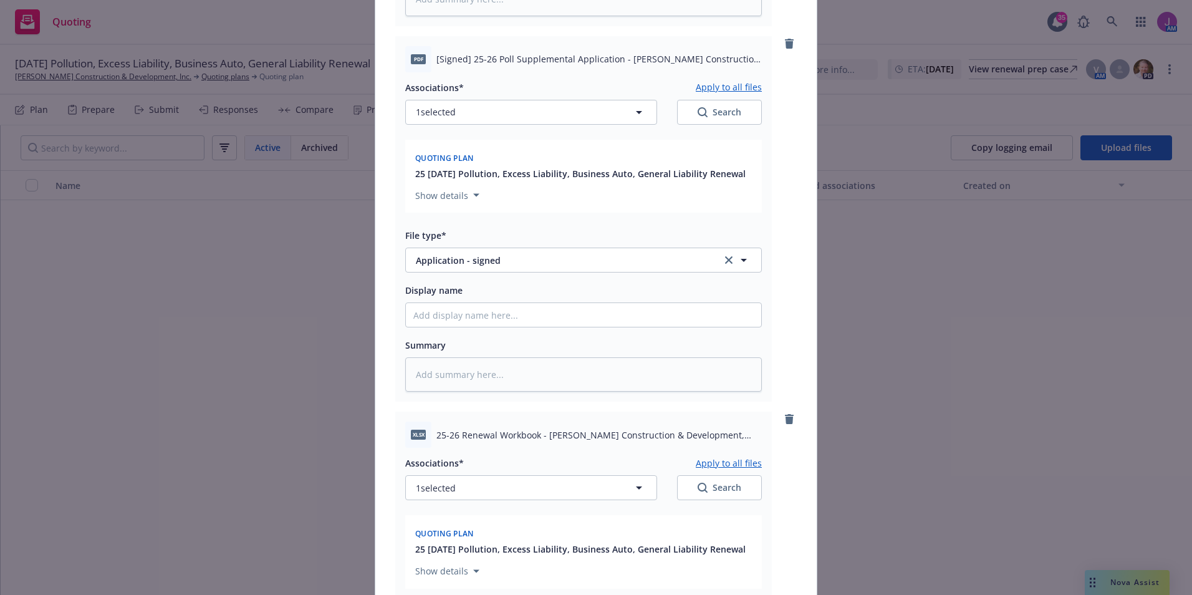
scroll to position [686, 0]
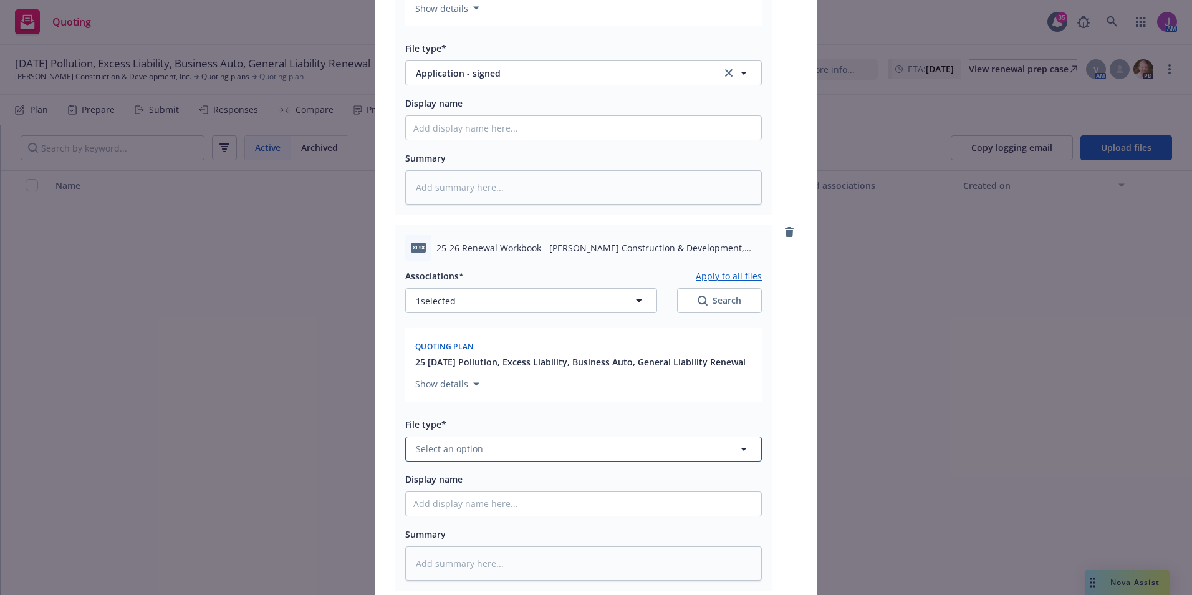
click at [478, 453] on button "Select an option" at bounding box center [583, 449] width 357 height 25
type input "other"
click at [462, 417] on div "Other" at bounding box center [583, 414] width 341 height 18
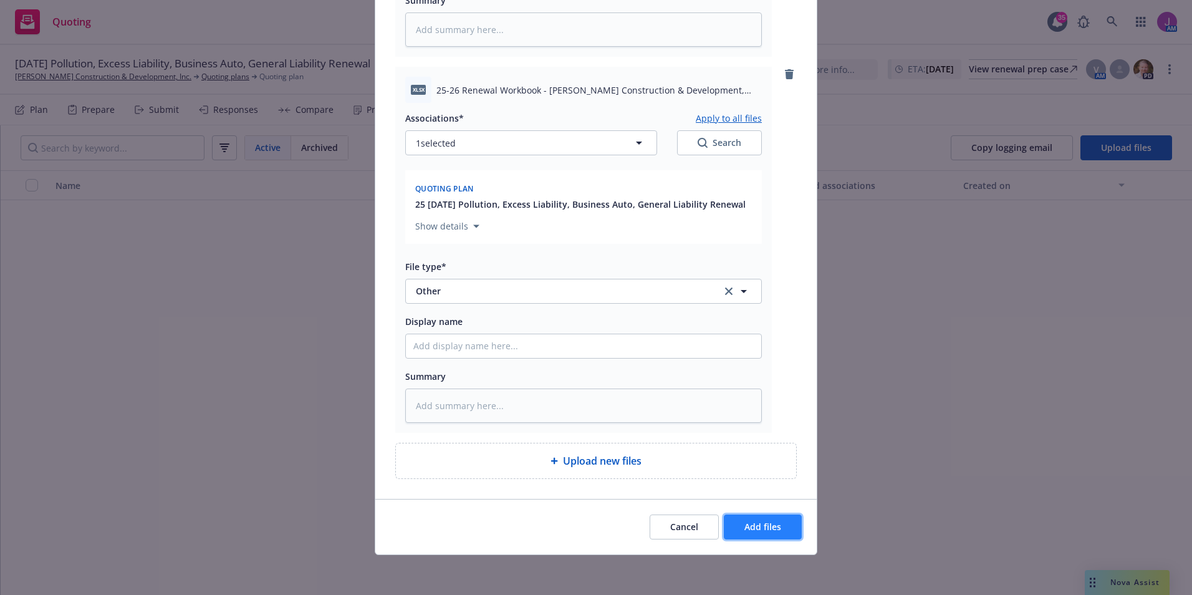
click at [764, 536] on button "Add files" at bounding box center [763, 527] width 78 height 25
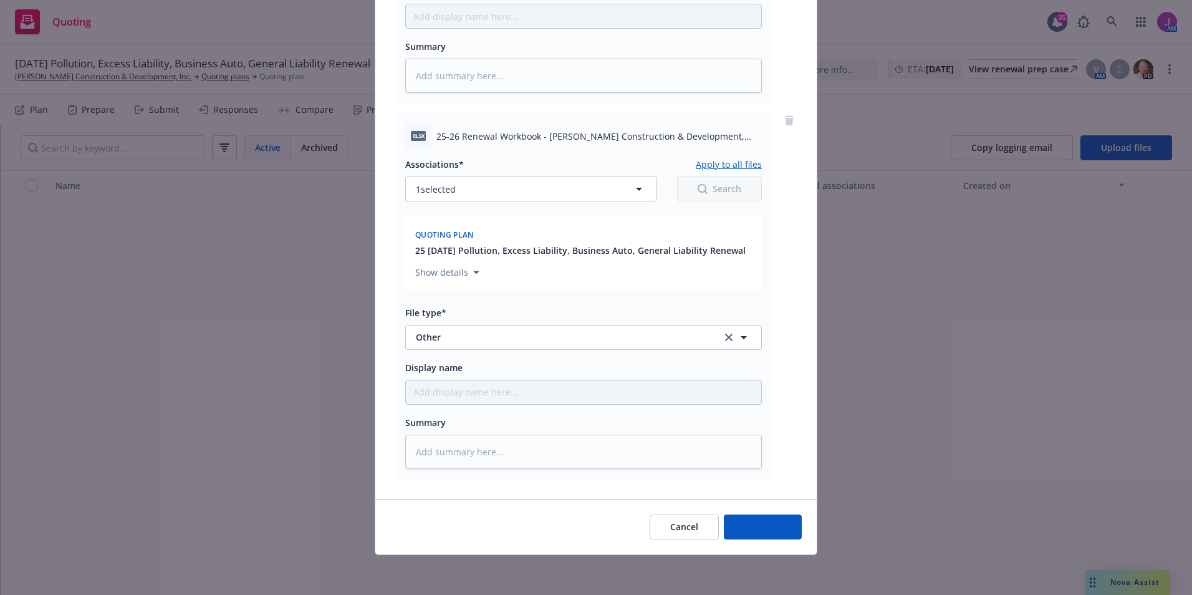
scroll to position [798, 0]
type textarea "x"
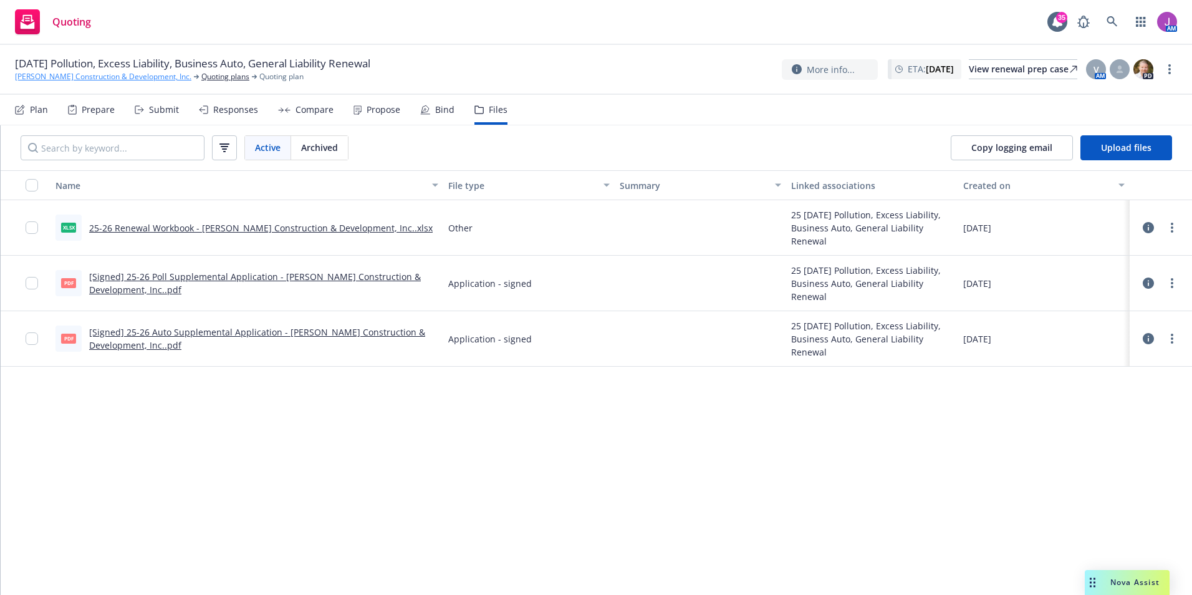
click at [97, 75] on link "Reid Construction & Development, Inc." at bounding box center [103, 76] width 176 height 11
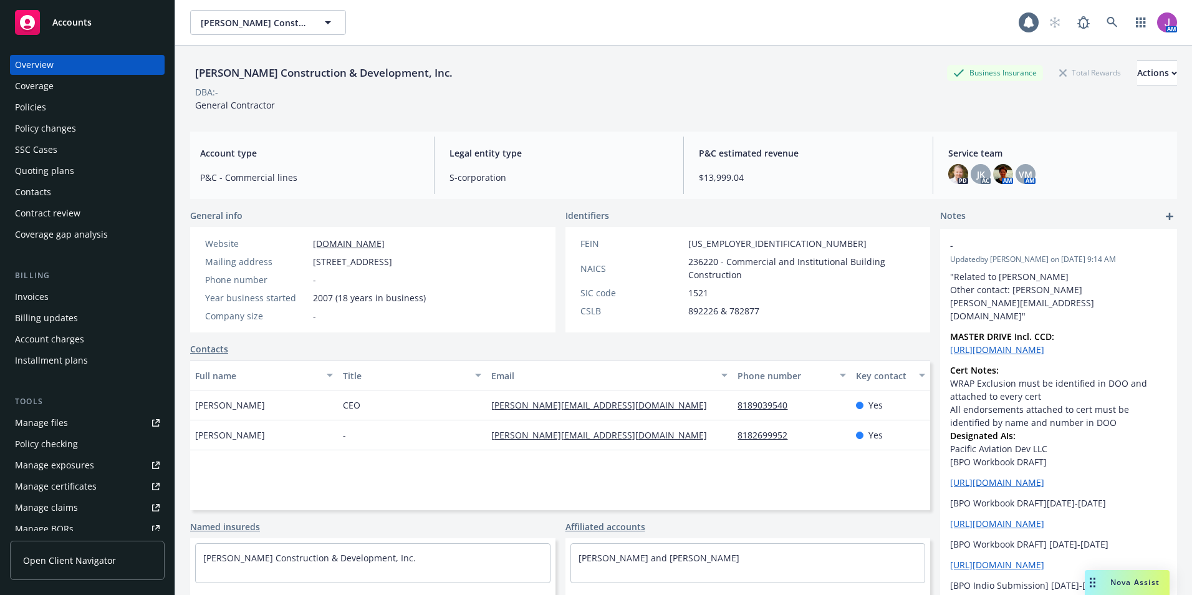
click at [54, 100] on div "Policies" at bounding box center [87, 107] width 145 height 20
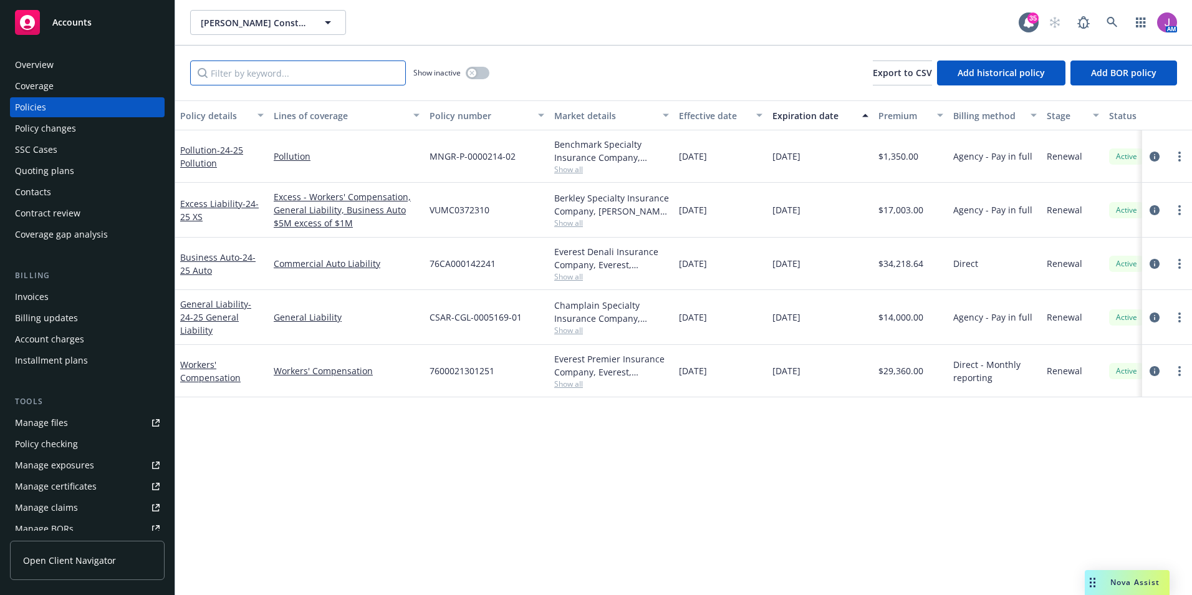
click at [292, 70] on input "Filter by keyword..." at bounding box center [298, 72] width 216 height 25
type input "u"
type input "auto"
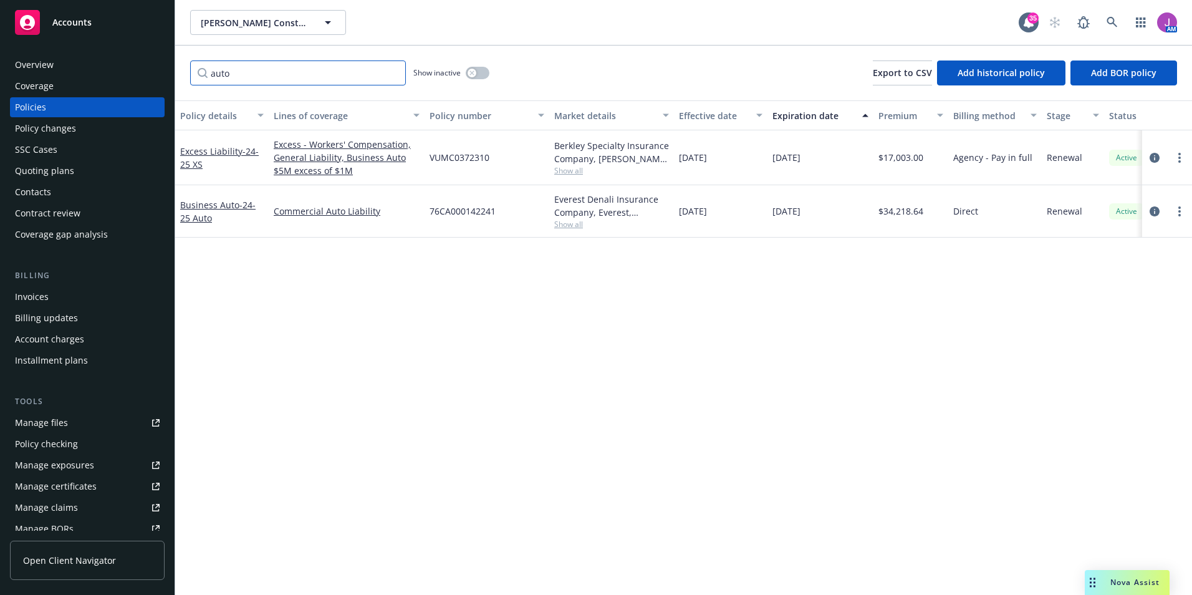
drag, startPoint x: 283, startPoint y: 80, endPoint x: 157, endPoint y: 74, distance: 125.5
click at [157, 74] on div "Accounts Overview Coverage Policies Policy changes SSC Cases Quoting plans Cont…" at bounding box center [596, 297] width 1192 height 595
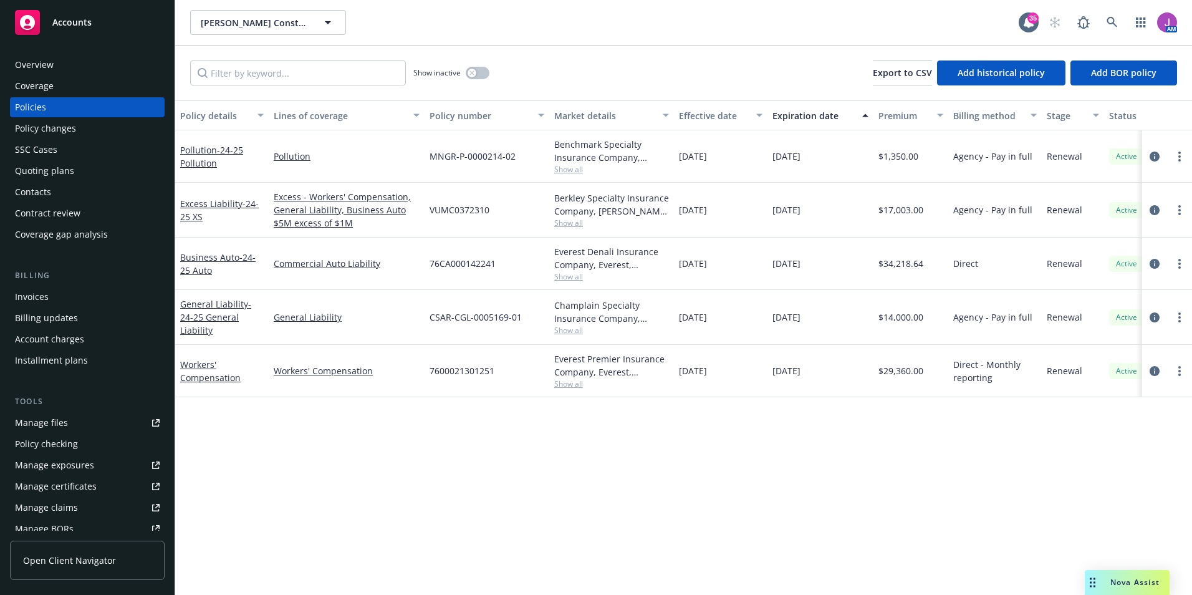
click at [577, 221] on span "Show all" at bounding box center [611, 223] width 115 height 11
click at [500, 204] on div "VUMC0372310" at bounding box center [487, 210] width 125 height 55
click at [295, 73] on input "Filter by keyword..." at bounding box center [298, 72] width 216 height 25
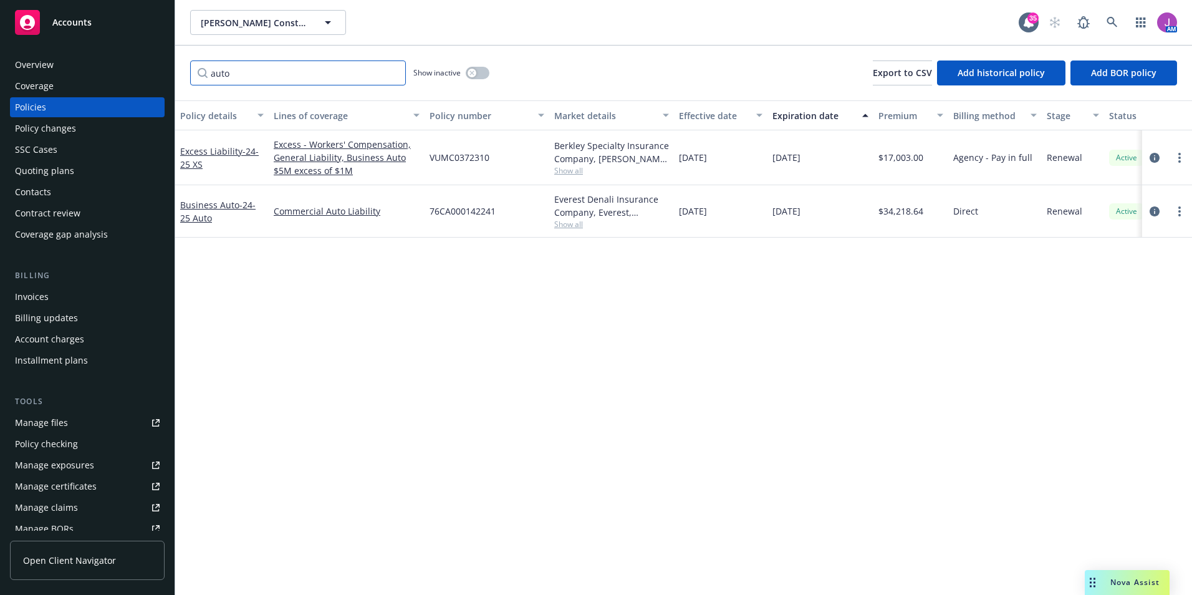
type input "auto"
click at [480, 80] on div "Show inactive" at bounding box center [451, 72] width 76 height 25
click at [478, 77] on button "button" at bounding box center [478, 73] width 24 height 12
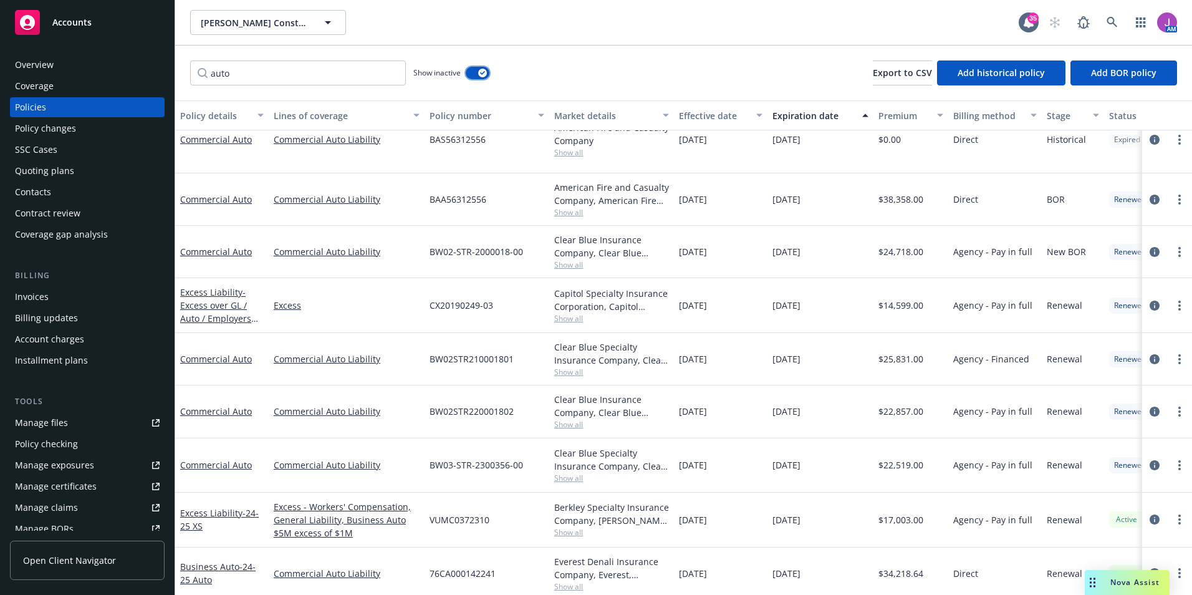
scroll to position [26, 0]
click at [573, 471] on span "Show all" at bounding box center [611, 476] width 115 height 11
click at [730, 455] on div "11/22/2023" at bounding box center [721, 464] width 94 height 54
drag, startPoint x: 179, startPoint y: 66, endPoint x: 142, endPoint y: 60, distance: 37.2
click at [142, 60] on div "Accounts Overview Coverage Policies Policy changes SSC Cases Quoting plans Cont…" at bounding box center [596, 297] width 1192 height 595
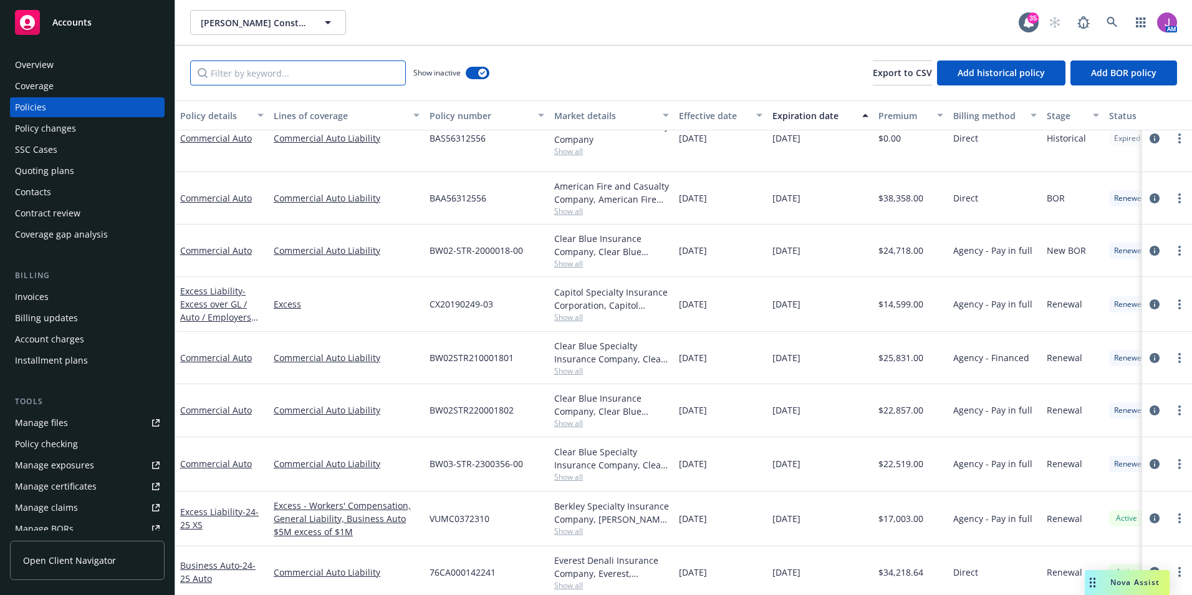
paste input "7600021301241"
type input "7600021301241"
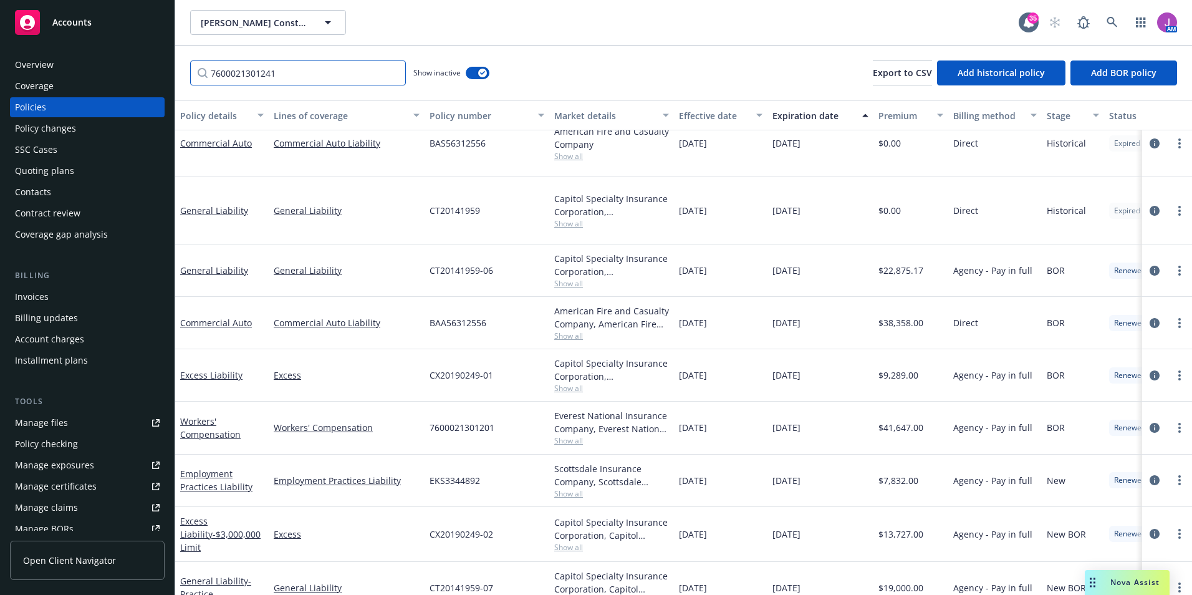
scroll to position [0, 0]
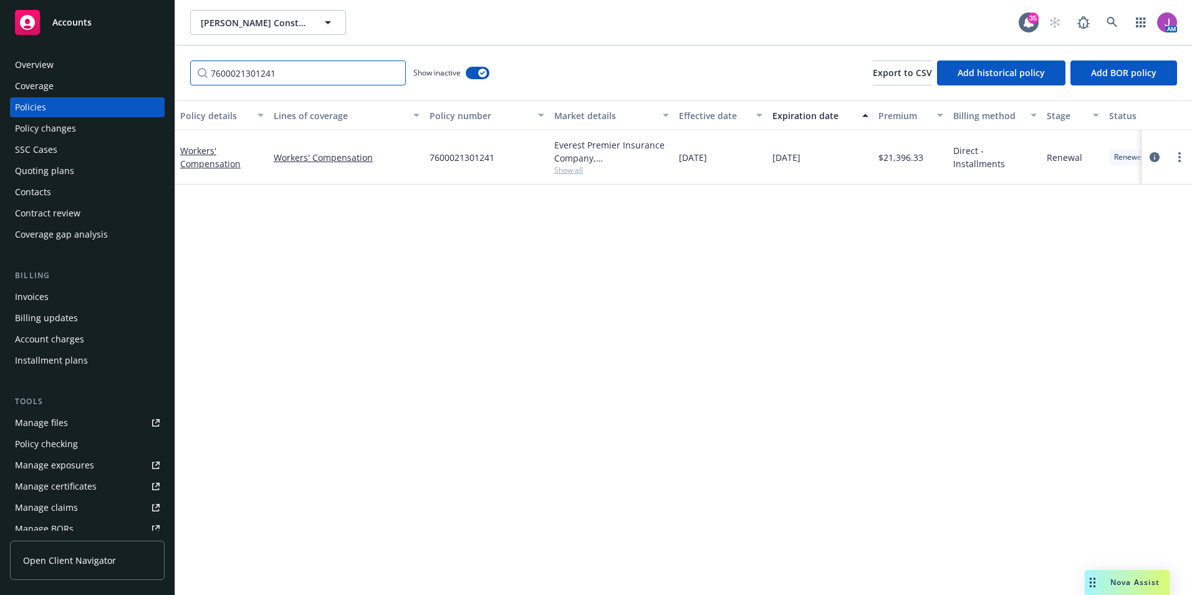
drag, startPoint x: 294, startPoint y: 70, endPoint x: 138, endPoint y: 54, distance: 156.8
click at [148, 59] on div "Accounts Overview Coverage Policies Policy changes SSC Cases Quoting plans Cont…" at bounding box center [596, 297] width 1192 height 595
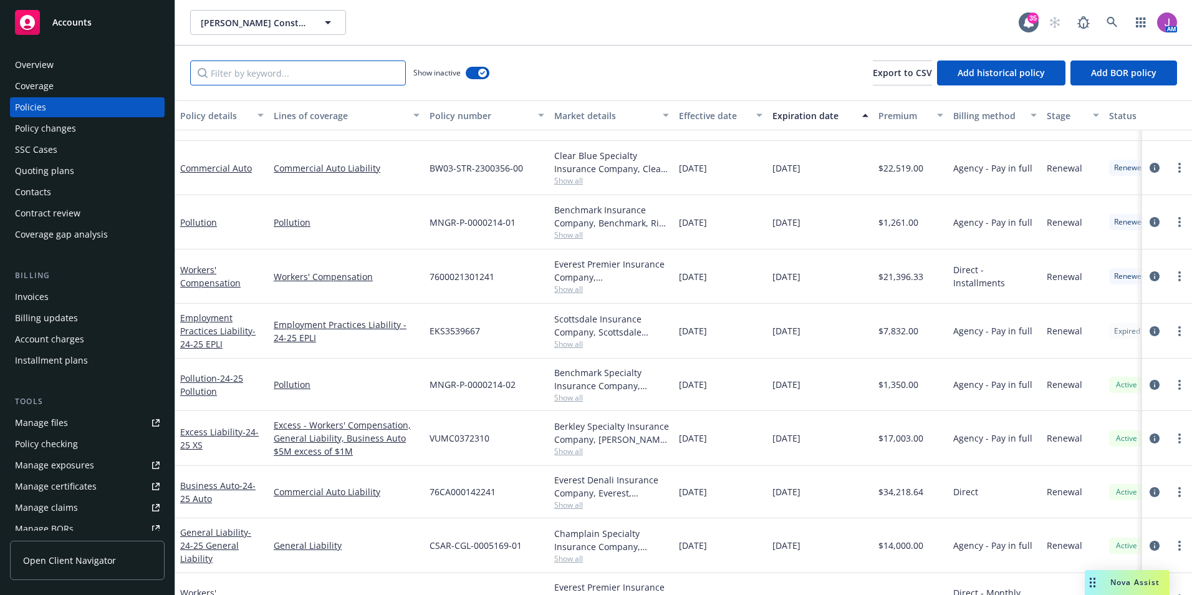
scroll to position [1281, 0]
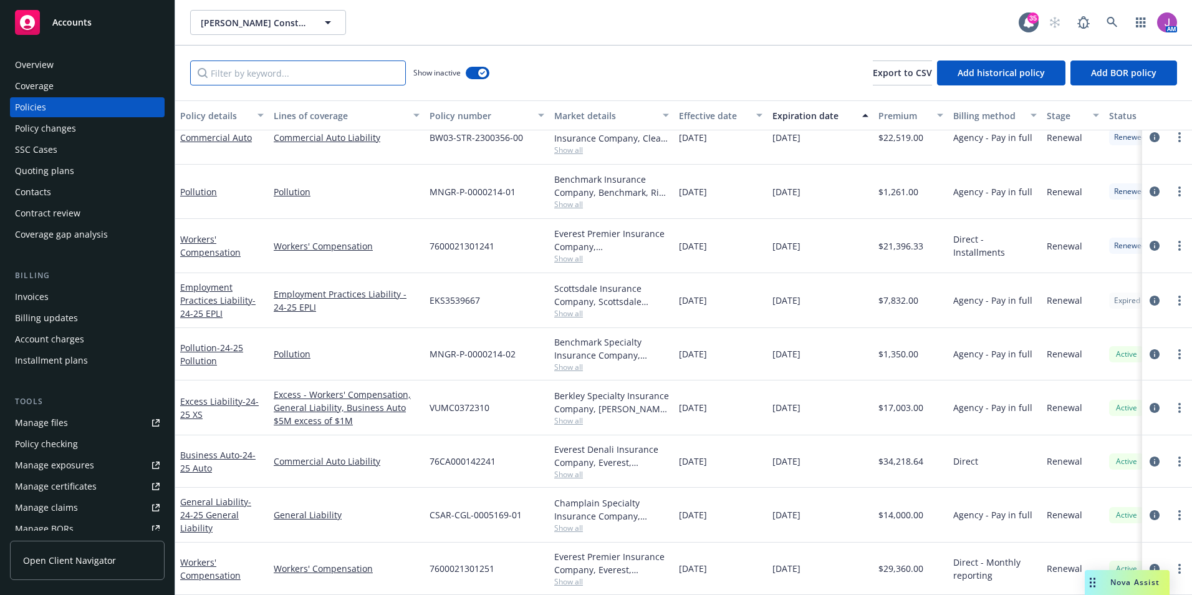
click at [282, 70] on input "Filter by keyword..." at bounding box center [298, 72] width 216 height 25
type input "auto"
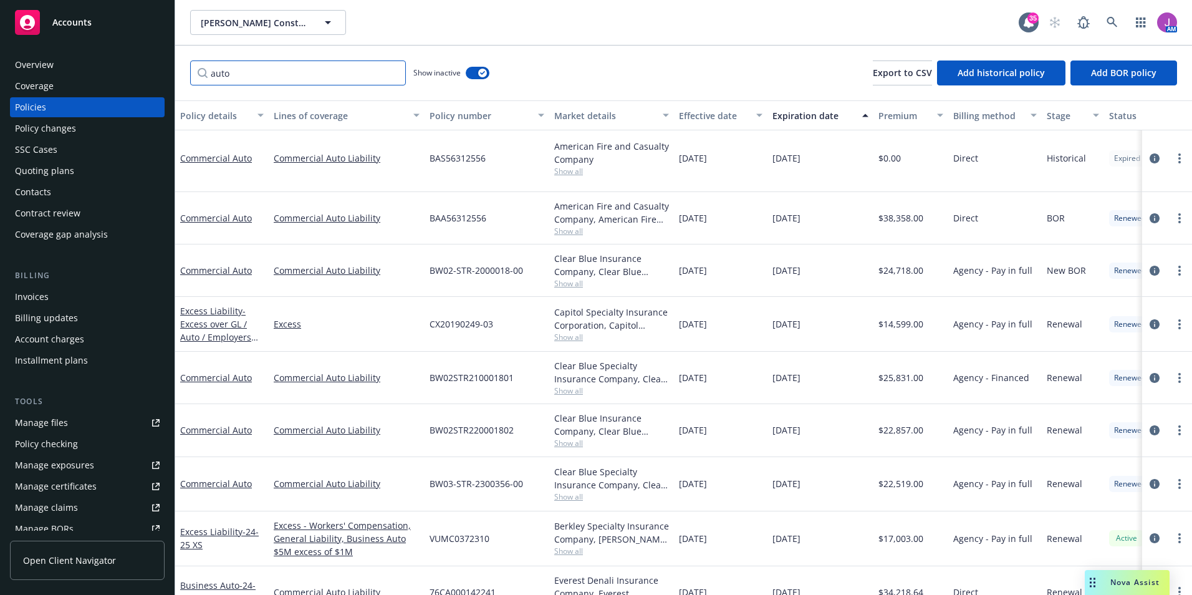
scroll to position [0, 0]
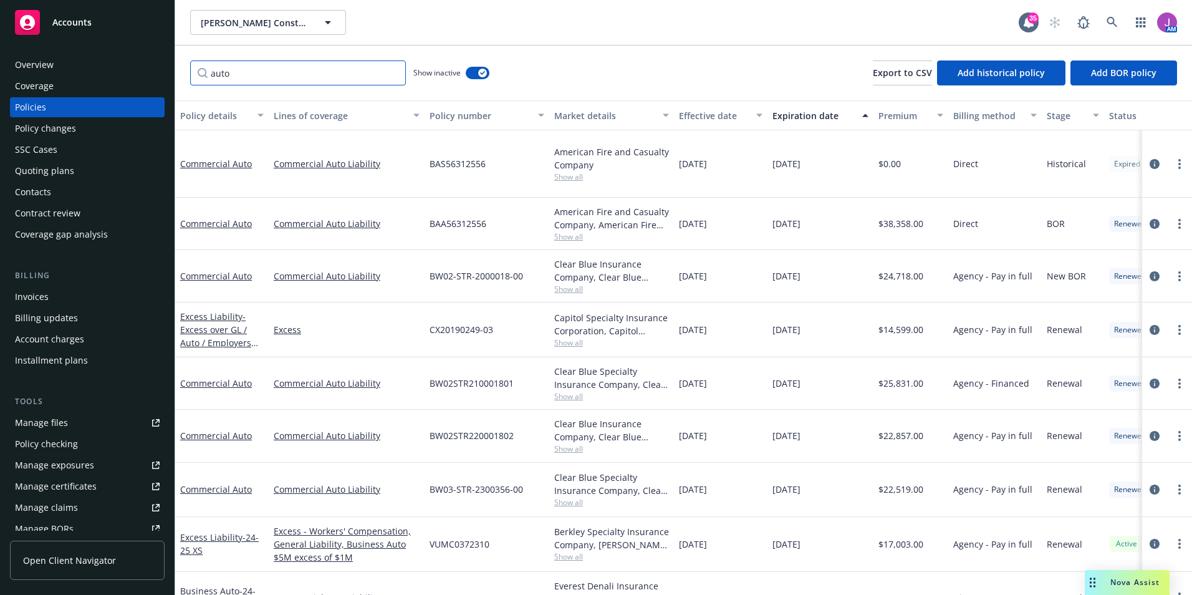
drag, startPoint x: 273, startPoint y: 73, endPoint x: 177, endPoint y: 67, distance: 96.2
click at [177, 67] on div "auto Show inactive Export to CSV Add historical policy Add BOR policy" at bounding box center [683, 73] width 1017 height 55
click at [218, 79] on input "auto" at bounding box center [298, 72] width 216 height 25
click at [226, 74] on input "auto" at bounding box center [298, 72] width 216 height 25
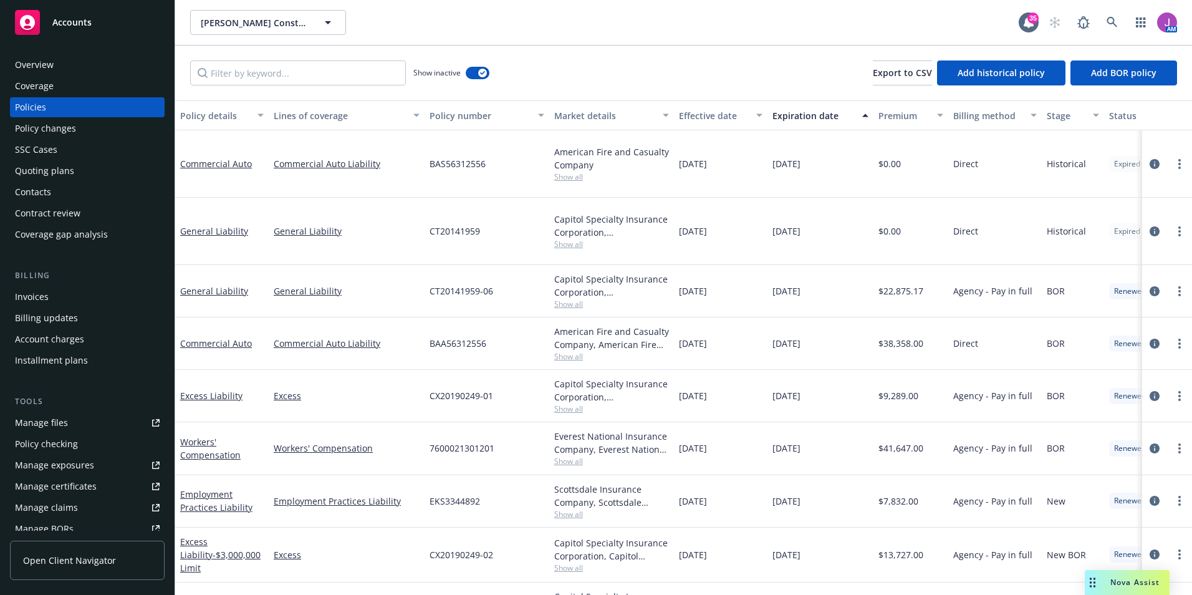
click at [1099, 24] on div "AM" at bounding box center [1110, 22] width 135 height 25
click at [1102, 21] on link at bounding box center [1112, 22] width 25 height 25
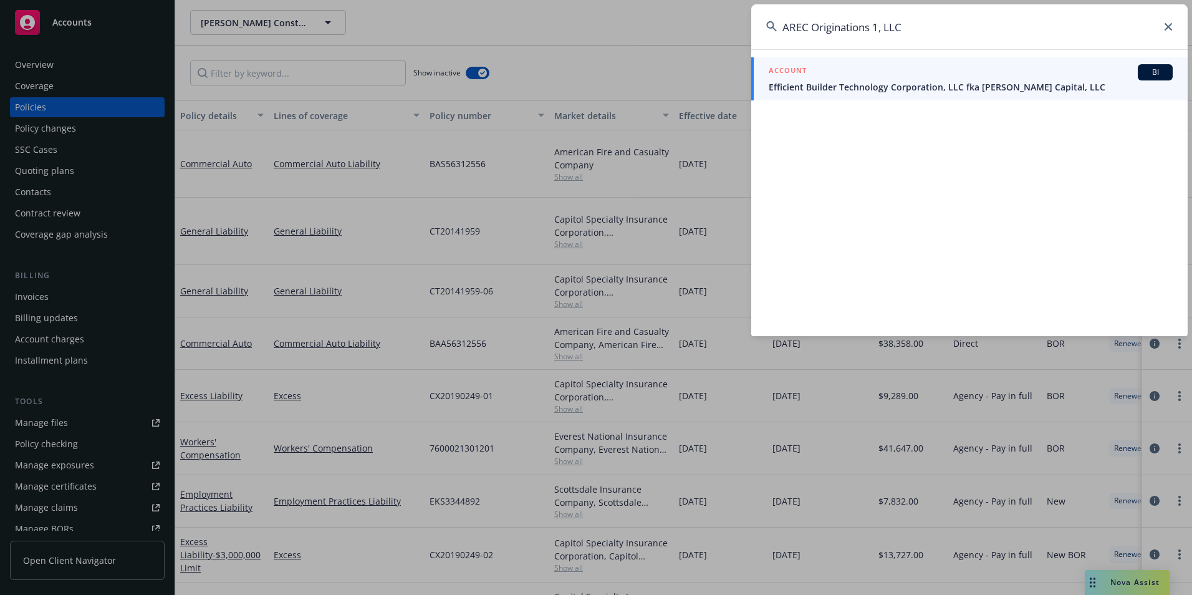
drag, startPoint x: 806, startPoint y: 24, endPoint x: 1020, endPoint y: 23, distance: 213.3
click at [1020, 23] on input "AREC Originations 1, LLC" at bounding box center [969, 26] width 437 height 45
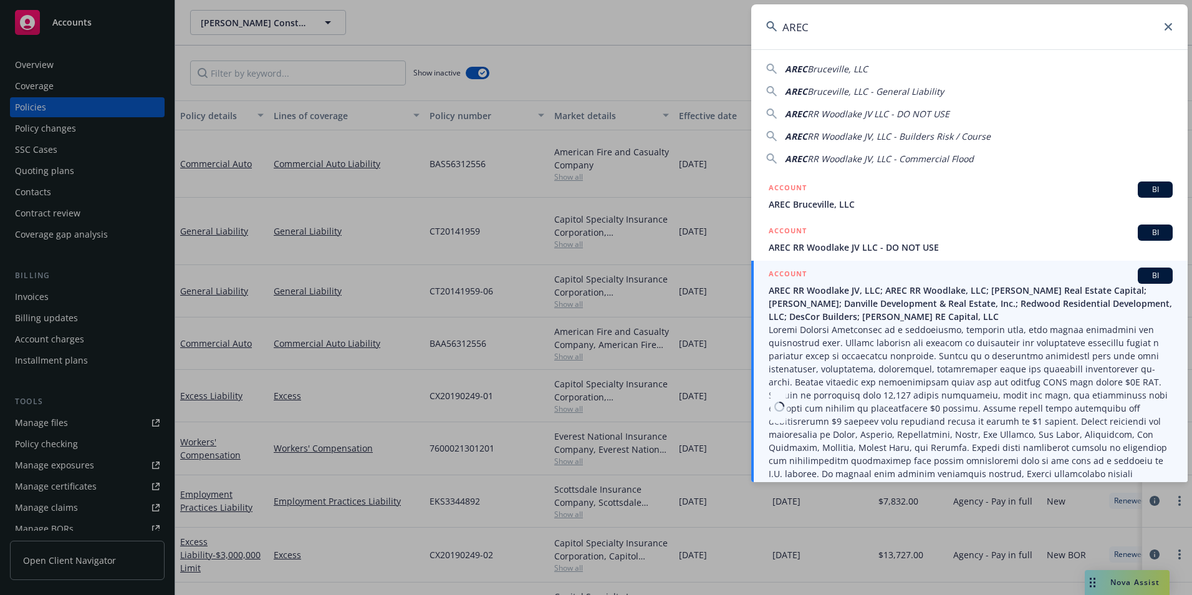
scroll to position [70, 0]
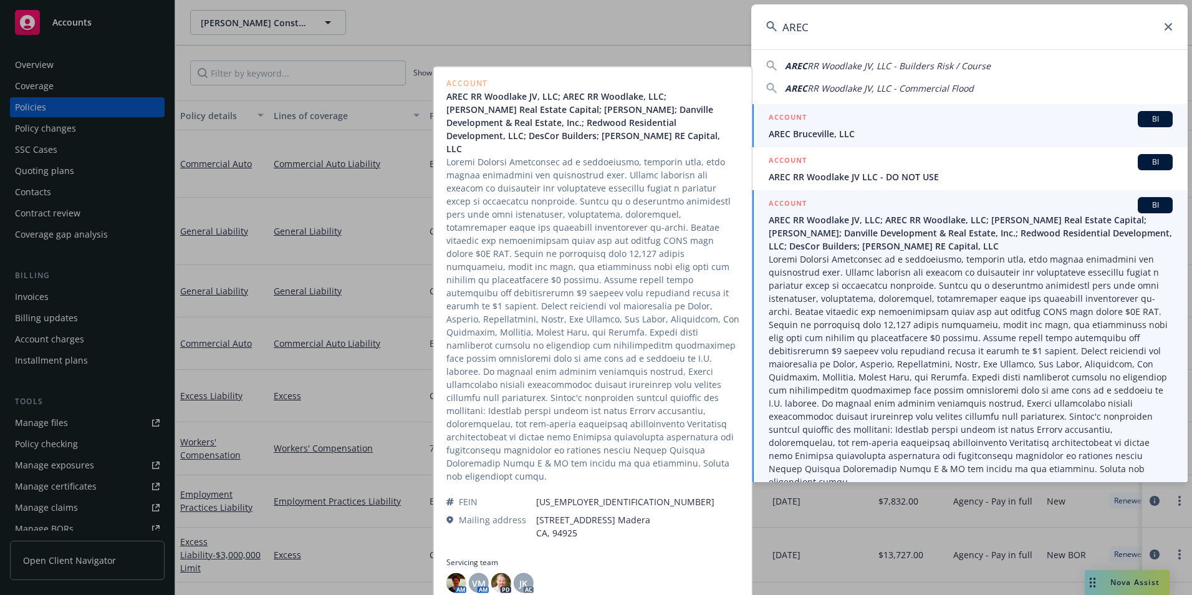
type input "AREC"
click at [809, 128] on div "ACCOUNT BI AREC Bruceville, LLC" at bounding box center [971, 125] width 404 height 29
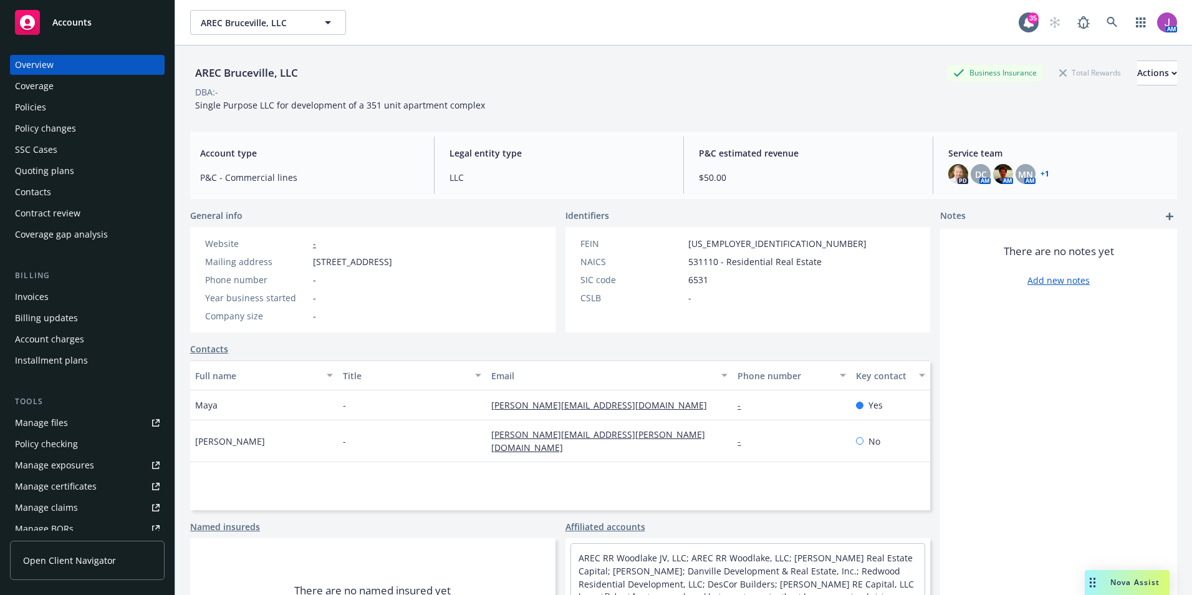
click at [47, 111] on div "Policies" at bounding box center [87, 107] width 145 height 20
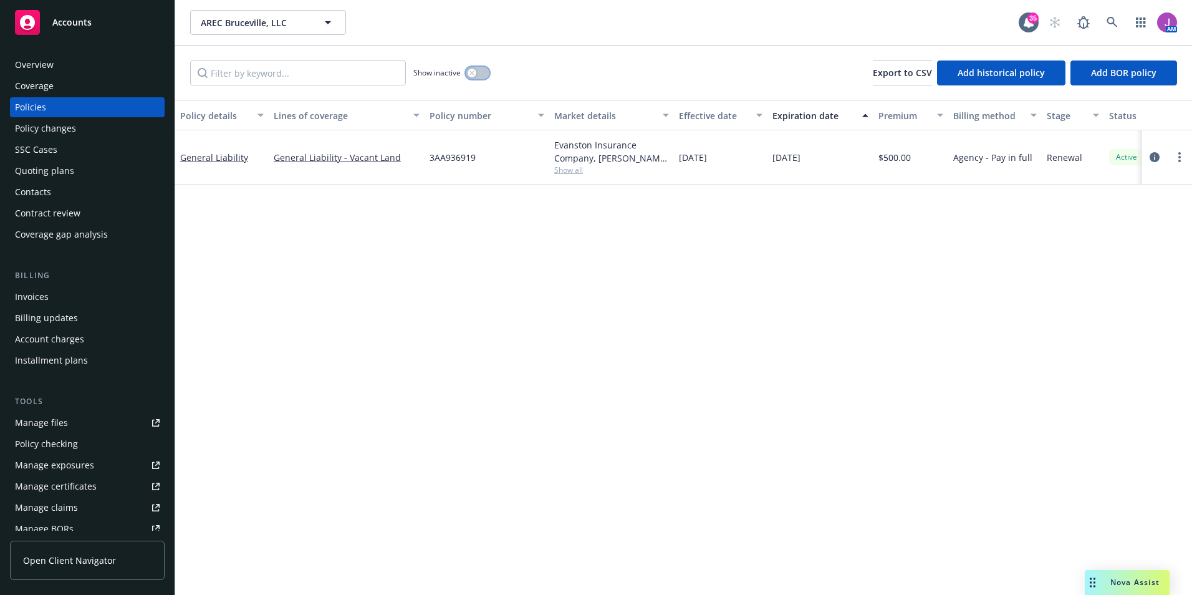
click at [478, 74] on button "button" at bounding box center [478, 73] width 24 height 12
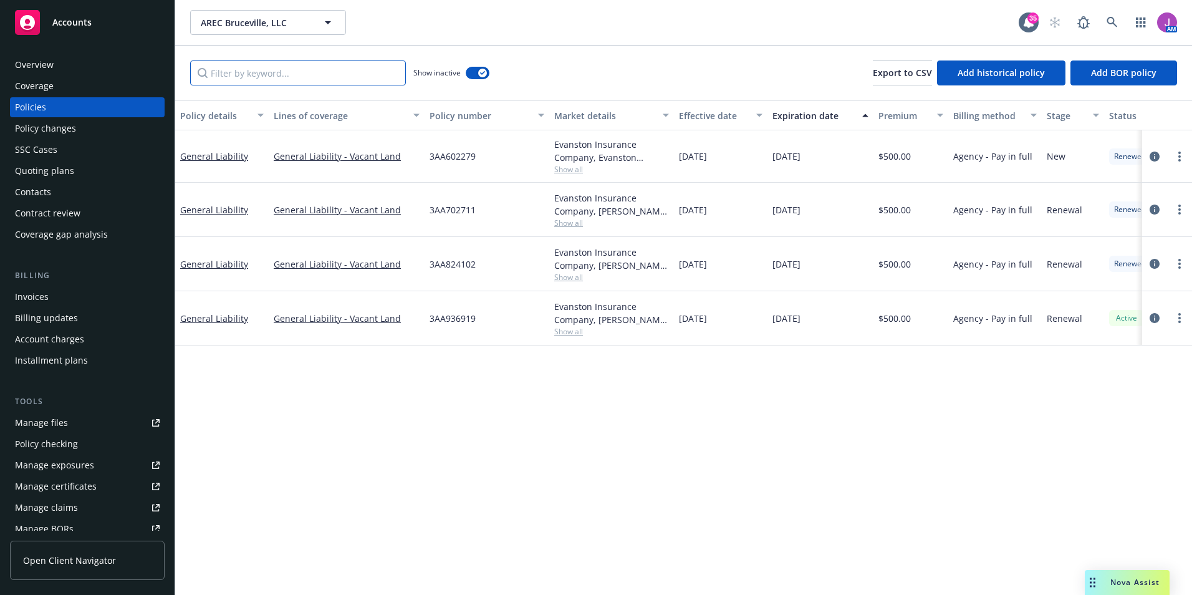
click at [313, 80] on input "Filter by keyword..." at bounding box center [298, 72] width 216 height 25
paste input "241031144"
type input "241031144"
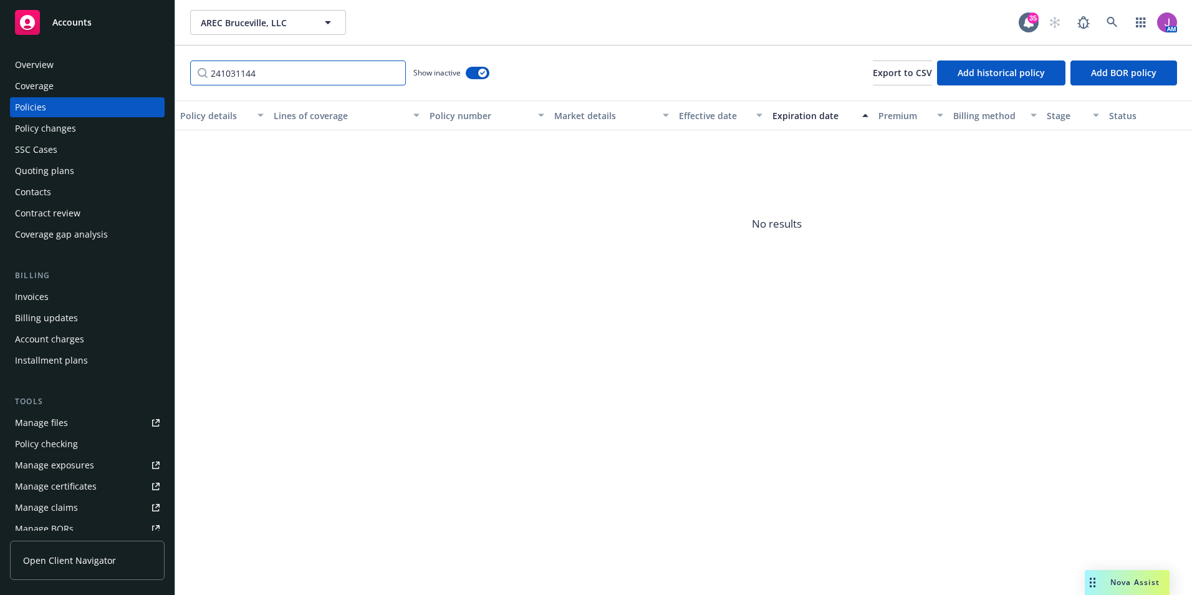
drag, startPoint x: 326, startPoint y: 74, endPoint x: 170, endPoint y: 51, distance: 156.9
click at [170, 52] on div "Accounts Overview Coverage Policies Policy changes SSC Cases Quoting plans Cont…" at bounding box center [596, 297] width 1192 height 595
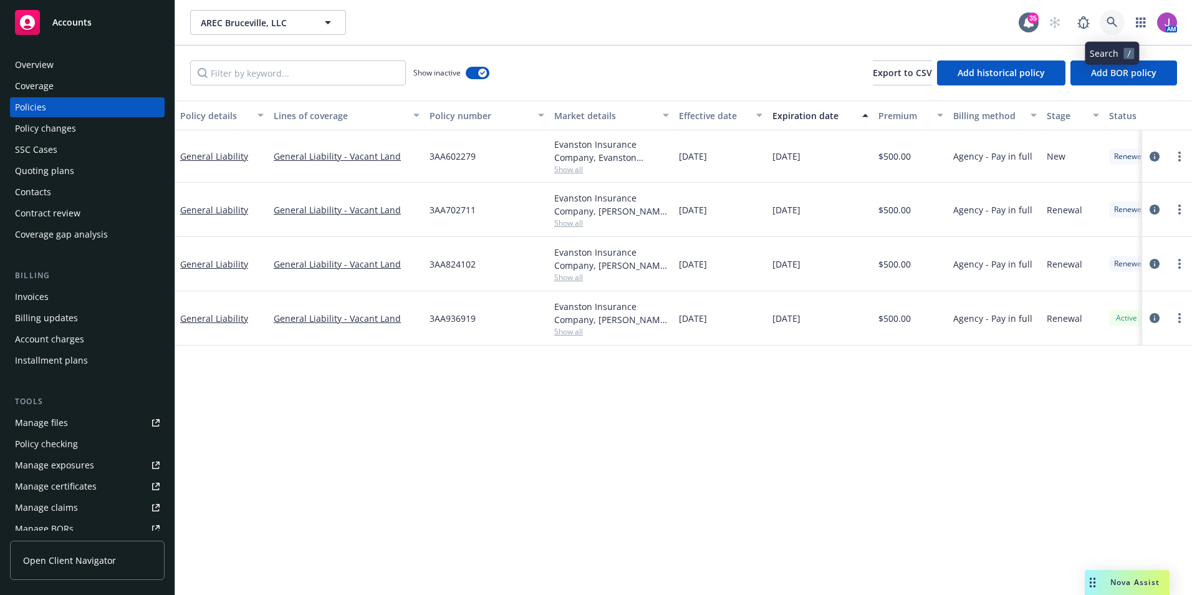
click at [1108, 23] on icon at bounding box center [1112, 22] width 11 height 11
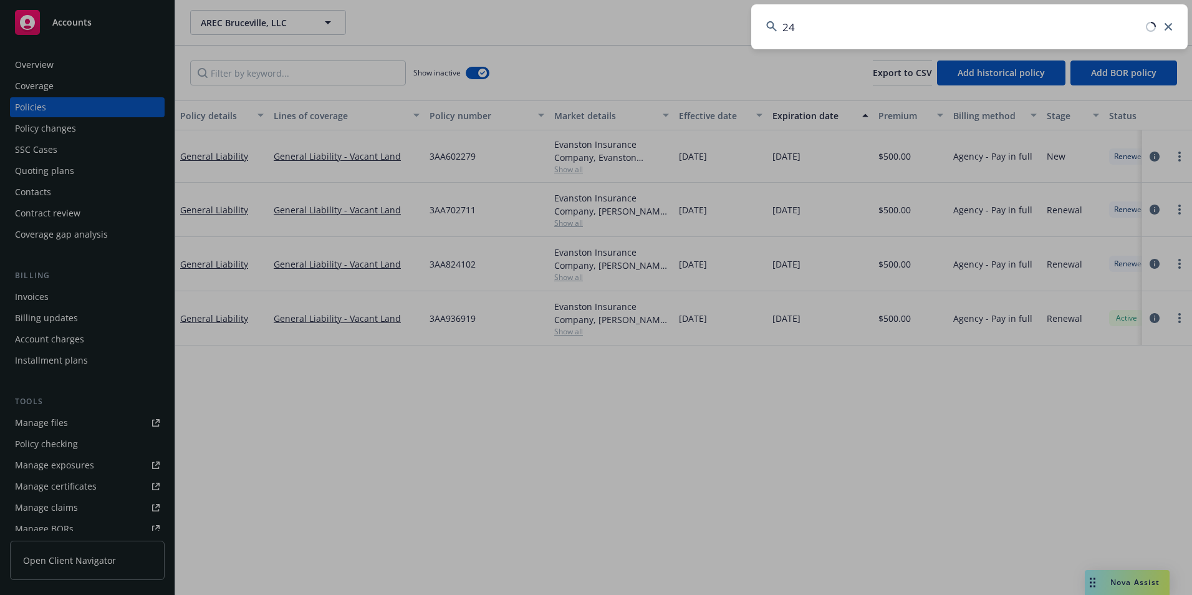
type input "2"
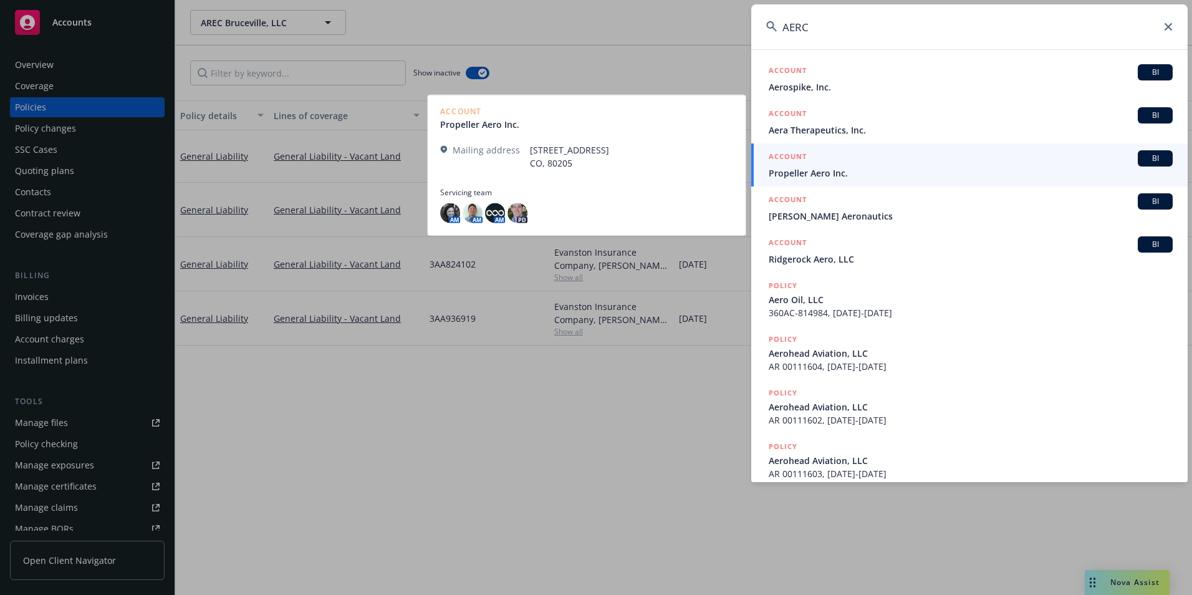
type input "AERC"
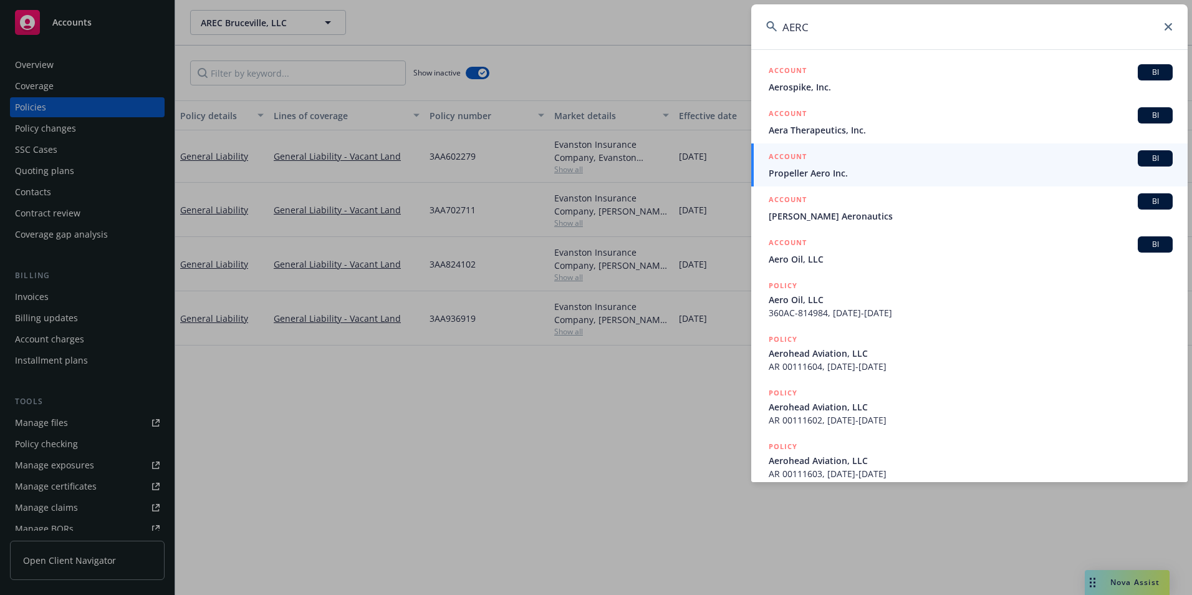
drag, startPoint x: 814, startPoint y: 34, endPoint x: 672, endPoint y: 3, distance: 146.2
click at [676, 31] on div "AERC ACCOUNT BI Aerospike, Inc. ACCOUNT BI Aera Therapeutics, Inc. ACCOUNT BI P…" at bounding box center [596, 297] width 1192 height 595
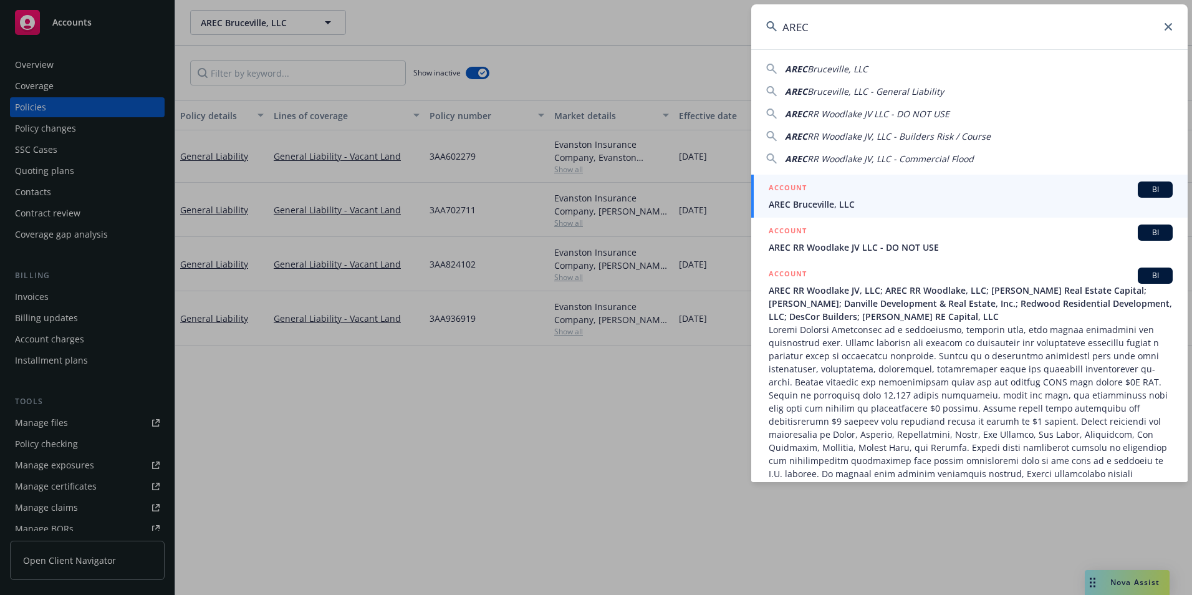
type input "AREC"
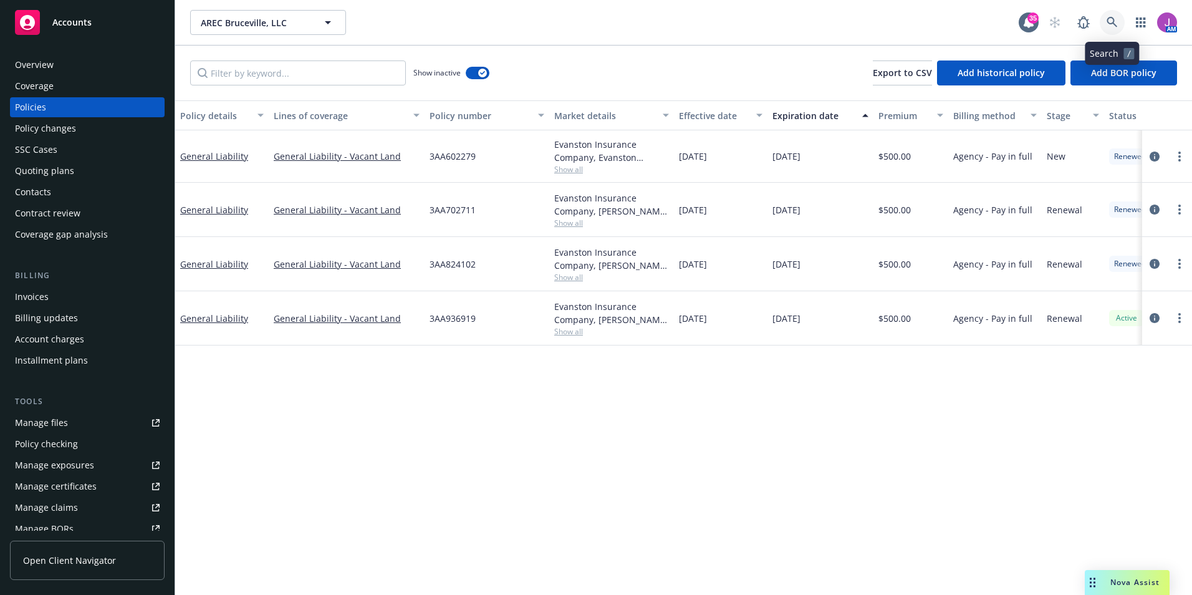
click at [1117, 24] on icon at bounding box center [1112, 22] width 11 height 11
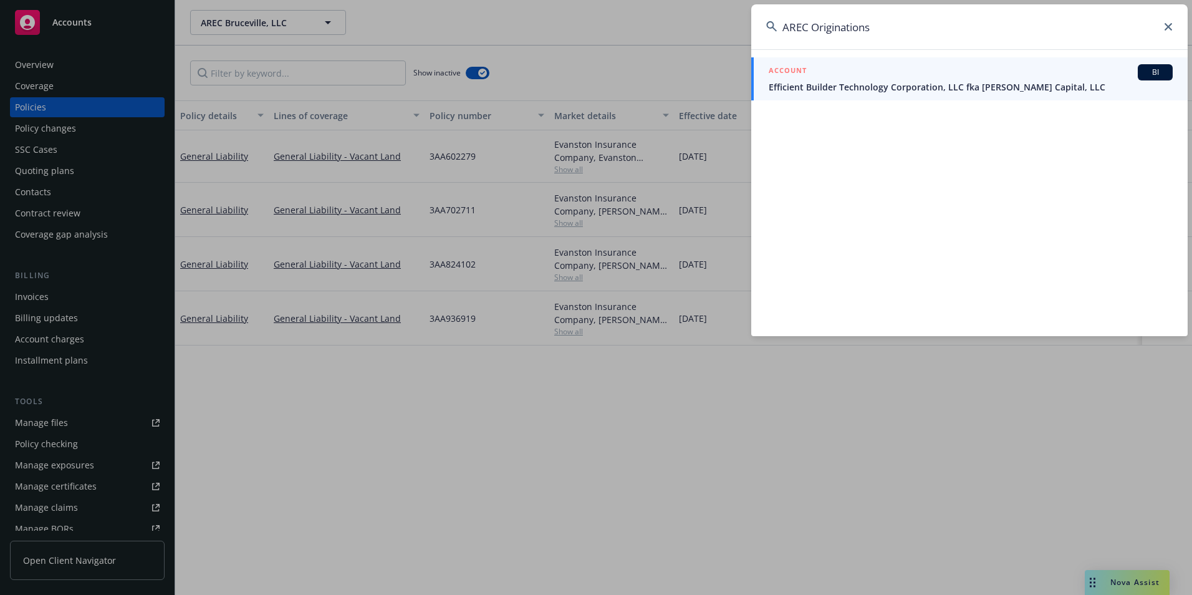
type input "AREC Originations"
click at [883, 87] on span "Efficient Builder Technology Corporation, LLC fka Avila Capital, LLC" at bounding box center [971, 86] width 404 height 13
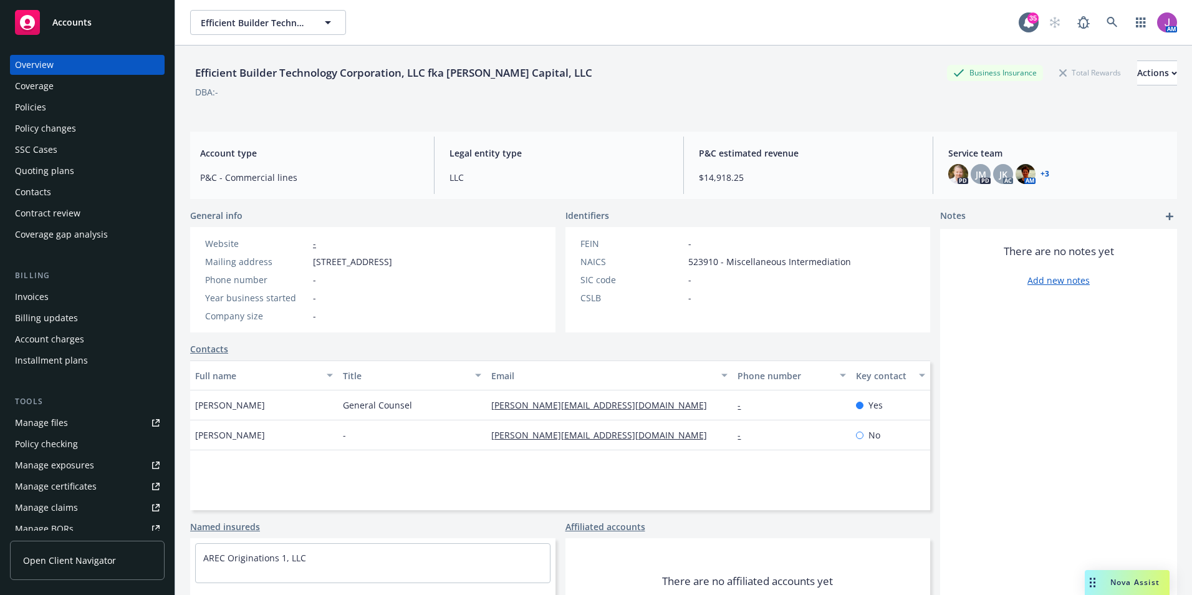
click at [24, 115] on div "Policies" at bounding box center [30, 107] width 31 height 20
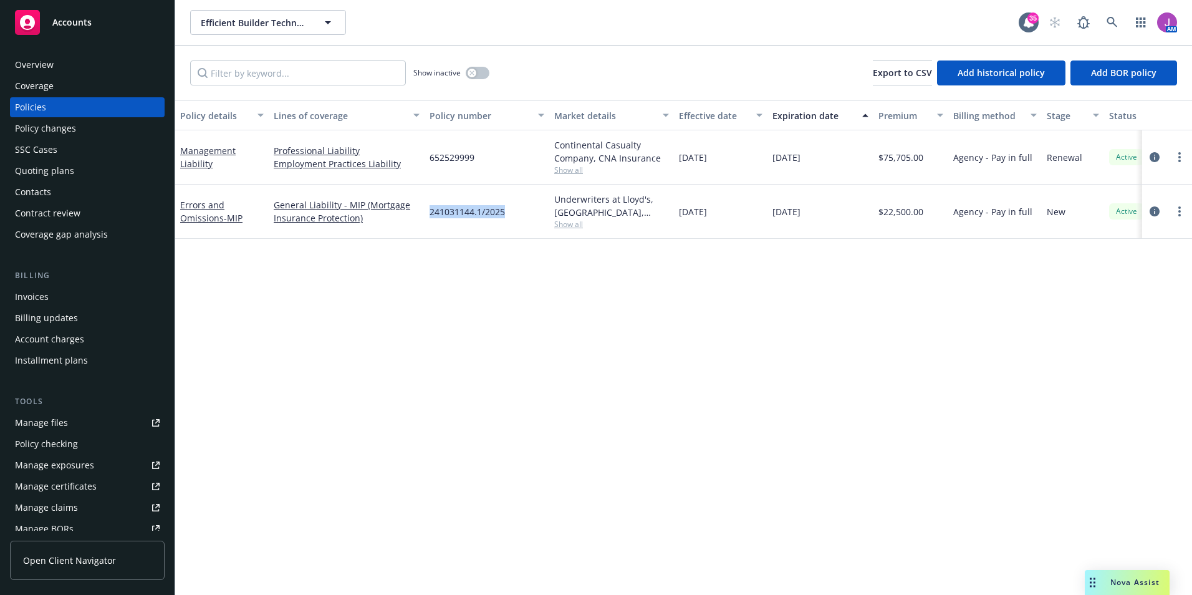
drag, startPoint x: 428, startPoint y: 214, endPoint x: 516, endPoint y: 213, distance: 87.9
click at [516, 213] on div "241031144.1/2025" at bounding box center [487, 212] width 125 height 54
click at [267, 59] on div "Show inactive Export to CSV Add historical policy Add BOR policy" at bounding box center [683, 73] width 1017 height 55
click at [268, 65] on input "Filter by keyword..." at bounding box center [298, 72] width 216 height 25
paste input "241031144.1/2025"
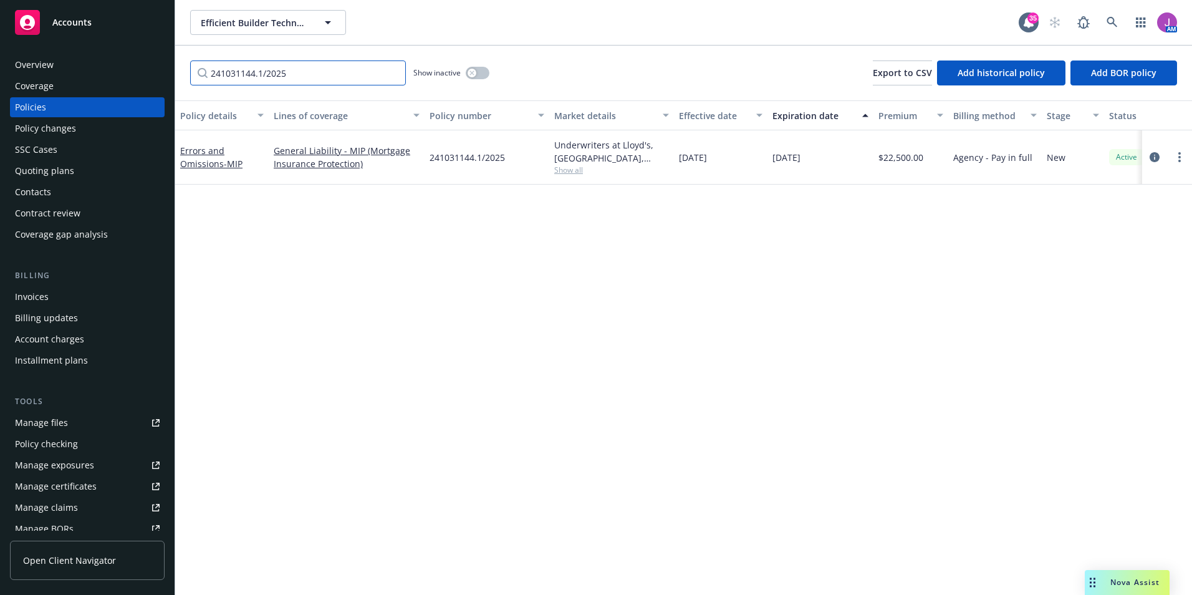
type input "241031144.1/2025"
click at [561, 172] on span "Show all" at bounding box center [611, 170] width 115 height 11
click at [349, 241] on div "Policy details Lines of coverage Policy number Market details Effective date Ex…" at bounding box center [683, 347] width 1017 height 495
click at [57, 291] on div "Invoices" at bounding box center [87, 297] width 145 height 20
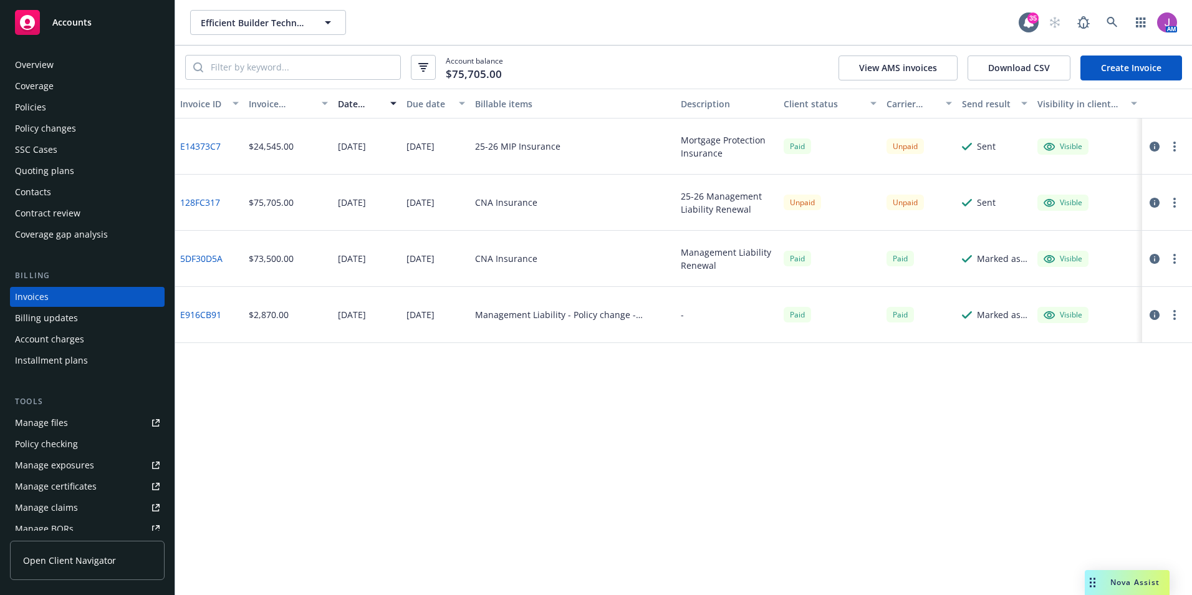
click at [191, 142] on link "E14373C7" at bounding box center [200, 146] width 41 height 13
click at [1151, 147] on icon "button" at bounding box center [1155, 147] width 10 height 10
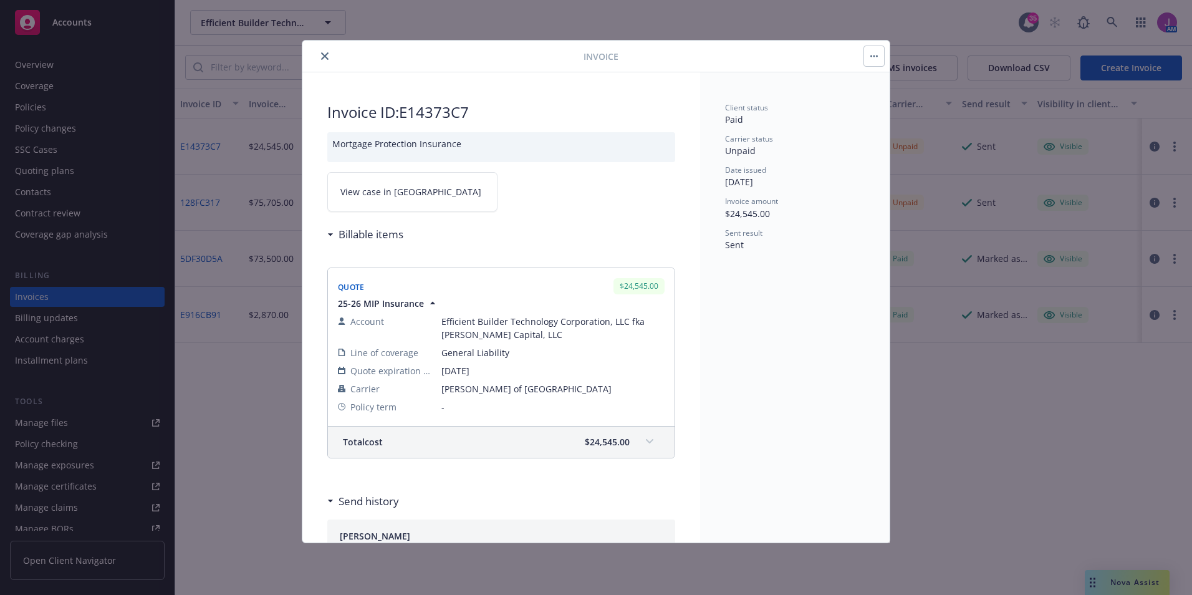
click at [381, 196] on span "View case in SSC" at bounding box center [411, 191] width 141 height 13
drag, startPoint x: 725, startPoint y: 147, endPoint x: 773, endPoint y: 148, distance: 48.0
click at [773, 148] on div "Client status Paid Carrier status Unpaid Date issued 07/22/2025 Invoice amount …" at bounding box center [795, 307] width 190 height 470
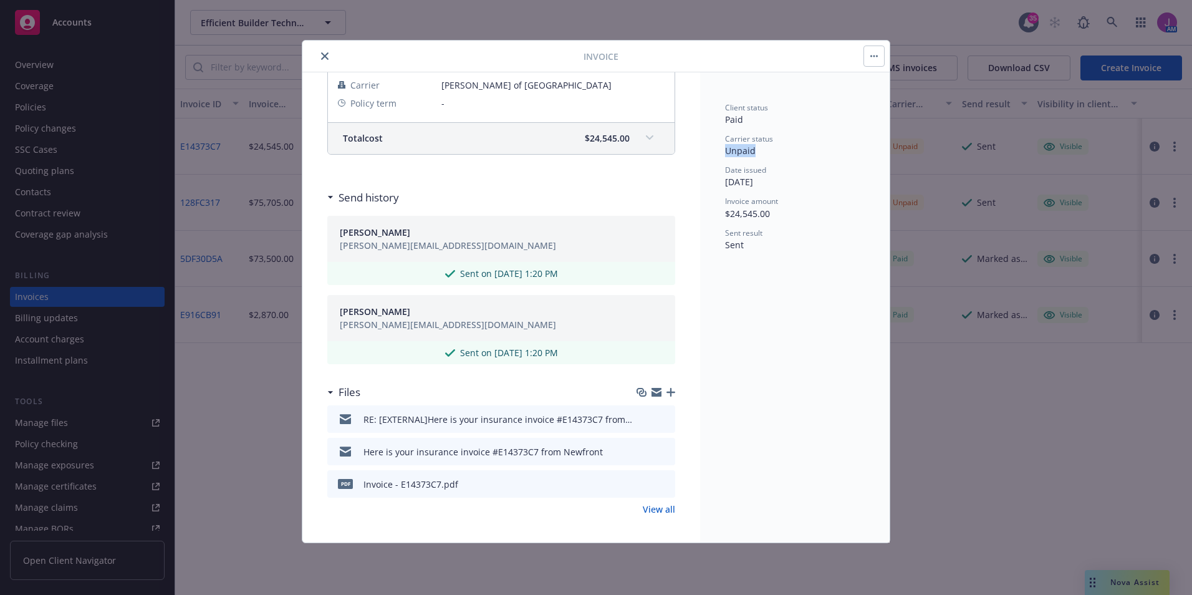
scroll to position [307, 0]
click at [652, 505] on link "View all" at bounding box center [659, 506] width 32 height 13
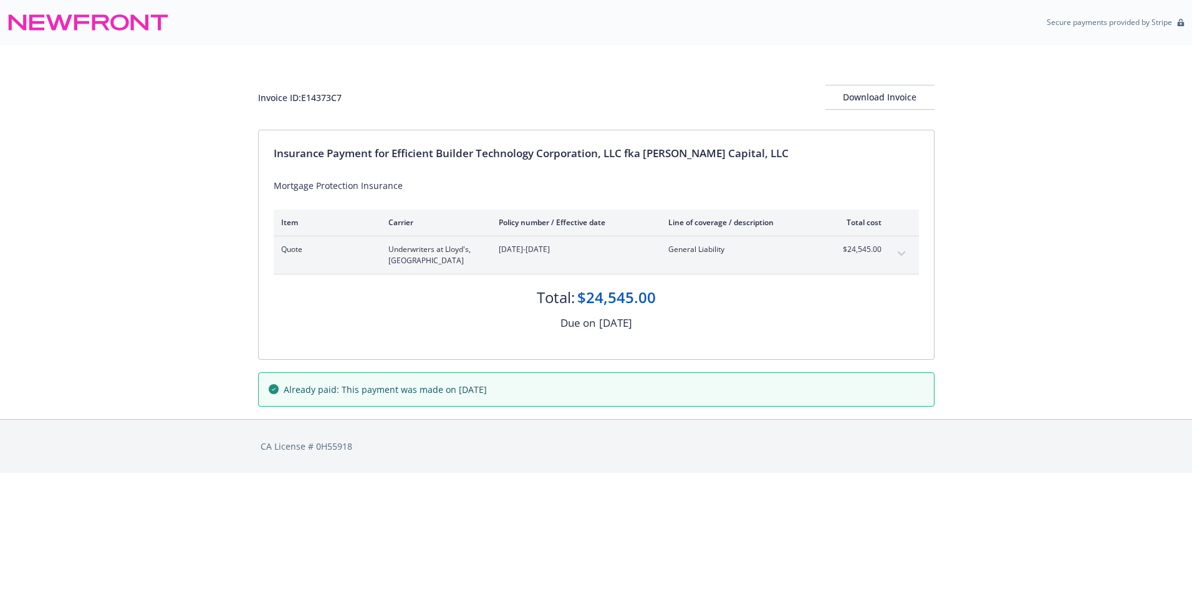
click at [903, 249] on button "expand content" at bounding box center [902, 254] width 20 height 20
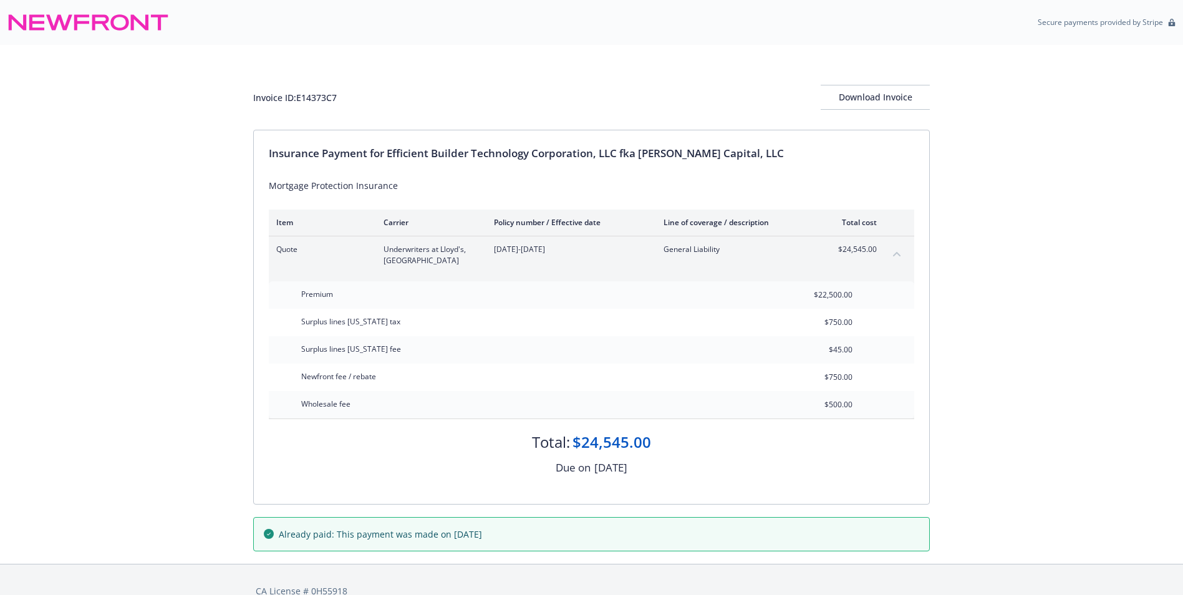
drag, startPoint x: 535, startPoint y: 467, endPoint x: 739, endPoint y: 470, distance: 204.0
click at [739, 470] on div "Due on [DATE]" at bounding box center [591, 468] width 645 height 16
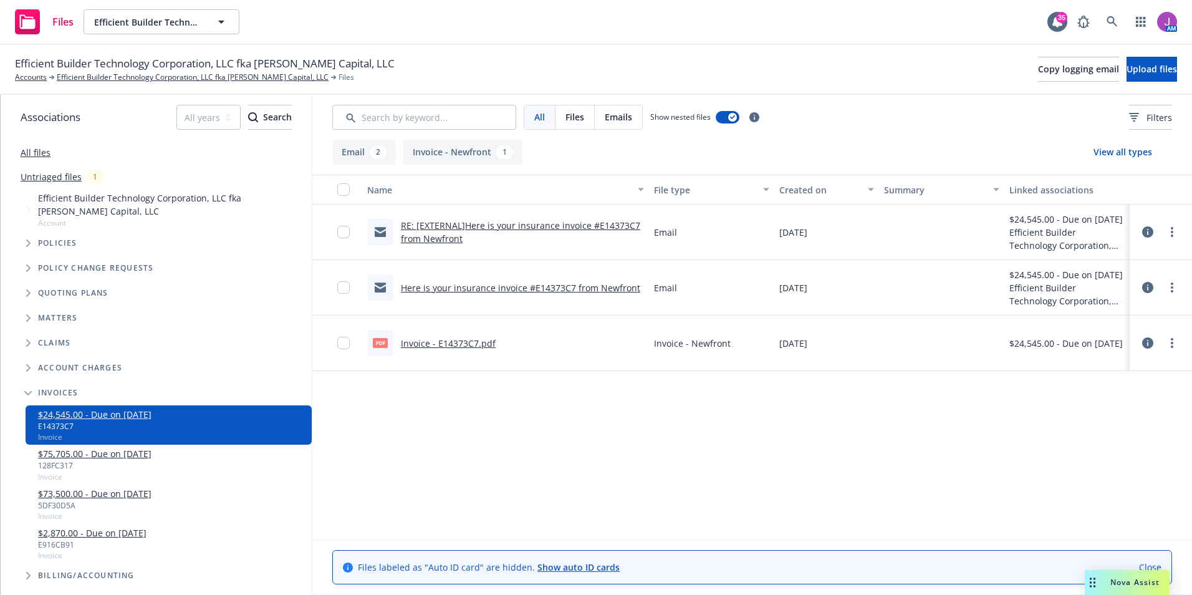
click at [572, 120] on span "Files" at bounding box center [575, 116] width 19 height 13
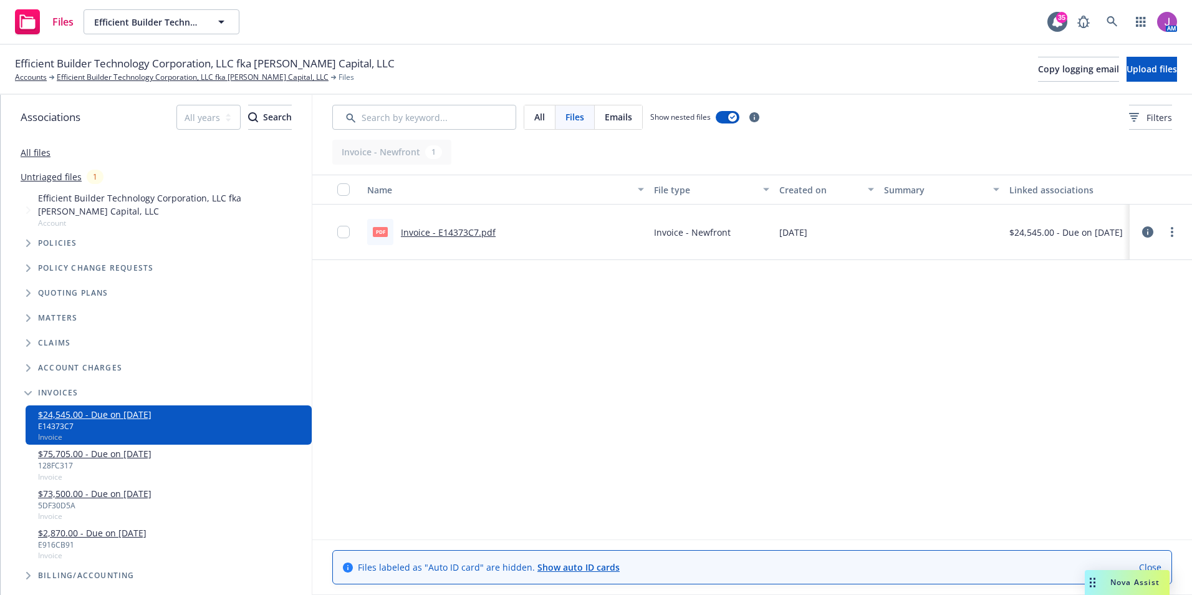
click at [543, 118] on span "All" at bounding box center [539, 116] width 11 height 13
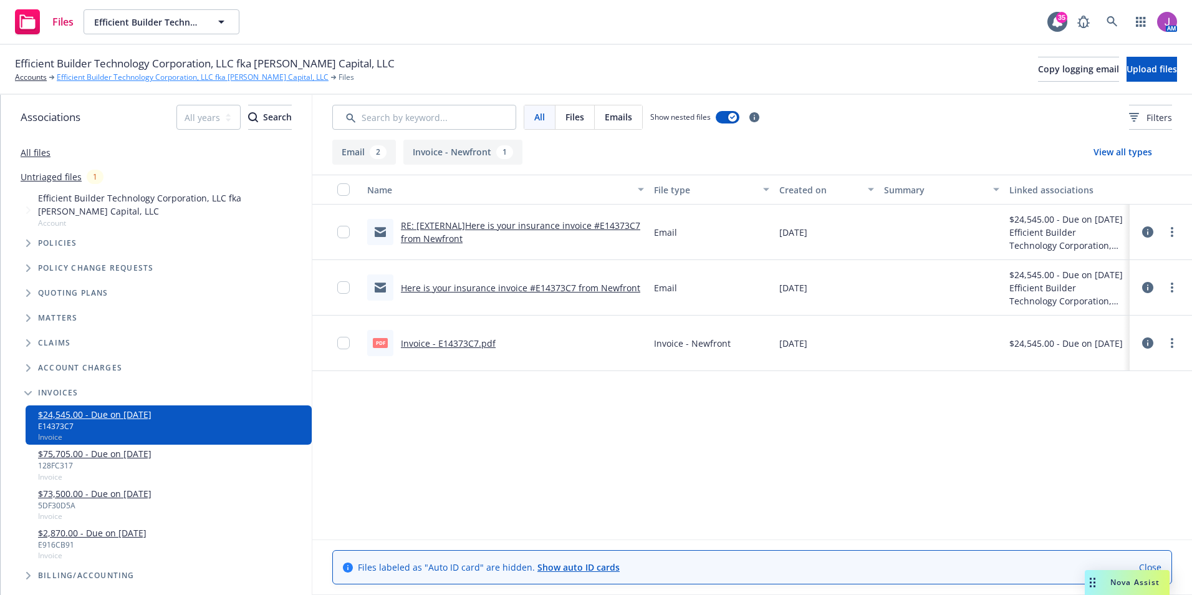
click at [155, 77] on link "Efficient Builder Technology Corporation, LLC fka [PERSON_NAME] Capital, LLC" at bounding box center [193, 77] width 272 height 11
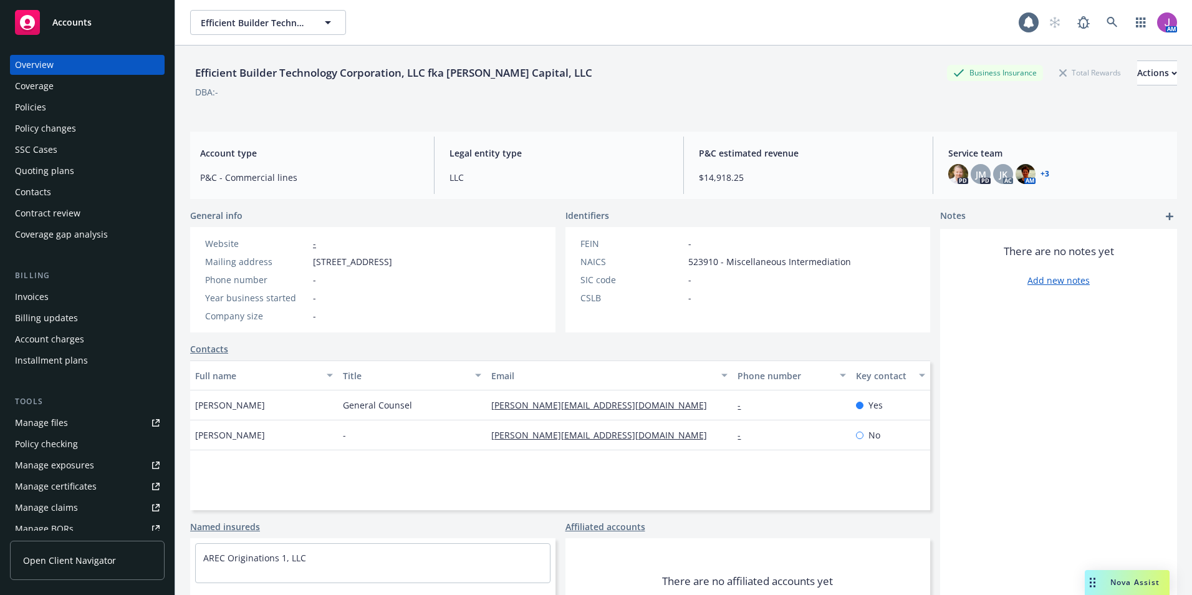
click at [44, 428] on div "Manage files" at bounding box center [41, 423] width 53 height 20
click at [69, 289] on div "Invoices" at bounding box center [87, 297] width 145 height 20
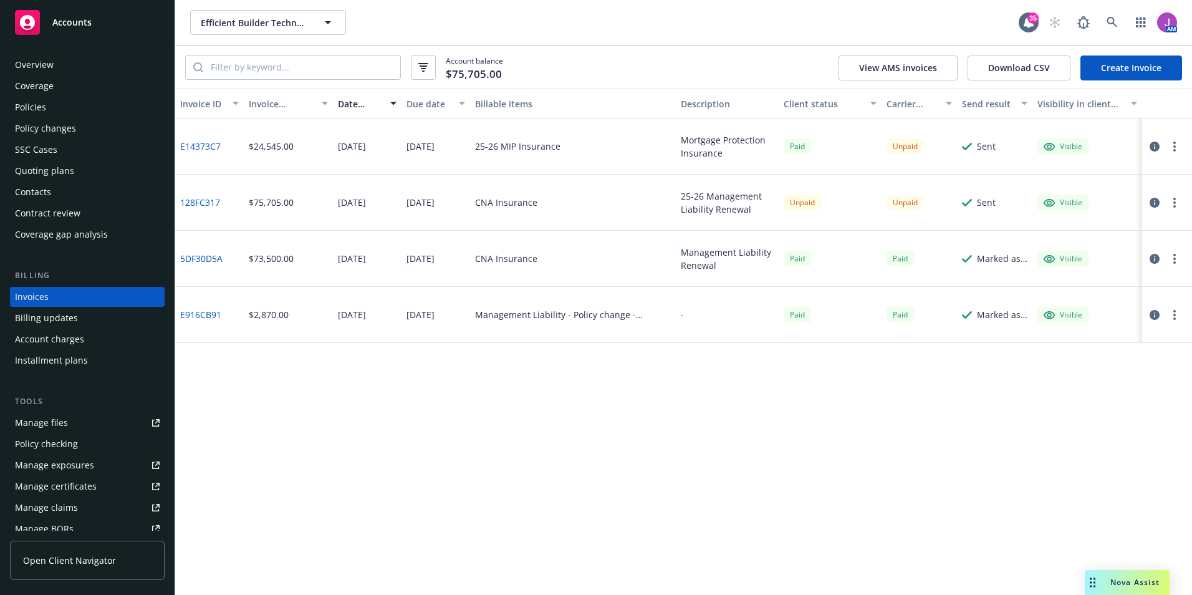
click at [1159, 145] on icon "button" at bounding box center [1155, 147] width 10 height 10
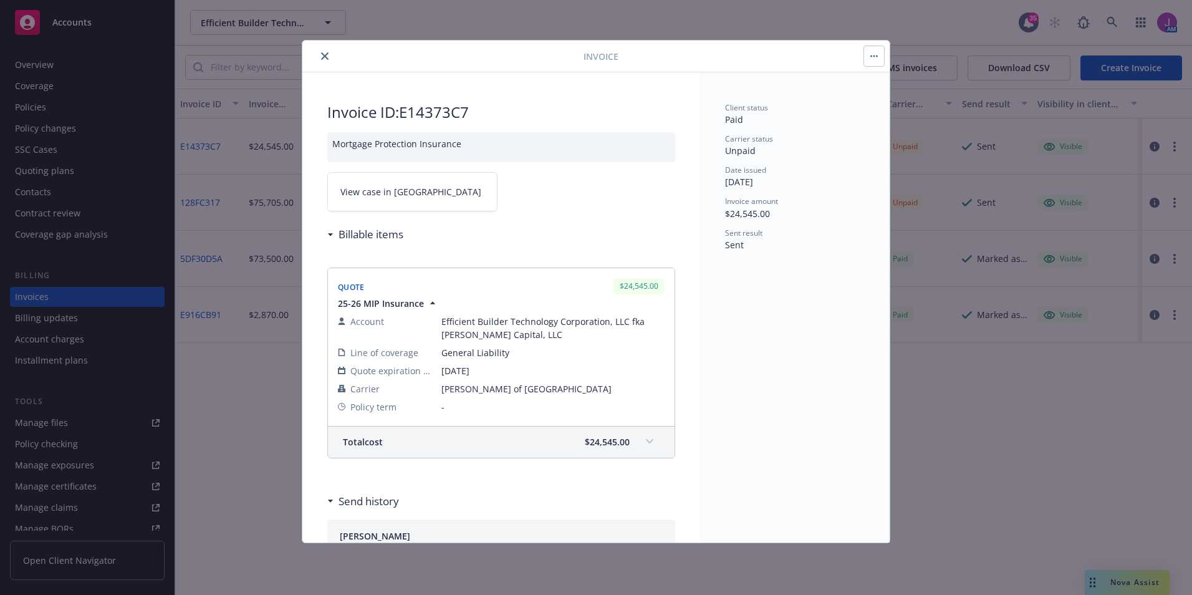
click at [646, 443] on icon at bounding box center [649, 441] width 7 height 5
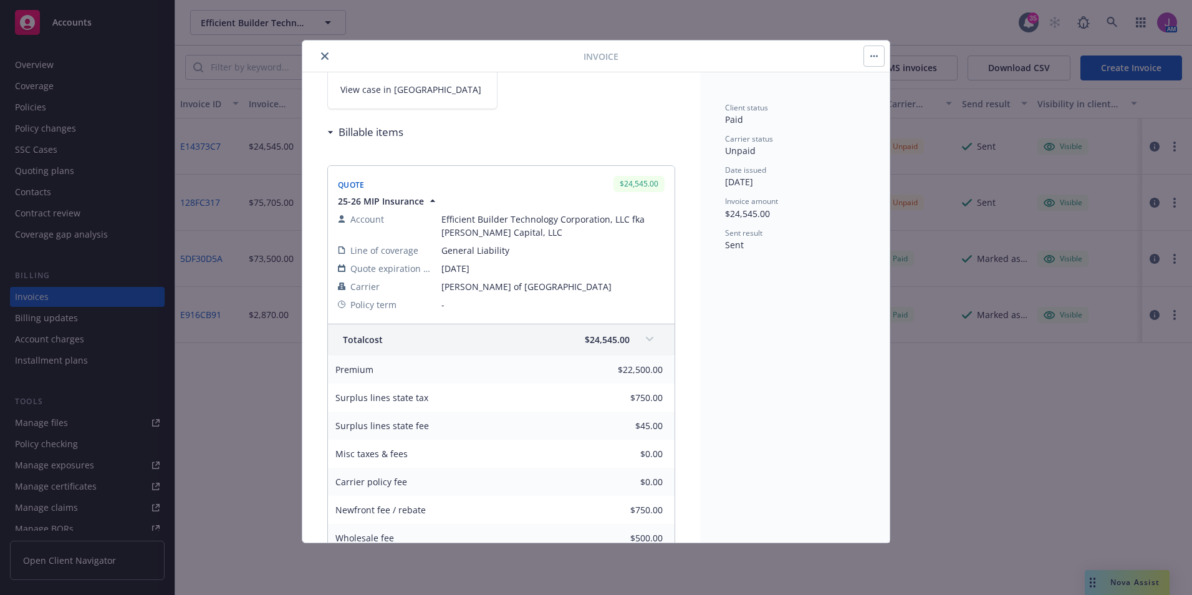
scroll to position [249, 0]
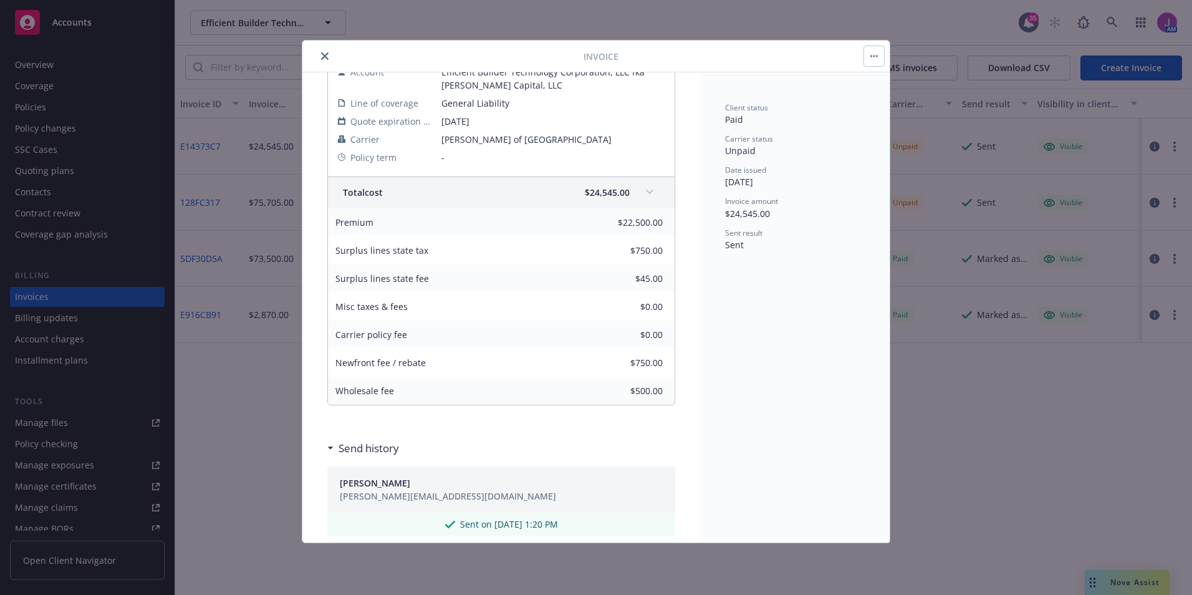
click at [653, 396] on div "Premium $22,500.00 Surplus lines state tax $750.00 Surplus lines state fee $45.…" at bounding box center [501, 306] width 347 height 196
drag, startPoint x: 653, startPoint y: 396, endPoint x: 700, endPoint y: 454, distance: 74.9
click at [732, 451] on div "Client status Paid Carrier status Unpaid Date issued [DATE] Invoice amount $24,…" at bounding box center [795, 307] width 190 height 470
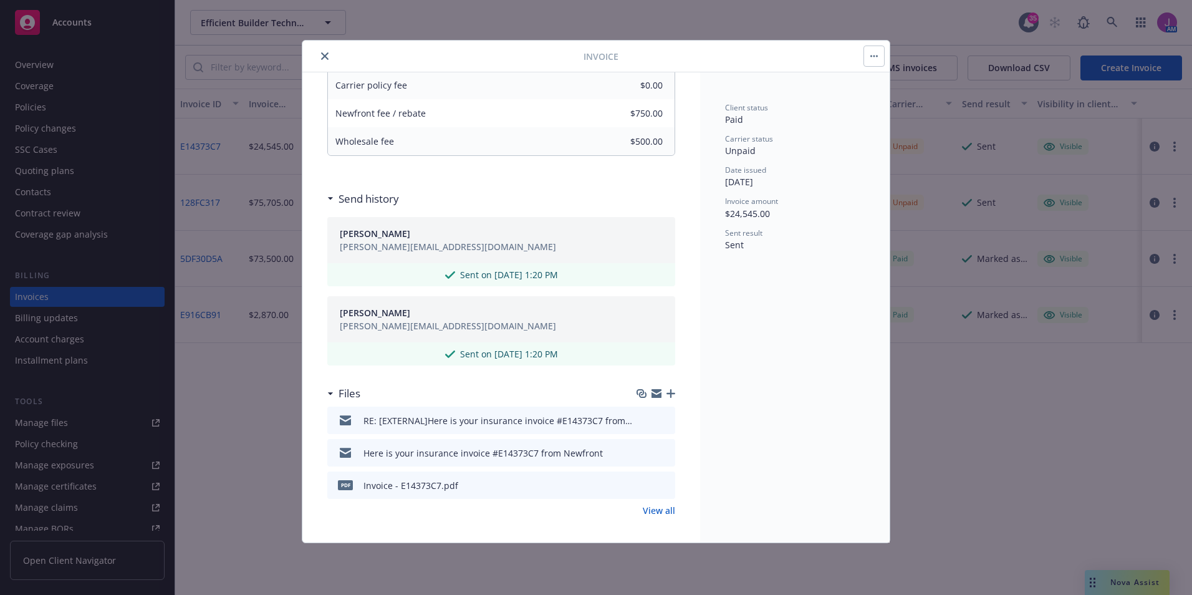
scroll to position [503, 0]
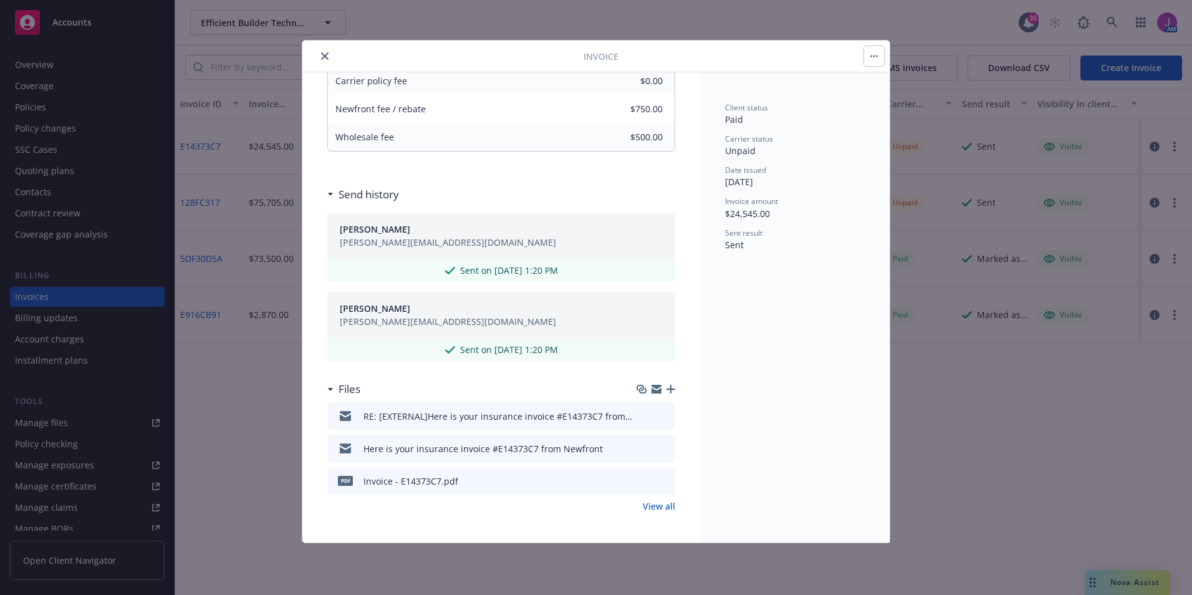
click at [643, 503] on link "View all" at bounding box center [659, 506] width 32 height 13
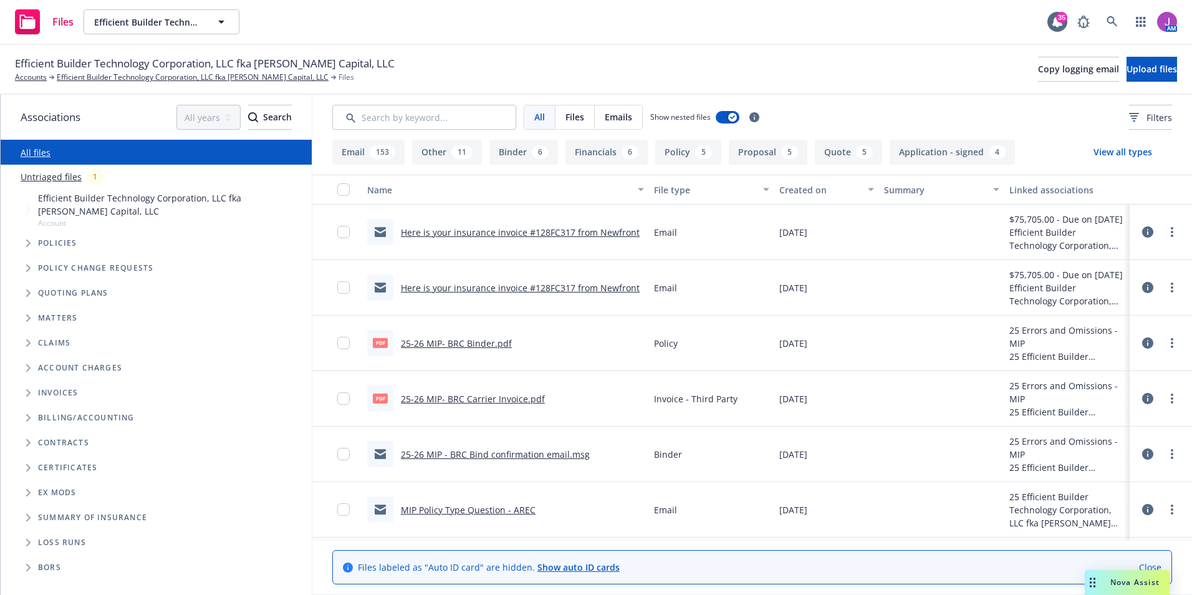
click at [448, 398] on link "25-26 MIP- BRC Carrier Invoice.pdf" at bounding box center [473, 399] width 144 height 12
click at [1167, 397] on link "more" at bounding box center [1172, 398] width 15 height 15
click at [1085, 450] on link "Download" at bounding box center [1108, 449] width 124 height 25
click at [462, 340] on link "25-26 MIP- BRC Binder.pdf" at bounding box center [456, 343] width 111 height 12
click at [491, 405] on div "pdf 25-26 MIP- BRC Carrier Invoice.pdf" at bounding box center [456, 398] width 178 height 26
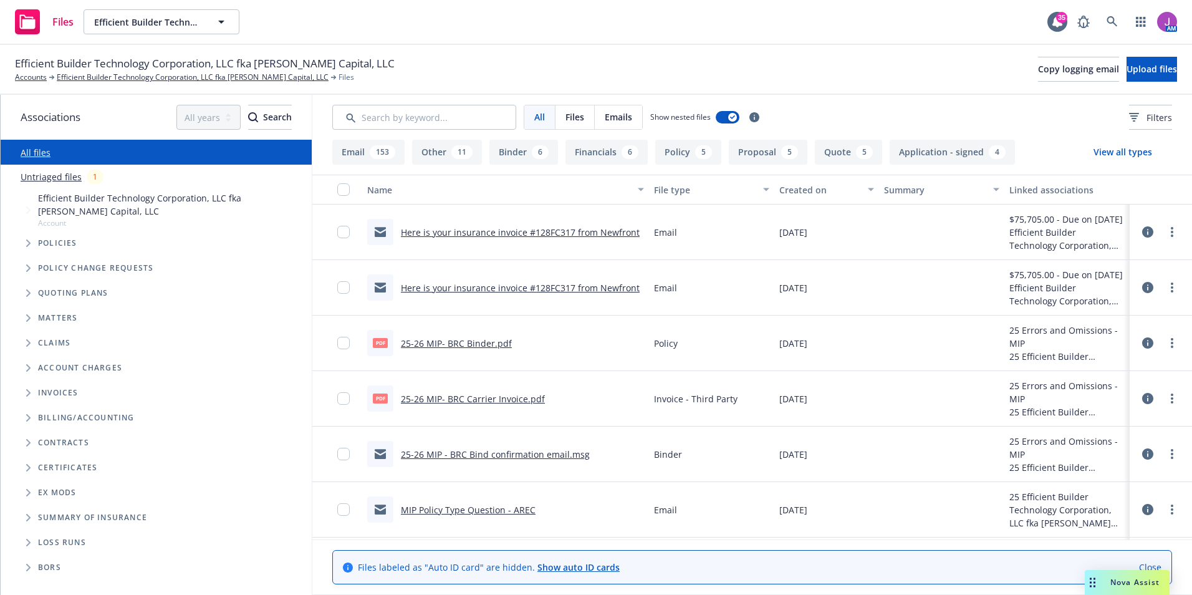
click at [488, 401] on link "25-26 MIP- BRC Carrier Invoice.pdf" at bounding box center [473, 399] width 144 height 12
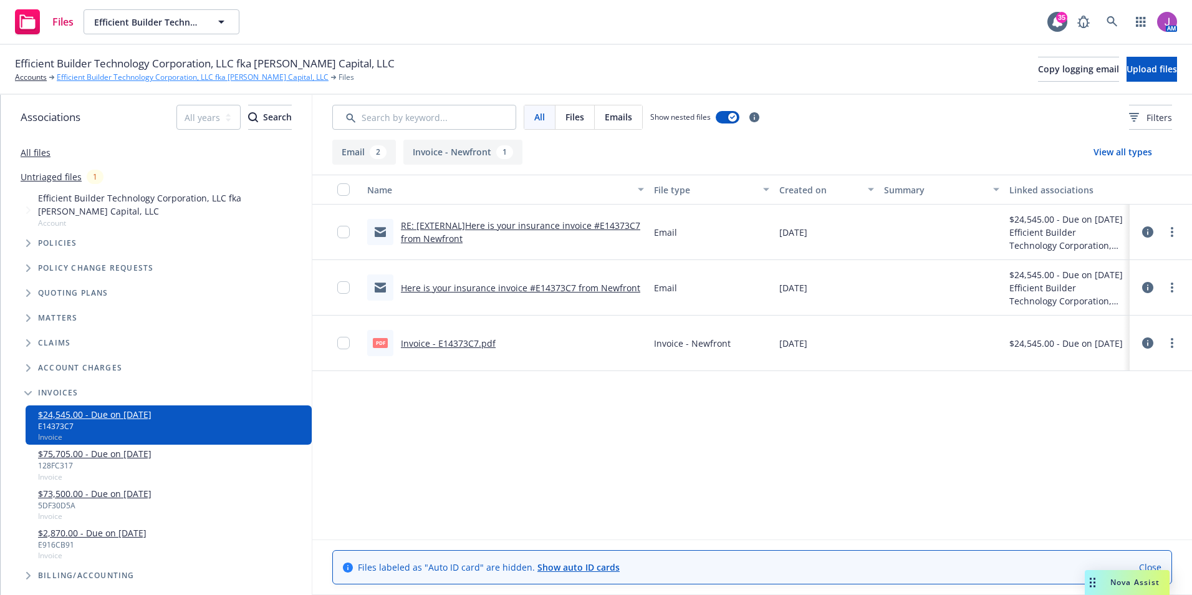
click at [84, 75] on link "Efficient Builder Technology Corporation, LLC fka [PERSON_NAME] Capital, LLC" at bounding box center [193, 77] width 272 height 11
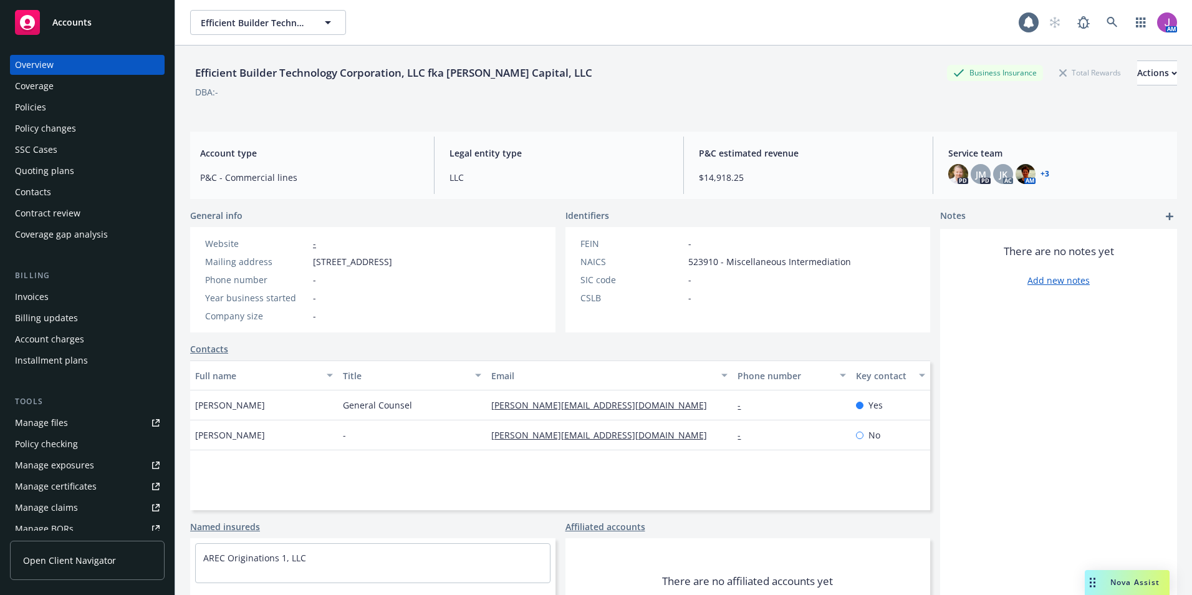
click at [37, 289] on div "Invoices" at bounding box center [32, 297] width 34 height 20
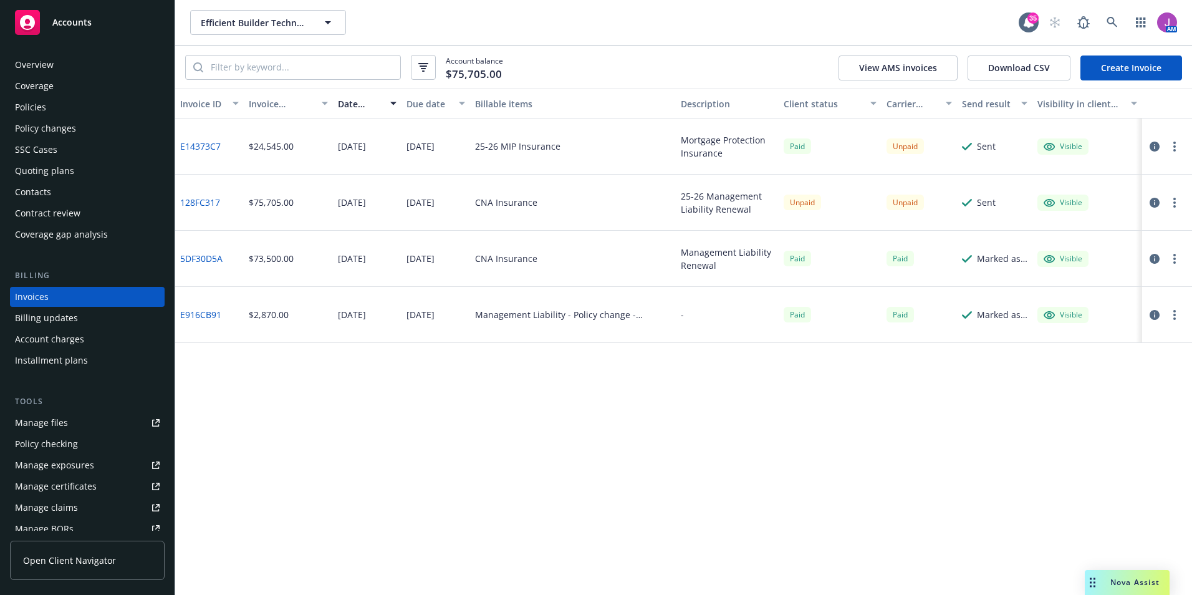
click at [1157, 147] on icon "button" at bounding box center [1155, 147] width 10 height 10
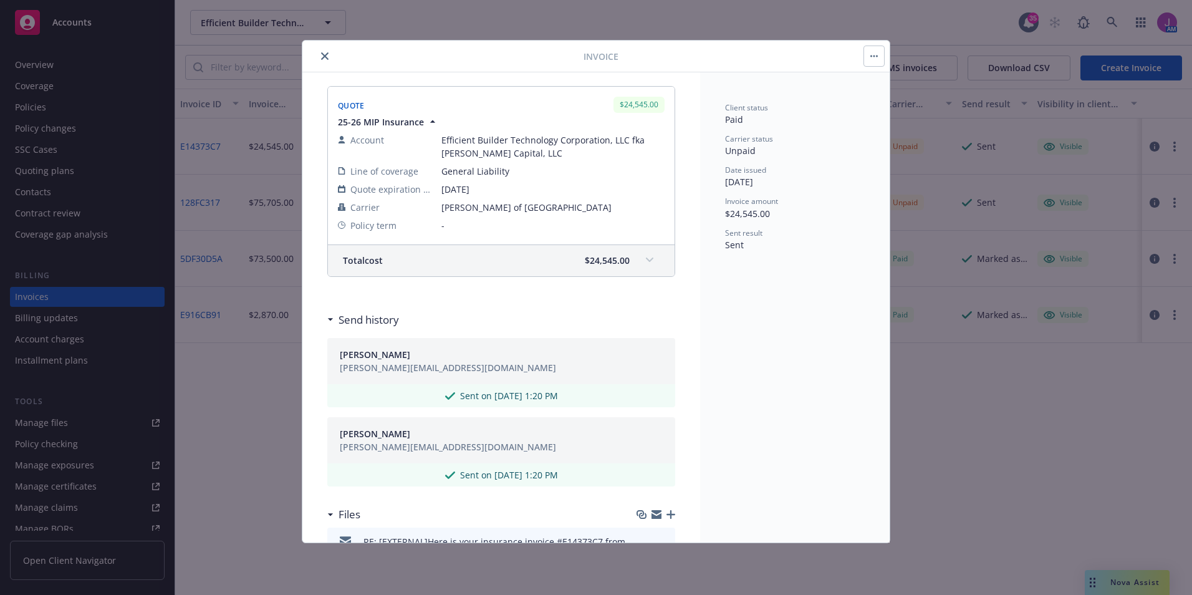
scroll to position [182, 0]
click at [646, 259] on icon at bounding box center [649, 259] width 7 height 5
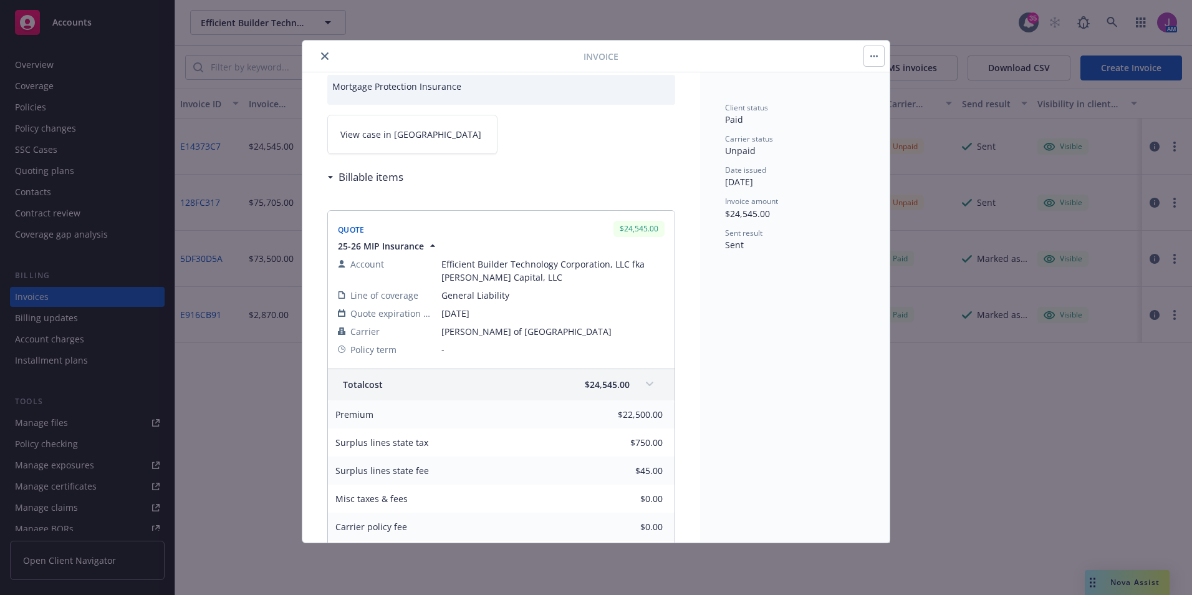
scroll to position [0, 0]
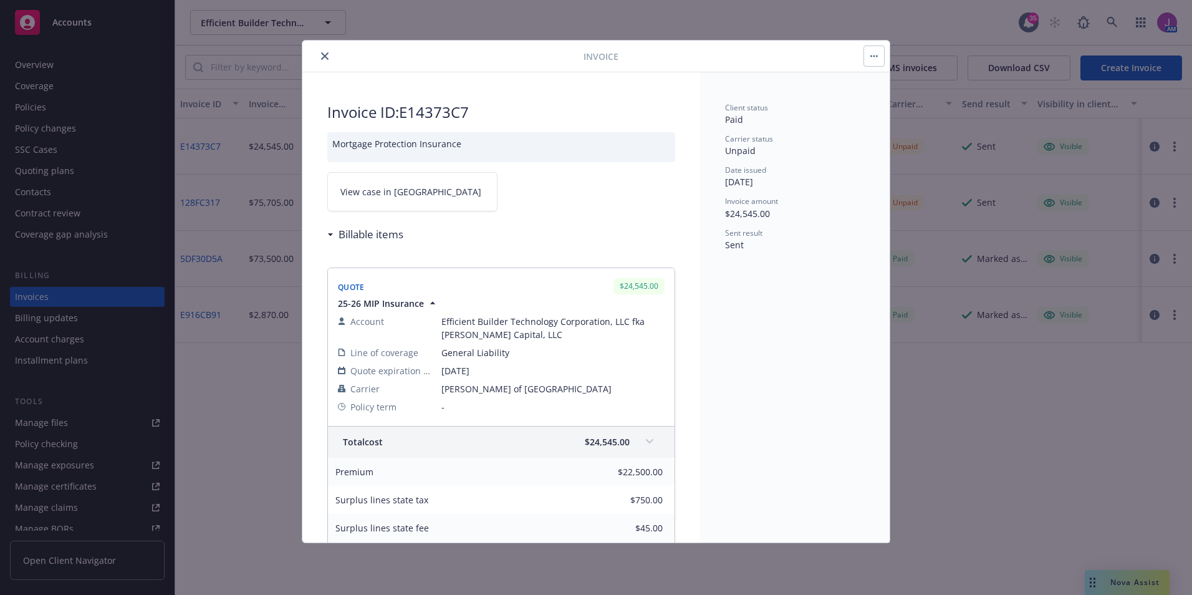
click at [201, 408] on div "Invoice Invoice ID: E14373C7 Mortgage Protection Insurance View case in SSC Bil…" at bounding box center [596, 297] width 1192 height 595
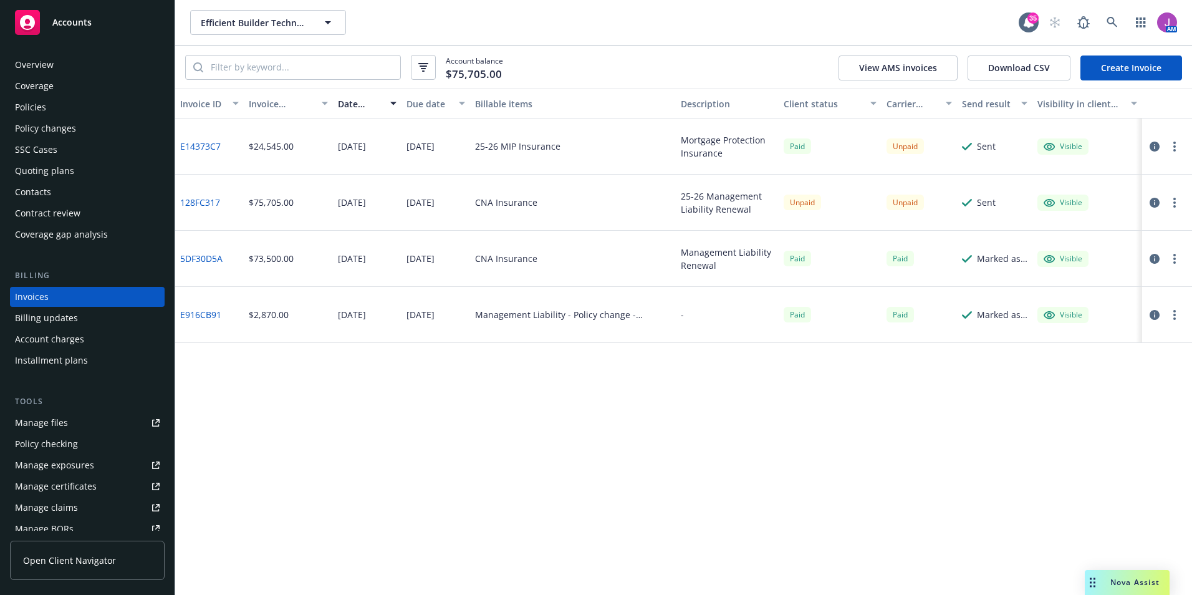
click at [65, 115] on div "Policies" at bounding box center [87, 107] width 145 height 20
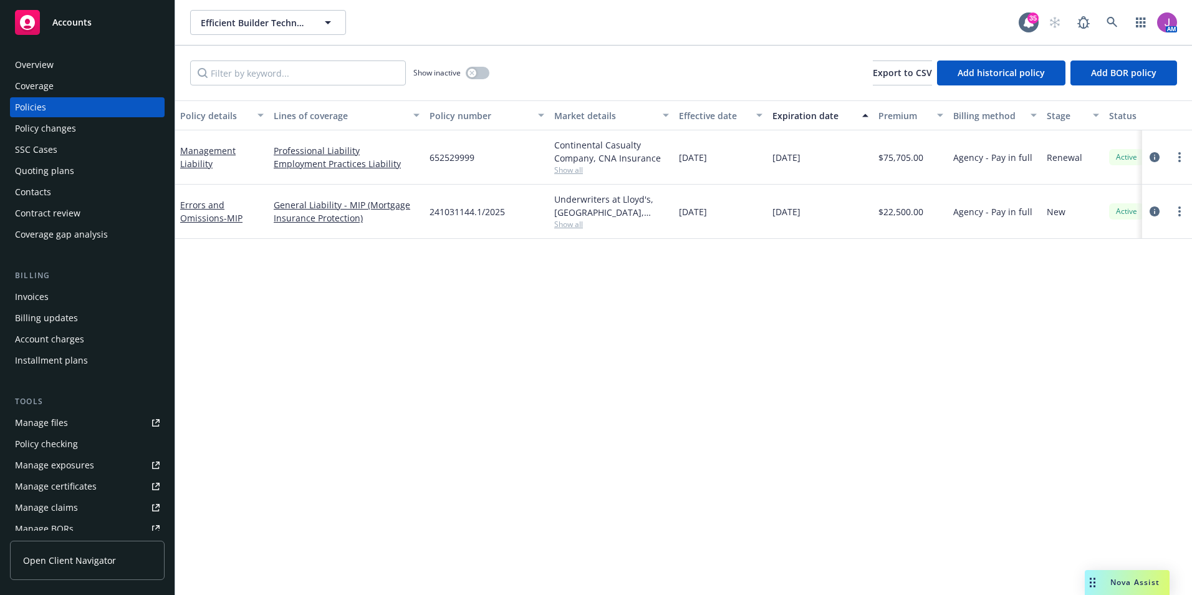
click at [39, 297] on div "Invoices" at bounding box center [32, 297] width 34 height 20
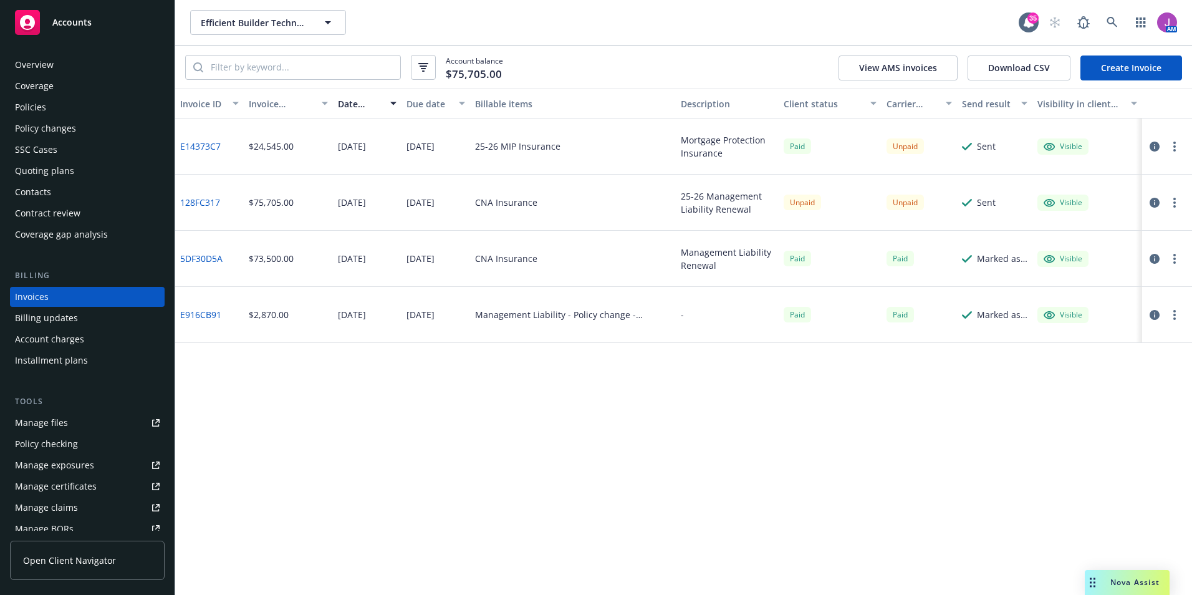
click at [205, 145] on link "E14373C7" at bounding box center [200, 146] width 41 height 13
click at [39, 106] on div "Policies" at bounding box center [30, 107] width 31 height 20
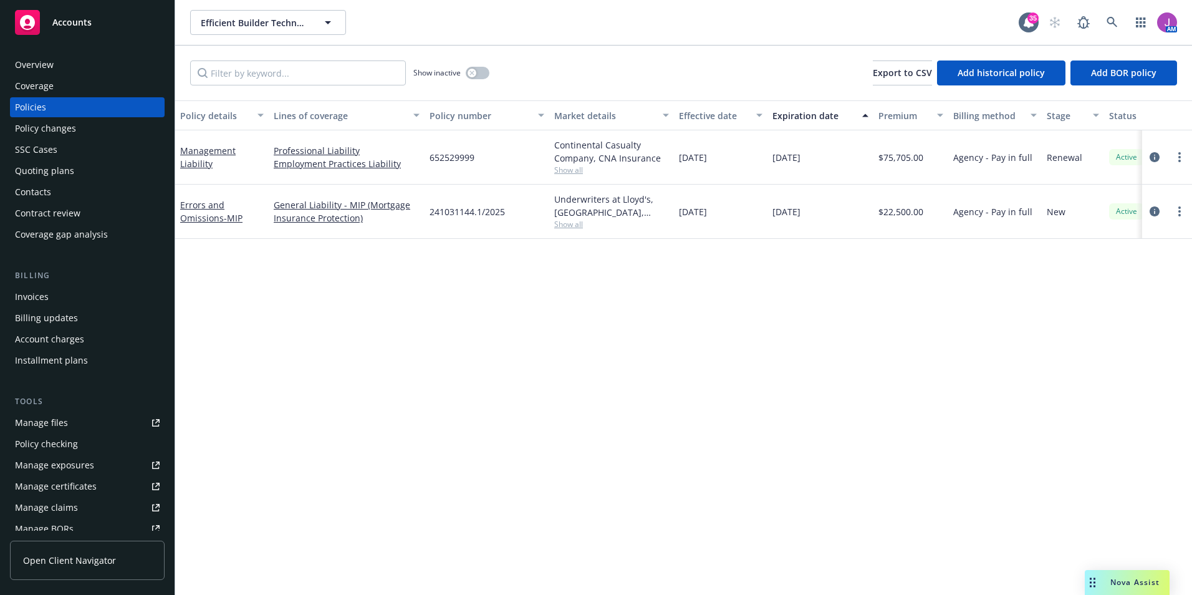
drag, startPoint x: 679, startPoint y: 215, endPoint x: 852, endPoint y: 218, distance: 173.4
click at [852, 218] on div "Errors and Omissions - MIP General Liability - MIP (Mortgage Insurance Protecti…" at bounding box center [777, 212] width 1204 height 54
click at [473, 72] on icon "button" at bounding box center [472, 72] width 4 height 4
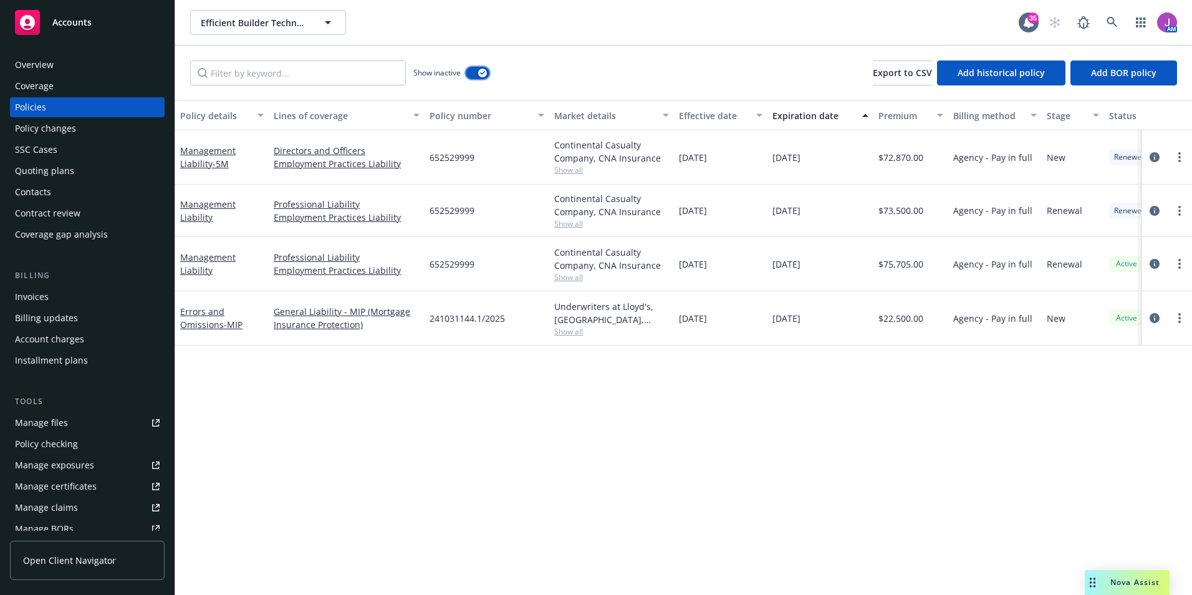
click at [473, 72] on button "button" at bounding box center [478, 73] width 24 height 12
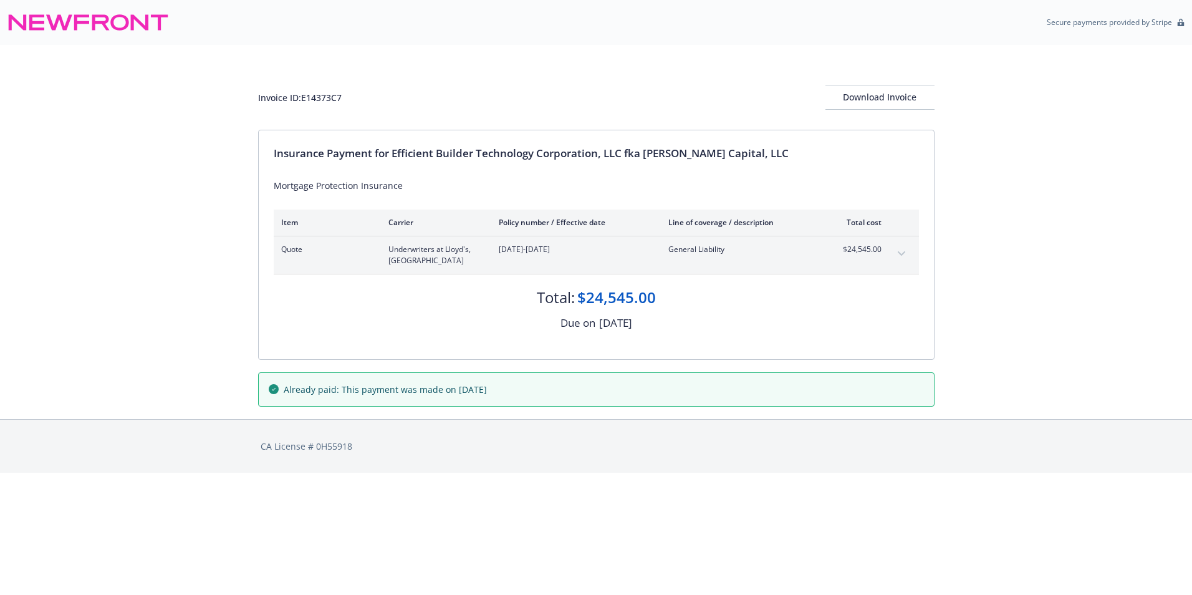
click at [907, 251] on button "expand content" at bounding box center [902, 254] width 20 height 20
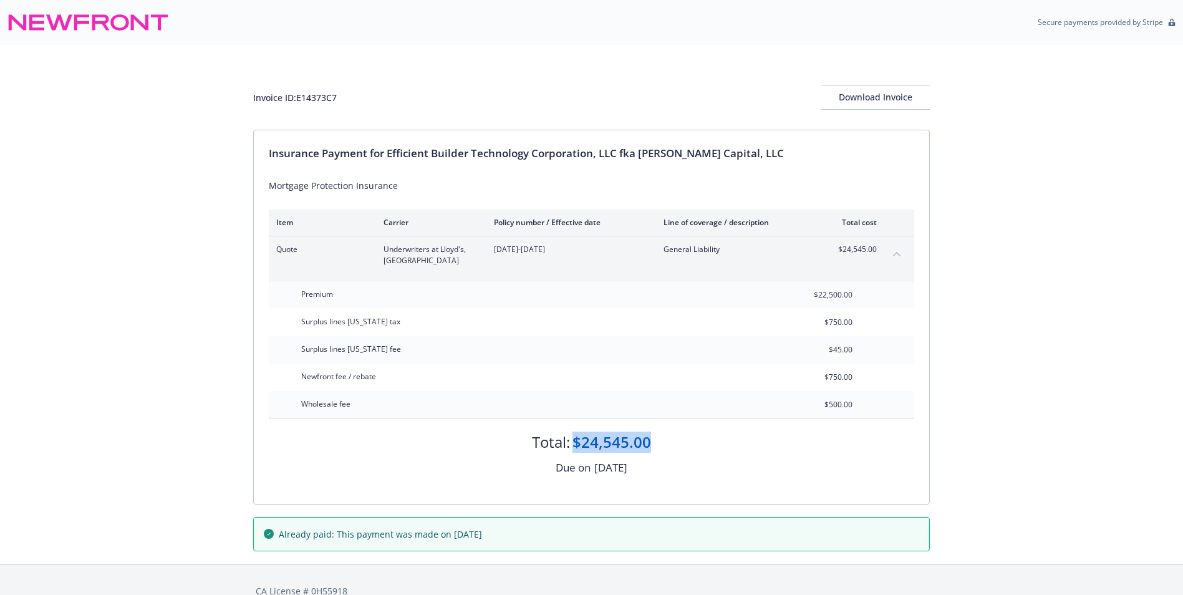
drag, startPoint x: 572, startPoint y: 437, endPoint x: 663, endPoint y: 441, distance: 91.2
click at [663, 441] on div "Total: $24,545.00" at bounding box center [591, 436] width 645 height 34
drag, startPoint x: 664, startPoint y: 441, endPoint x: 692, endPoint y: 476, distance: 45.7
click at [692, 476] on div "Insurance Payment for Efficient Builder Technology Corporation, LLC fka [PERSON…" at bounding box center [591, 317] width 675 height 374
click at [895, 254] on icon "collapse content" at bounding box center [896, 254] width 7 height 4
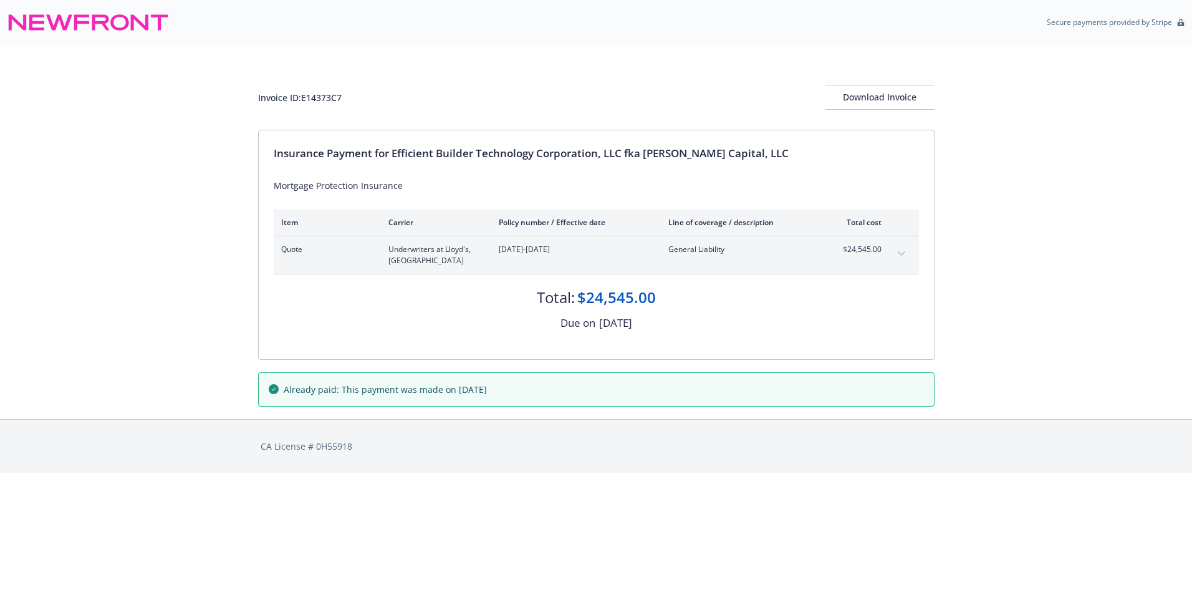
click at [895, 254] on button "expand content" at bounding box center [902, 254] width 20 height 20
